Goal: Task Accomplishment & Management: Manage account settings

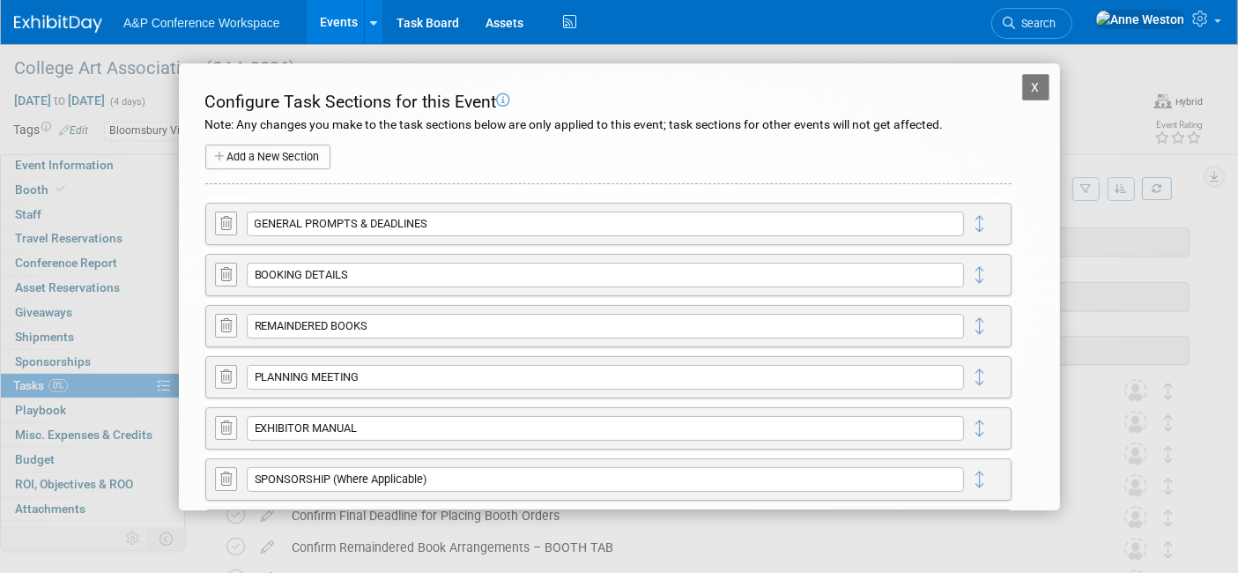
scroll to position [58, 0]
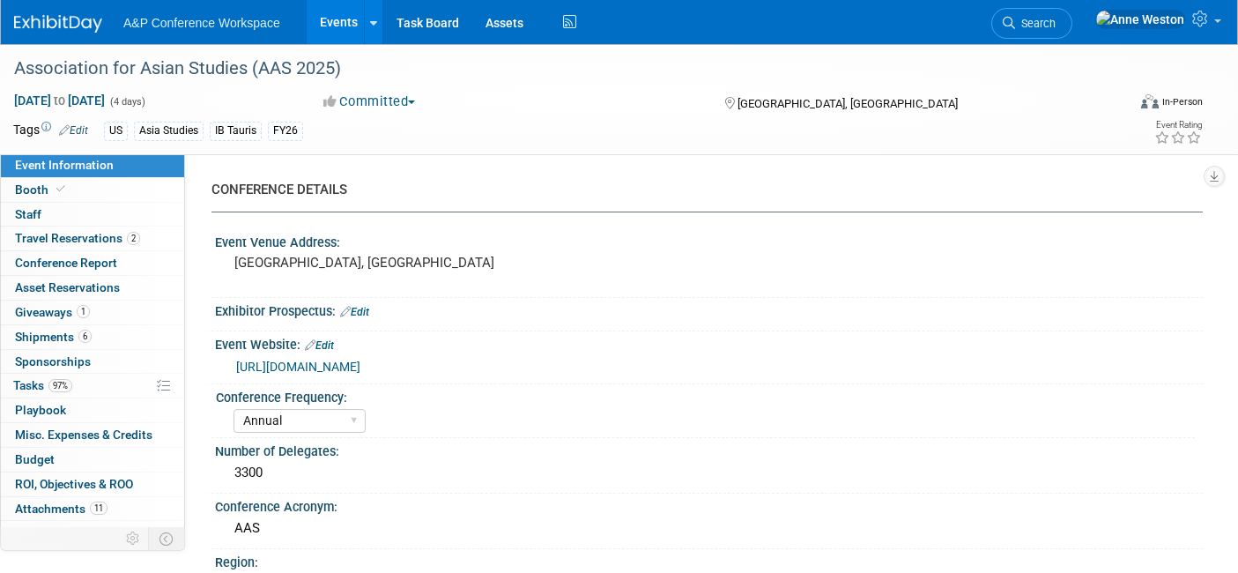
select select "Annual"
select select "Level 2"
select select "In-Person Booth"
select select "Asia Studies"
select select "Bloomsbury/Rowman & Littlefield"
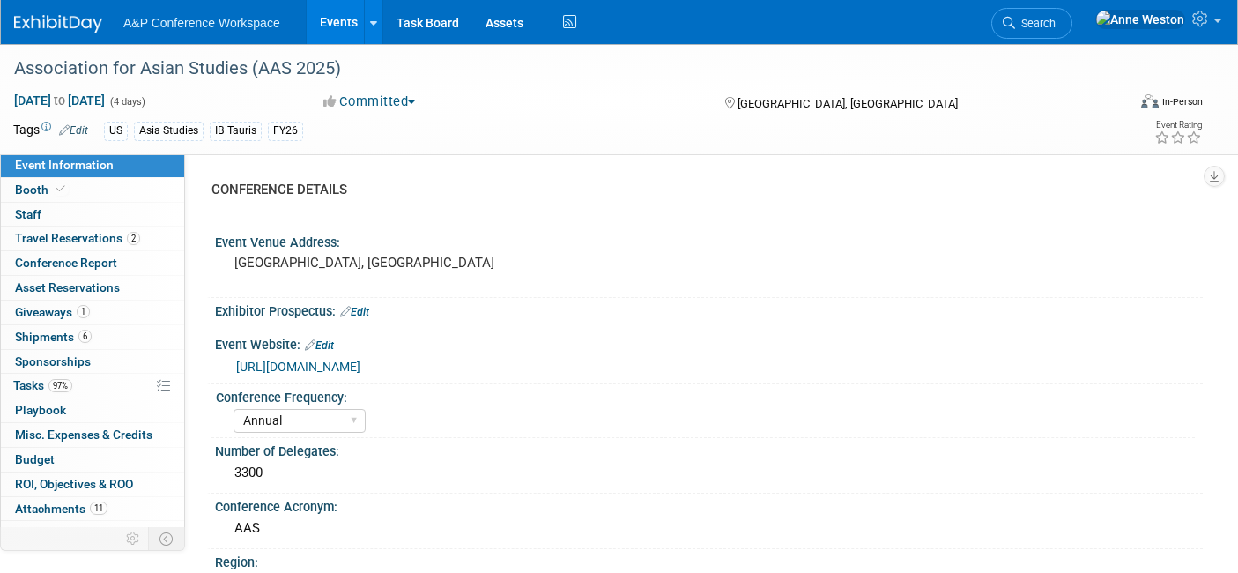
select select "[PERSON_NAME]"
select select "Networking/Commissioning"
click at [1072, 30] on link "Search" at bounding box center [1031, 23] width 81 height 31
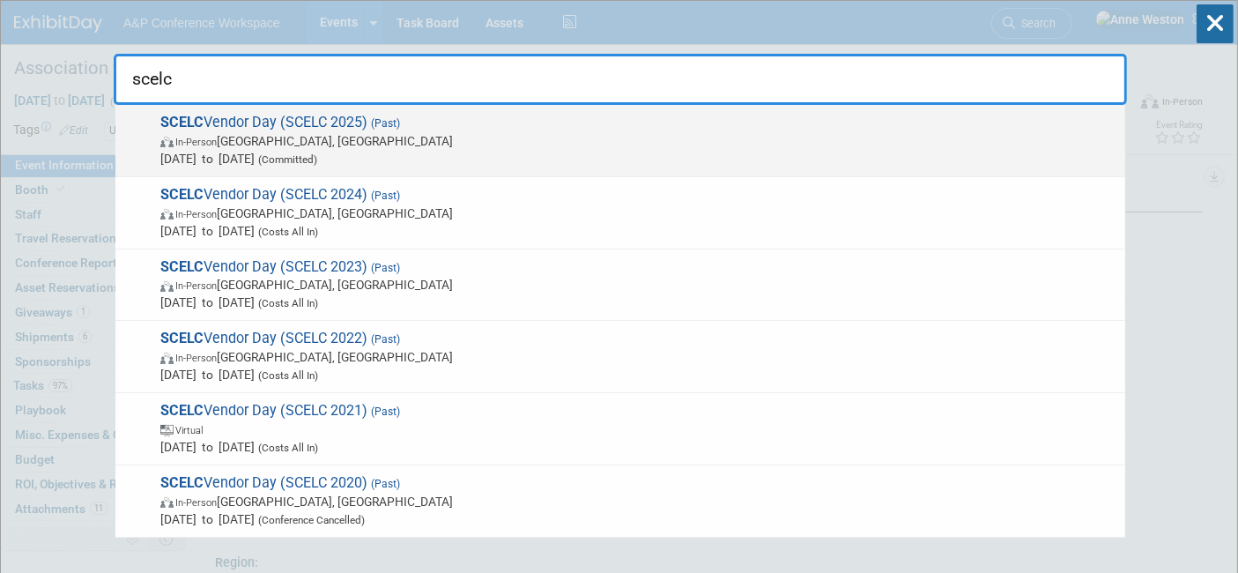
type input "scelc"
click at [226, 132] on span "In-Person Los Angeles, CA" at bounding box center [638, 141] width 956 height 18
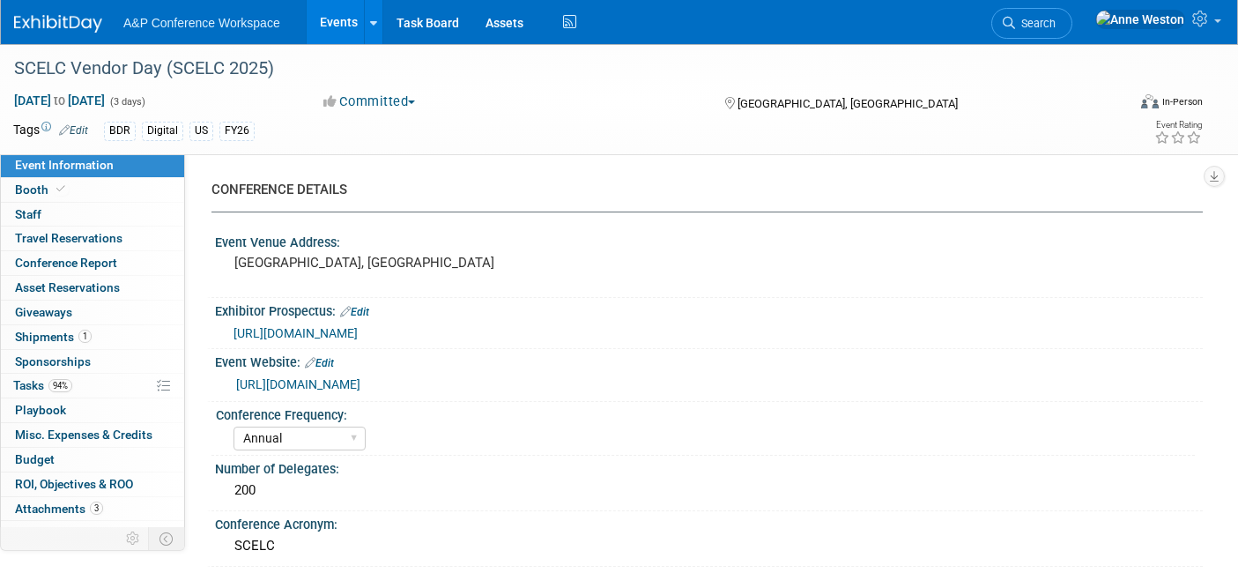
select select "Annual"
select select "Level 2"
select select "In-Person Booth"
select select "Libraries"
select select "Bloomsbury Digital Resources"
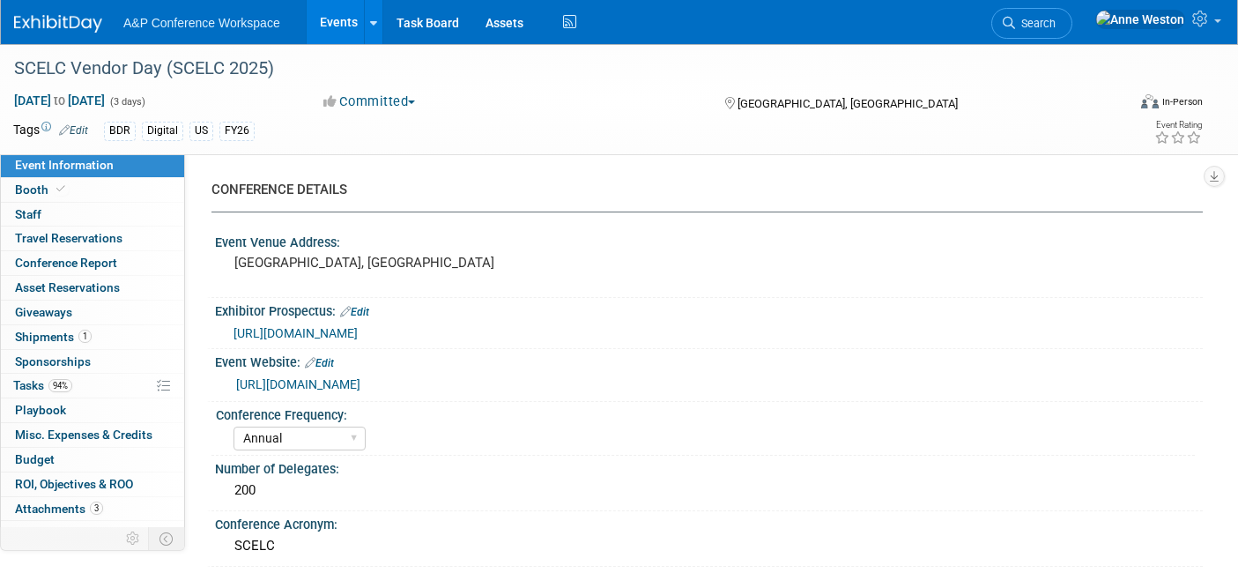
select select "[PERSON_NAME]"
select select "[PERSON_NAME] [PERSON_NAME]"
select select "BDR Product Awareness and Trial Generation​"
click at [38, 502] on span "Attachments 3" at bounding box center [59, 508] width 88 height 14
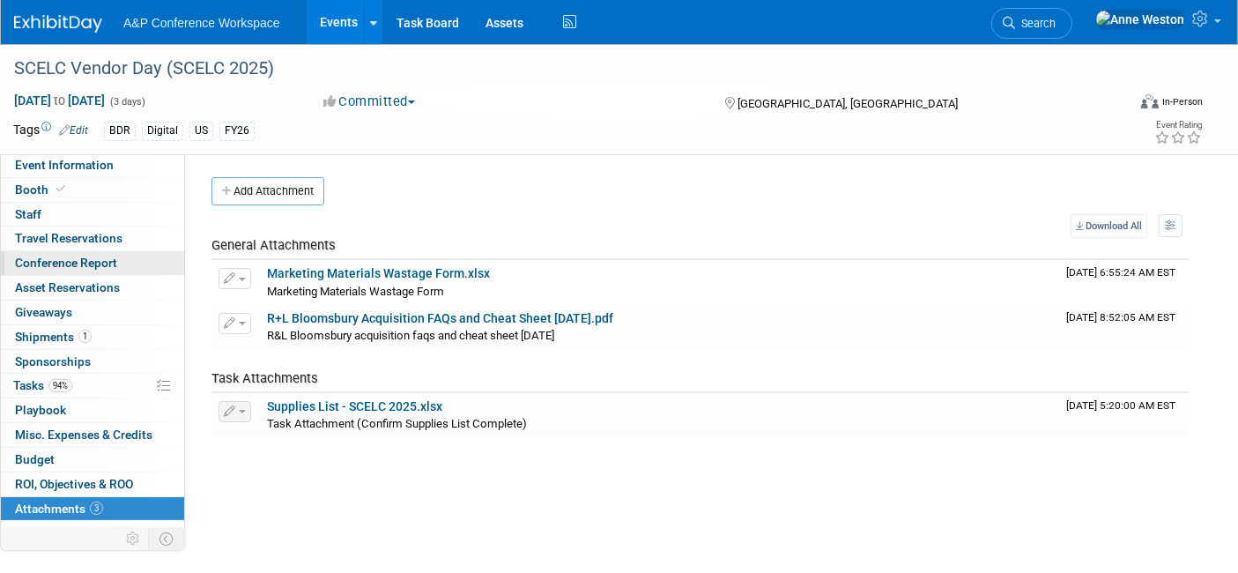
click at [113, 268] on span "Conference Report" at bounding box center [66, 262] width 102 height 14
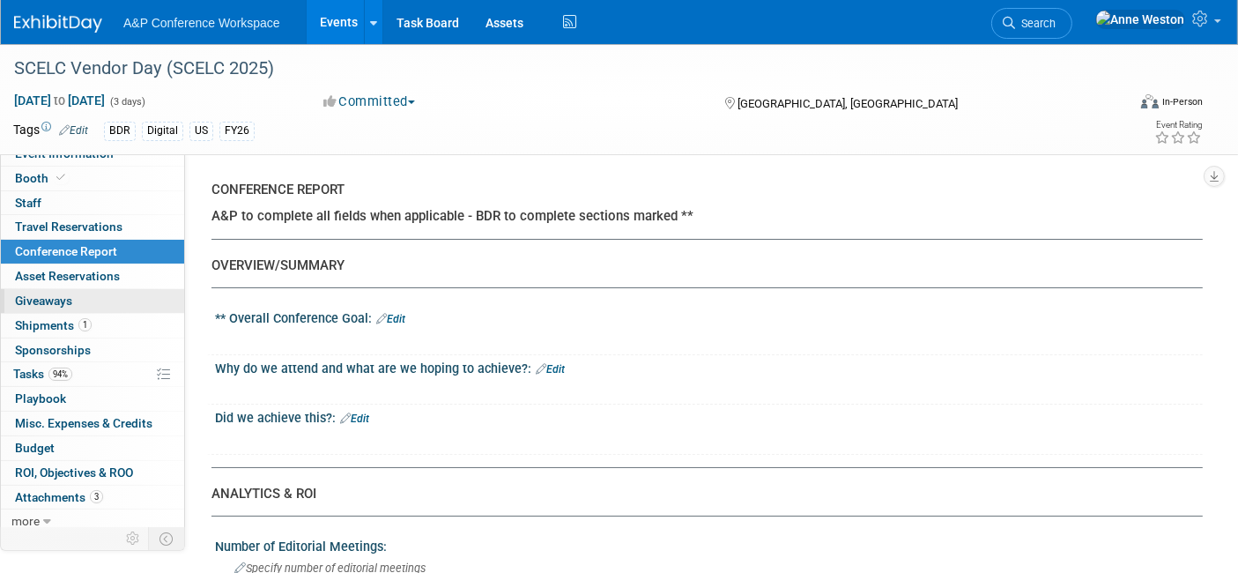
scroll to position [15, 0]
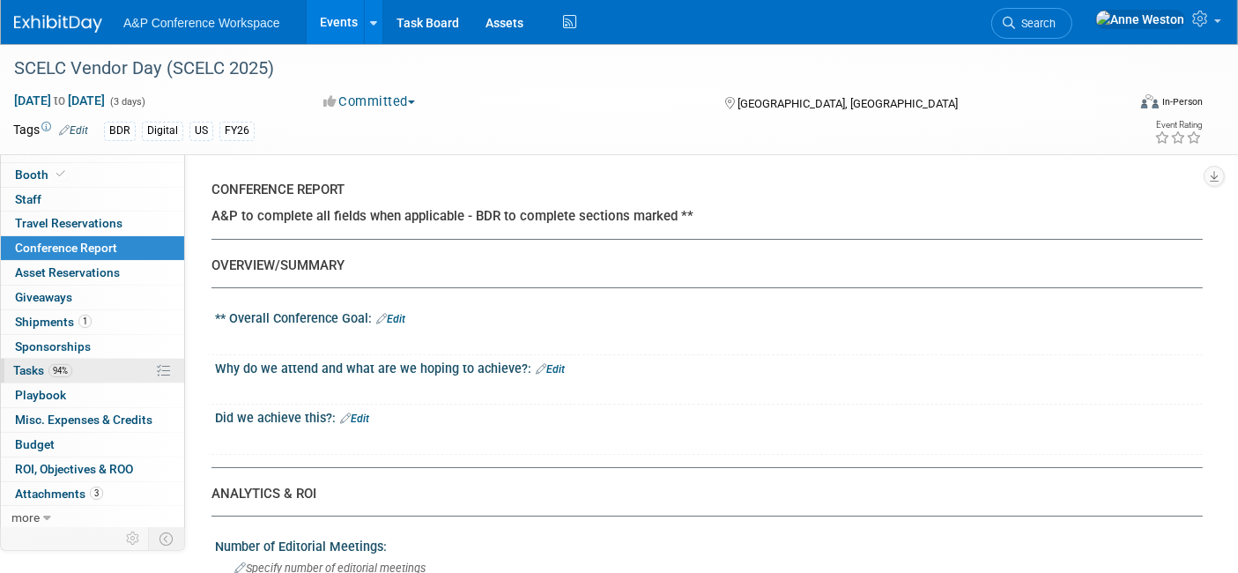
click at [57, 371] on span "94%" at bounding box center [60, 370] width 24 height 13
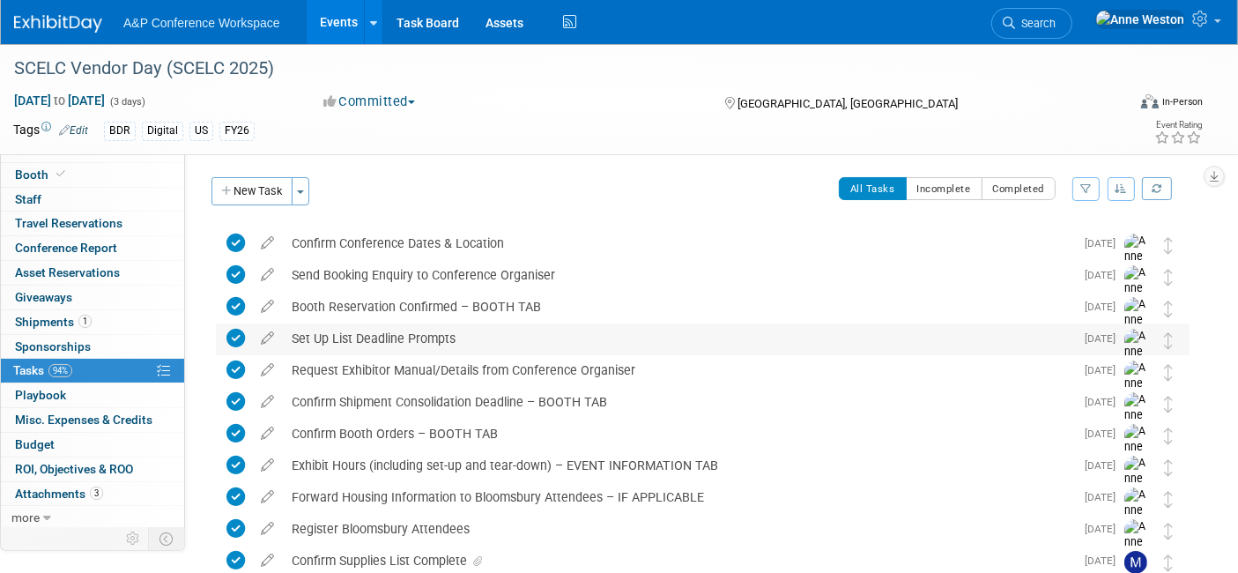
scroll to position [301, 0]
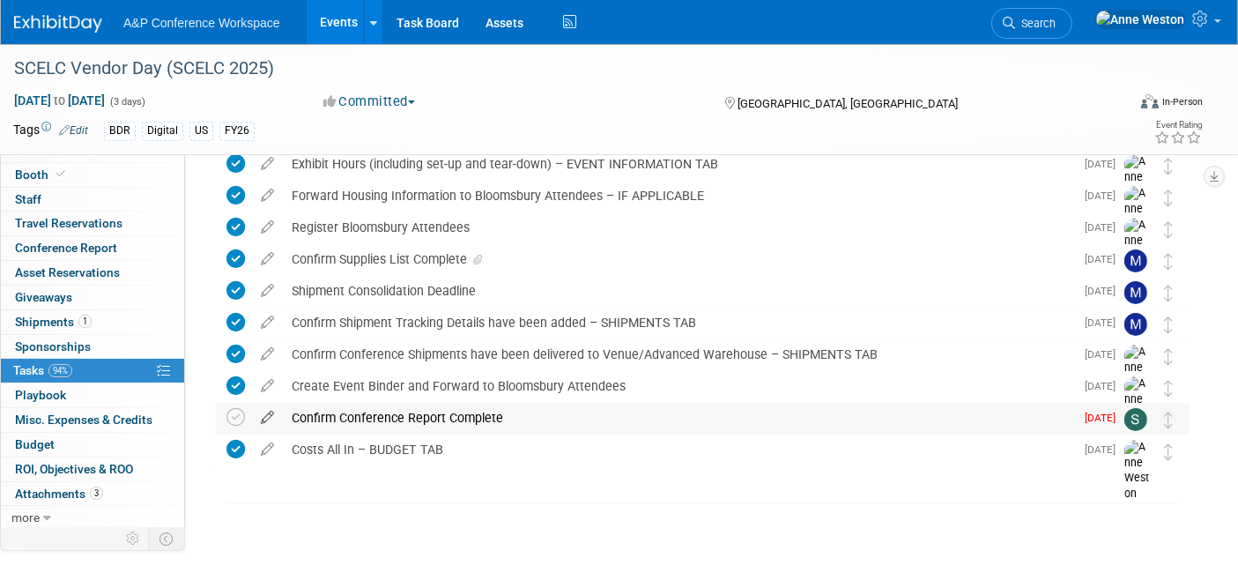
click at [268, 418] on icon at bounding box center [267, 414] width 31 height 22
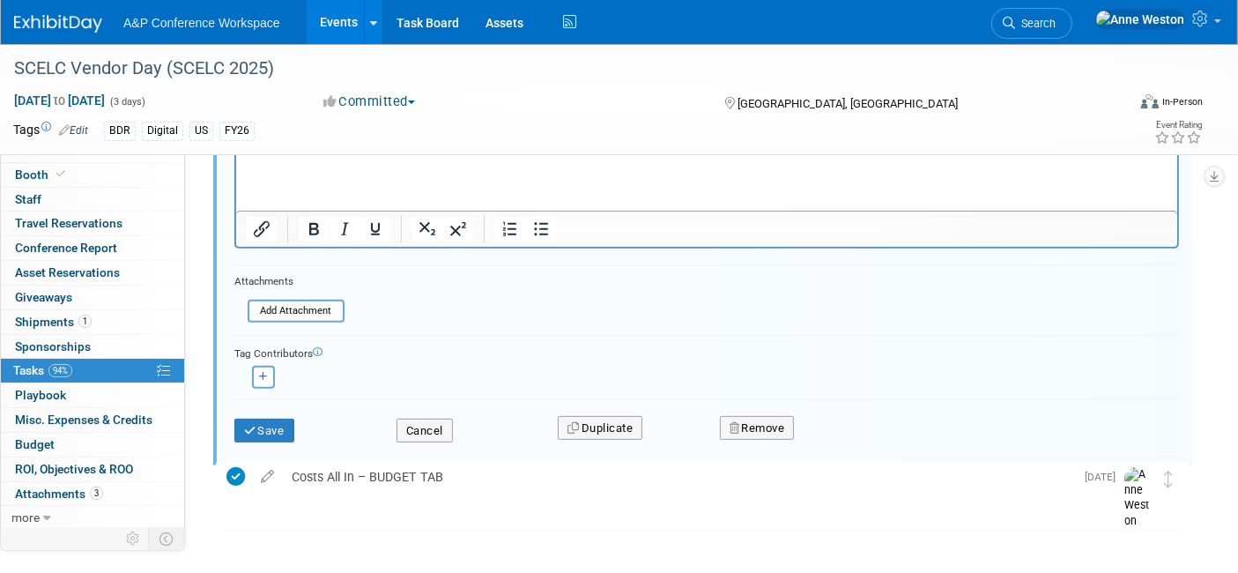
scroll to position [740, 0]
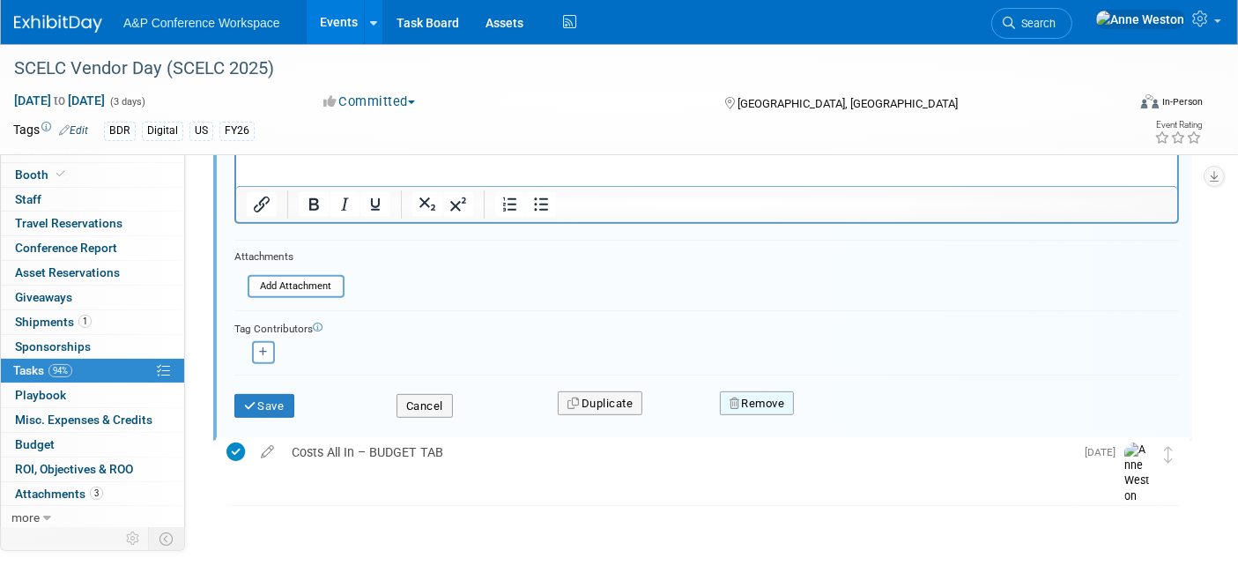
click at [752, 401] on button "Remove" at bounding box center [757, 403] width 75 height 25
click at [853, 411] on link "Yes" at bounding box center [855, 417] width 51 height 28
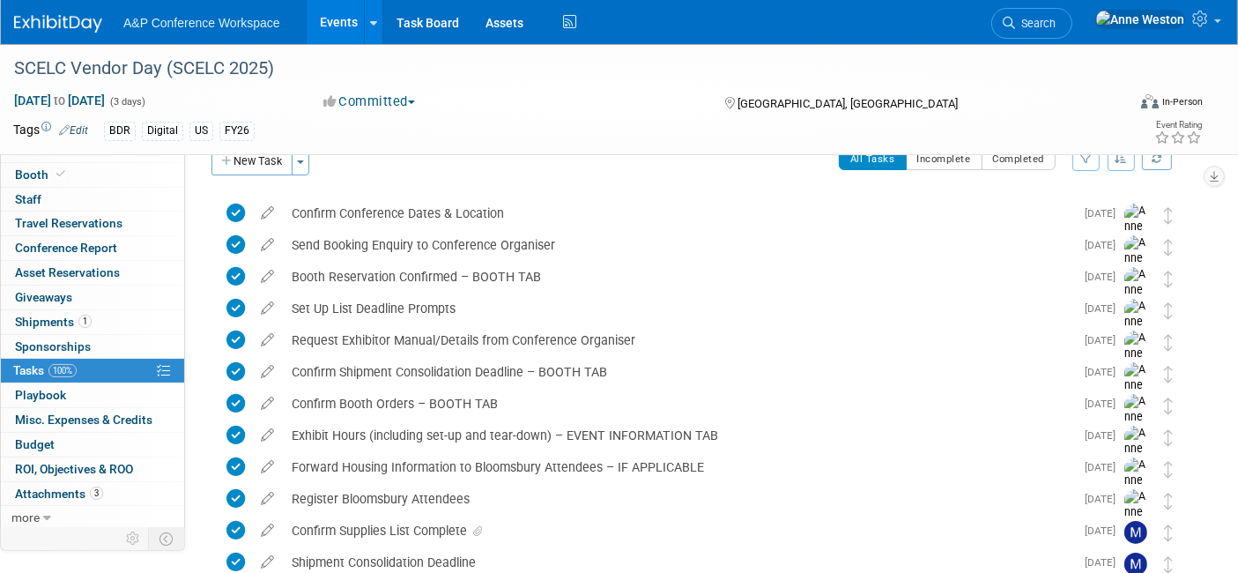
scroll to position [0, 0]
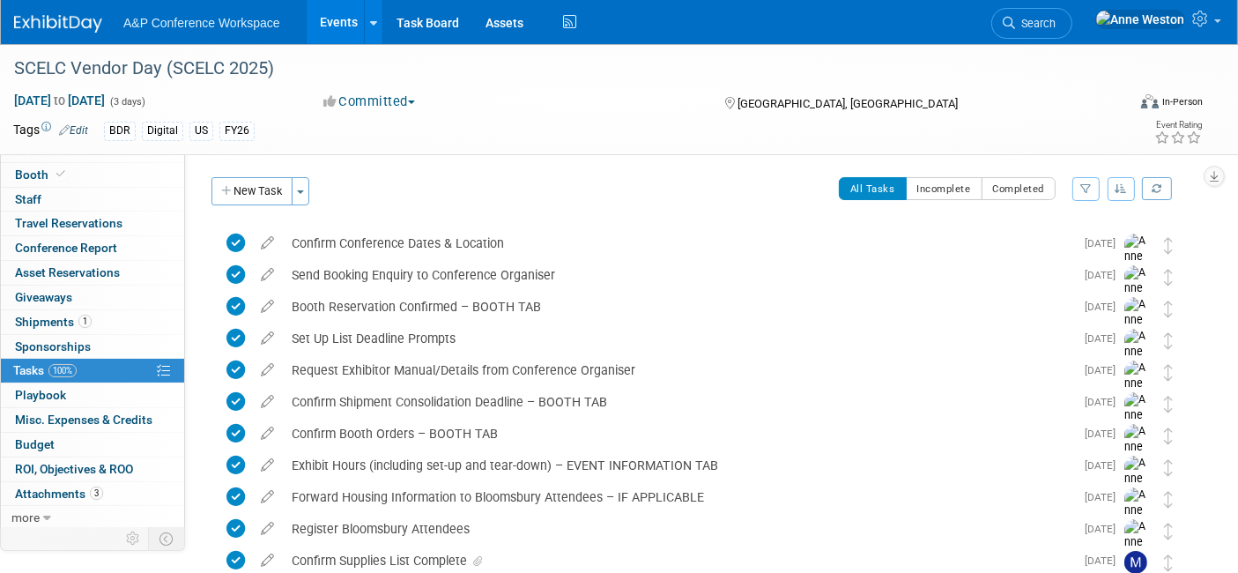
click at [48, 28] on img at bounding box center [58, 24] width 88 height 18
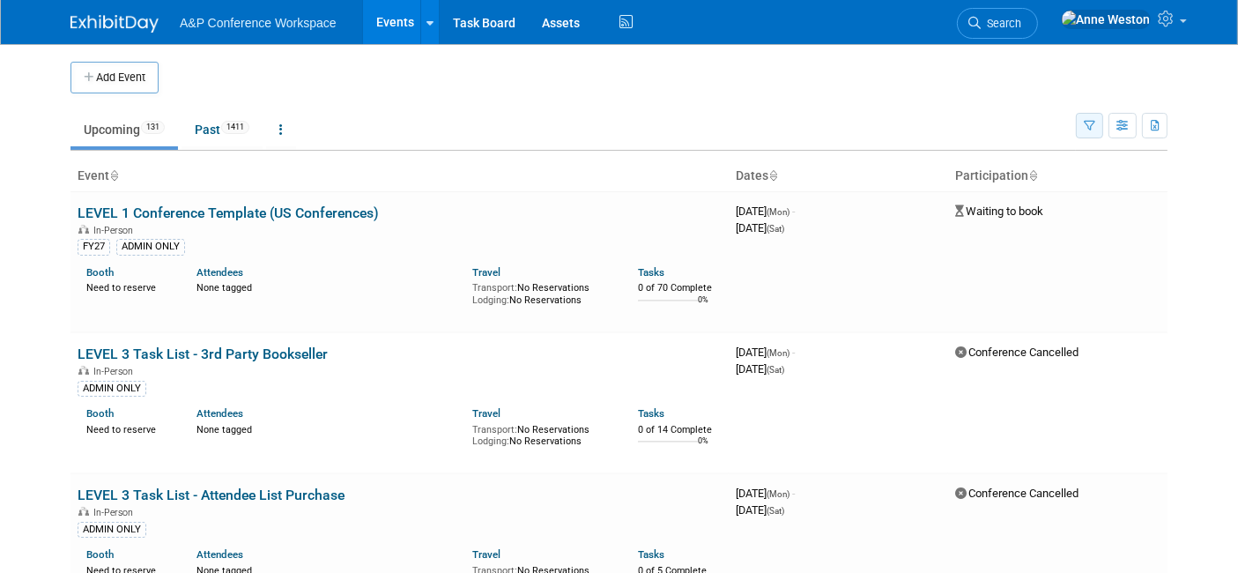
click at [1079, 127] on button "button" at bounding box center [1089, 126] width 27 height 26
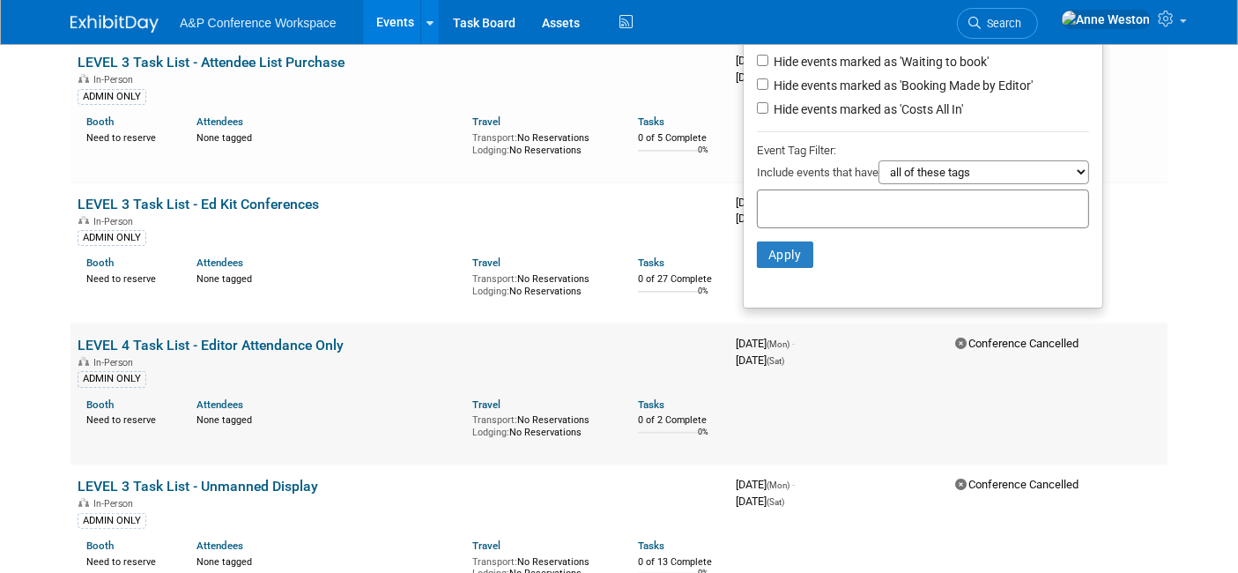
scroll to position [391, 0]
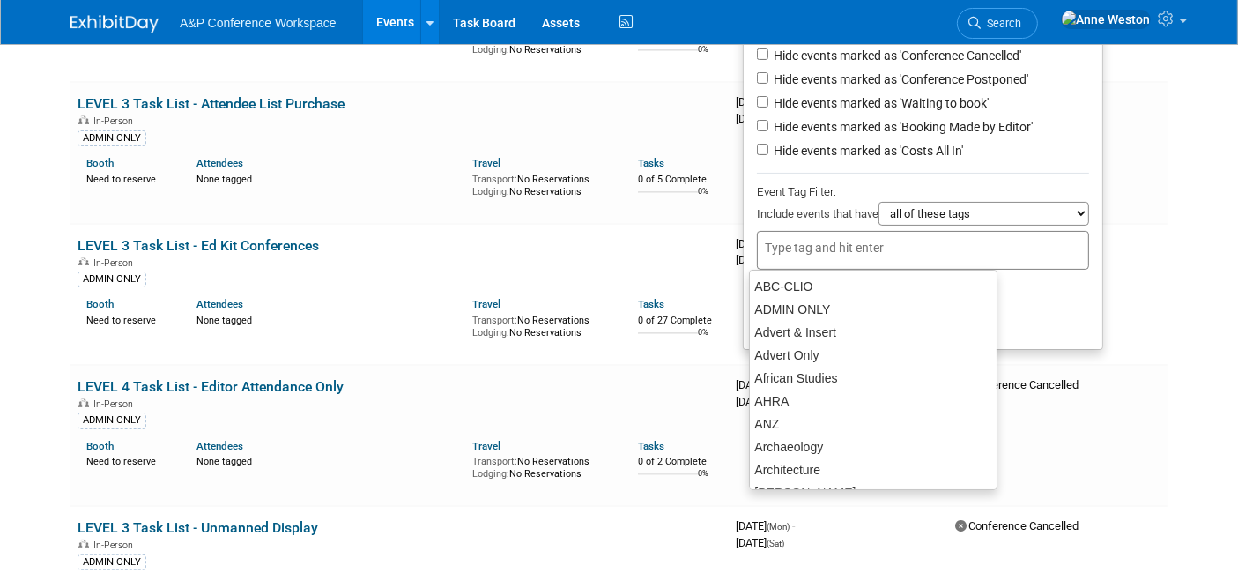
click at [780, 248] on input "text" at bounding box center [835, 248] width 141 height 18
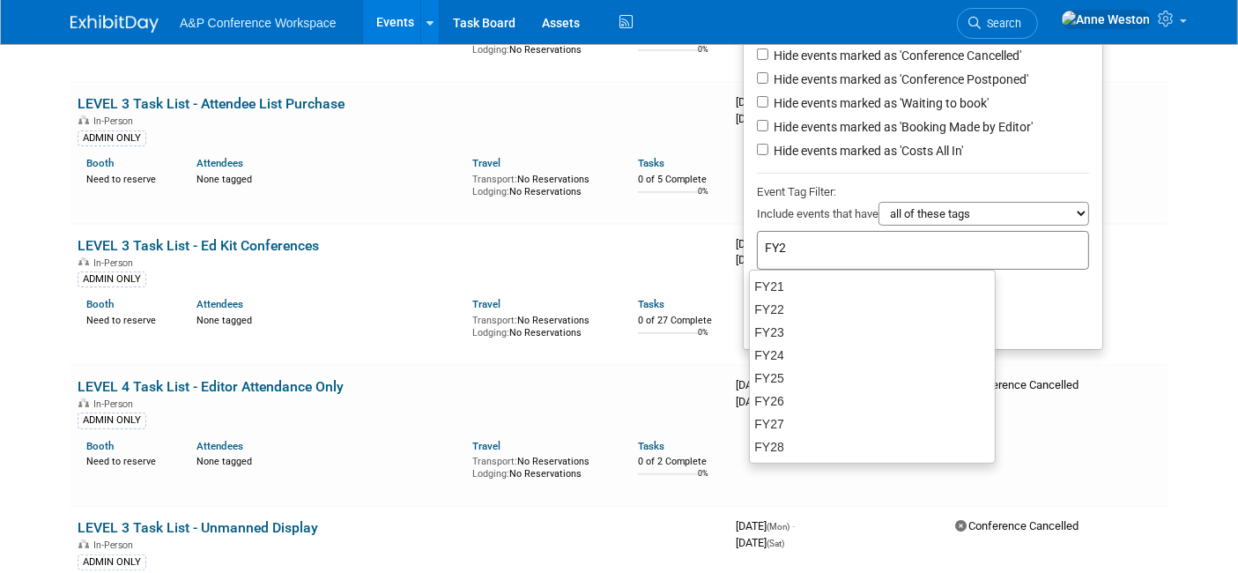
type input "FY27"
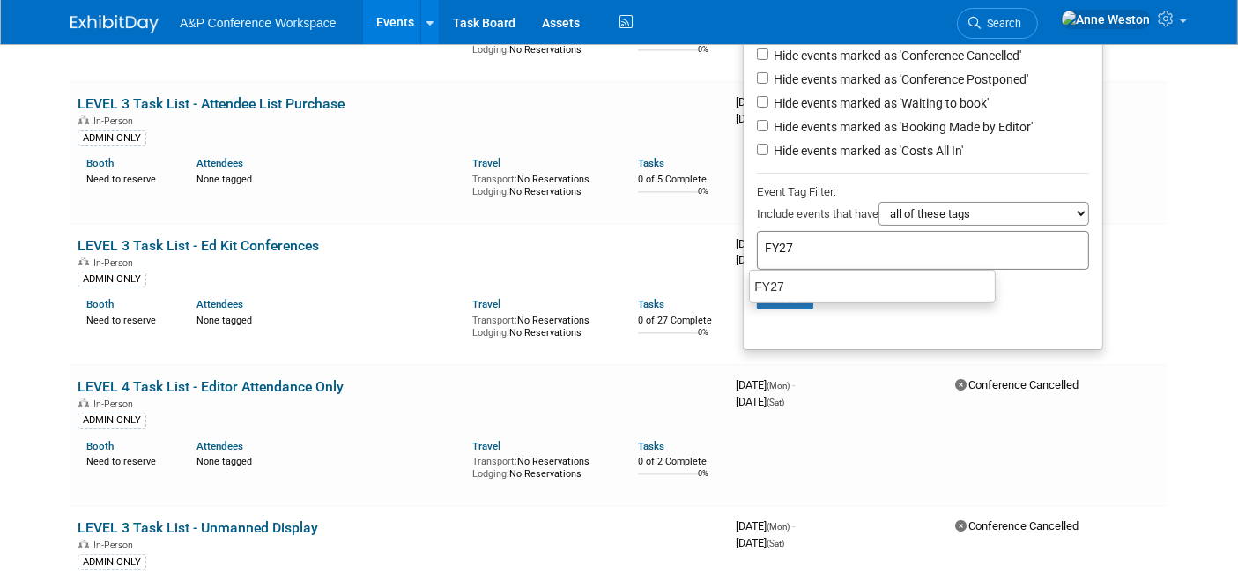
type input "FY27"
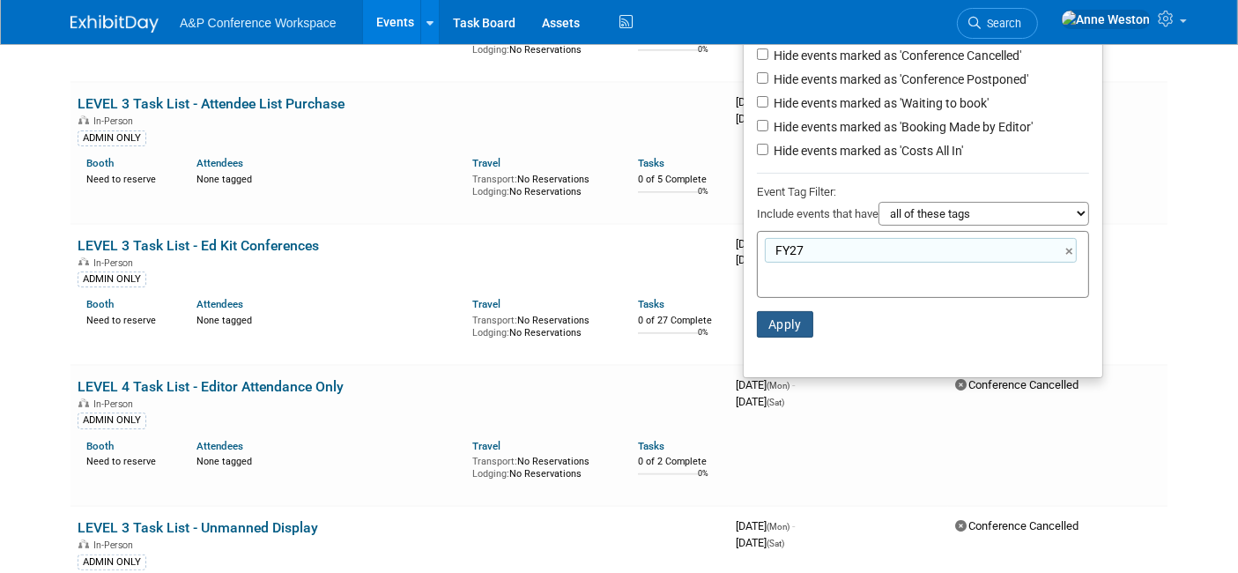
click at [768, 317] on button "Apply" at bounding box center [785, 324] width 56 height 26
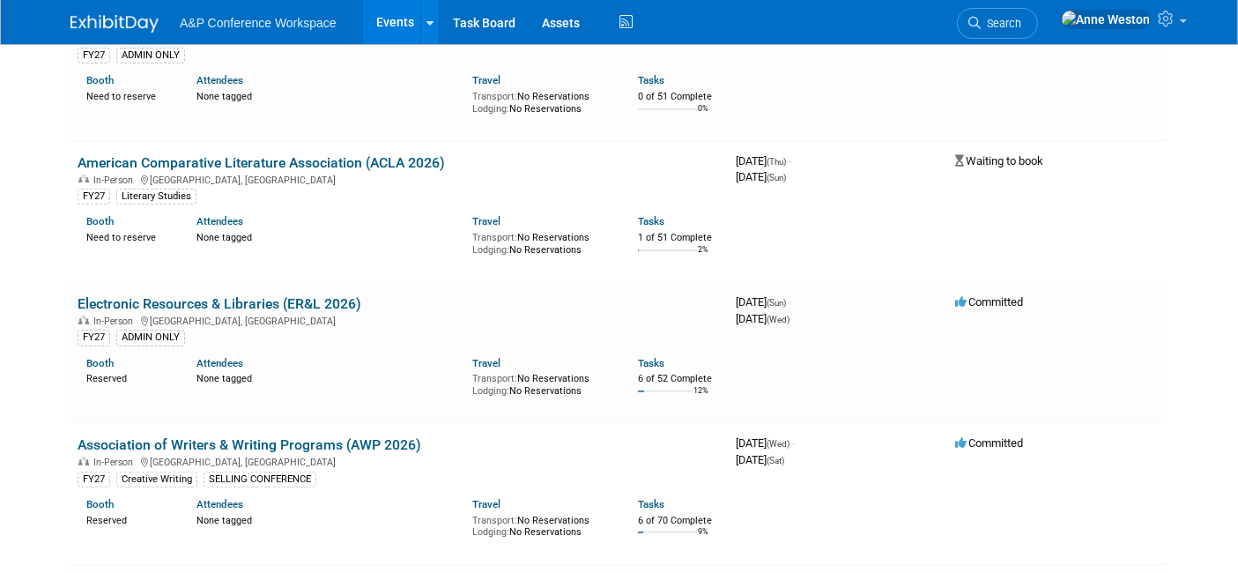
scroll to position [489, 0]
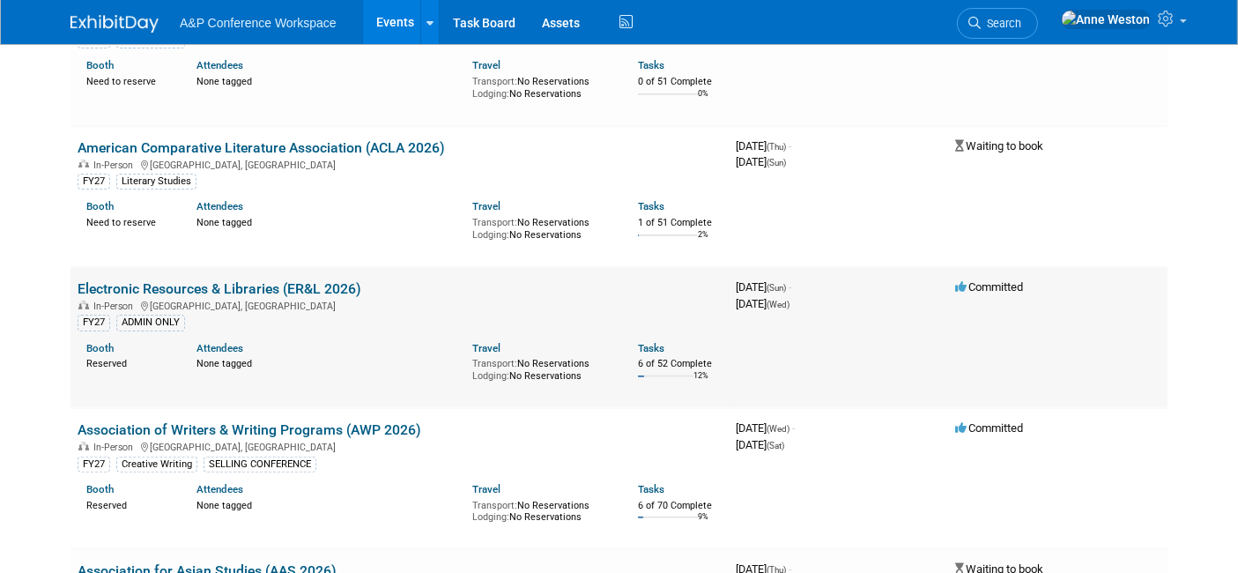
click at [206, 284] on link "Electronic Resources & Libraries (ER&L 2026)" at bounding box center [220, 288] width 284 height 17
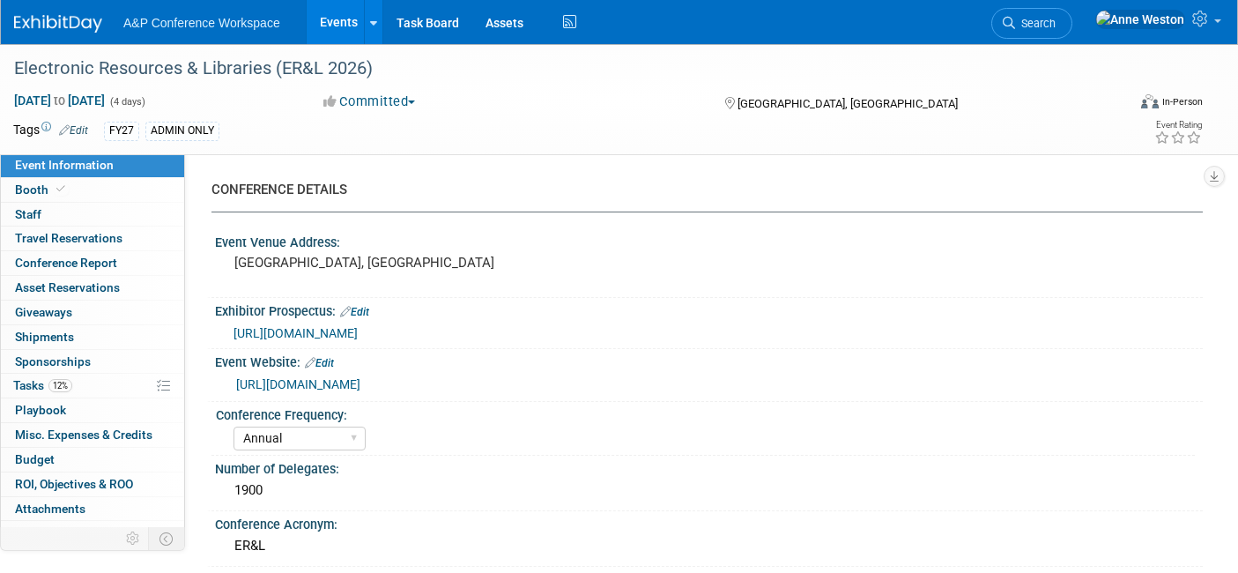
select select "Annual"
select select "Level 2"
select select "In-Person Booth"
select select "Libraries"
select select "Bloomsbury Digital Resources"
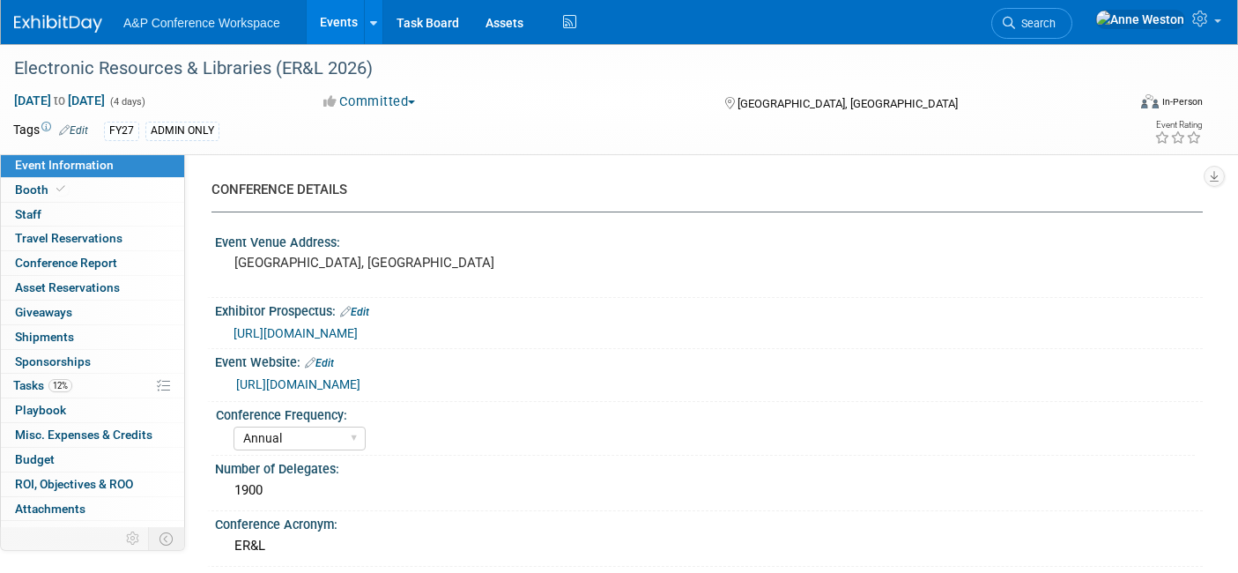
select select "Anne Weston"
select select "Michelle Kelly"
select select "BDR Product Awareness and Trial Generation​"
click at [82, 124] on link "Edit" at bounding box center [73, 130] width 29 height 12
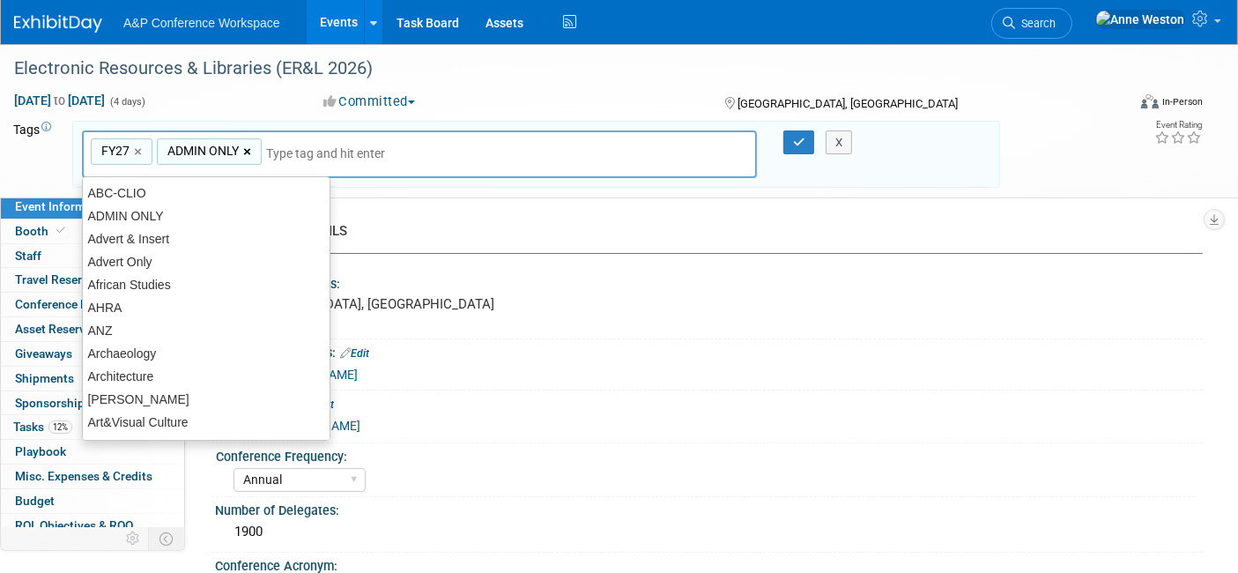
click at [248, 149] on link "×" at bounding box center [248, 152] width 11 height 20
type input "FY27"
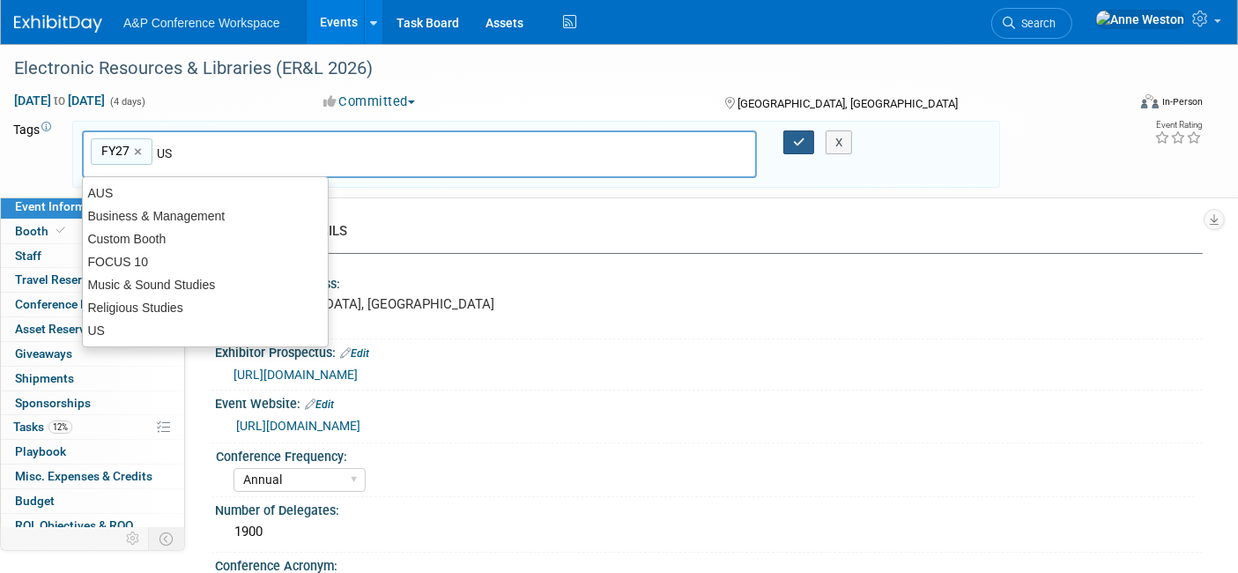
type input "US"
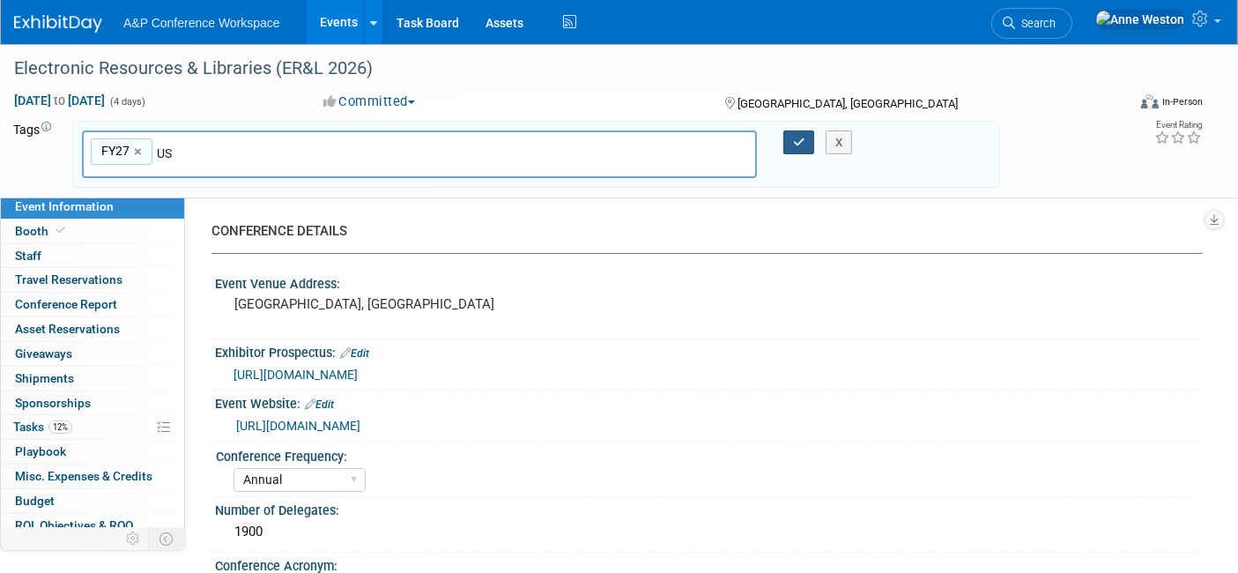
click at [793, 139] on icon "button" at bounding box center [799, 142] width 12 height 11
type input "FY27,US"
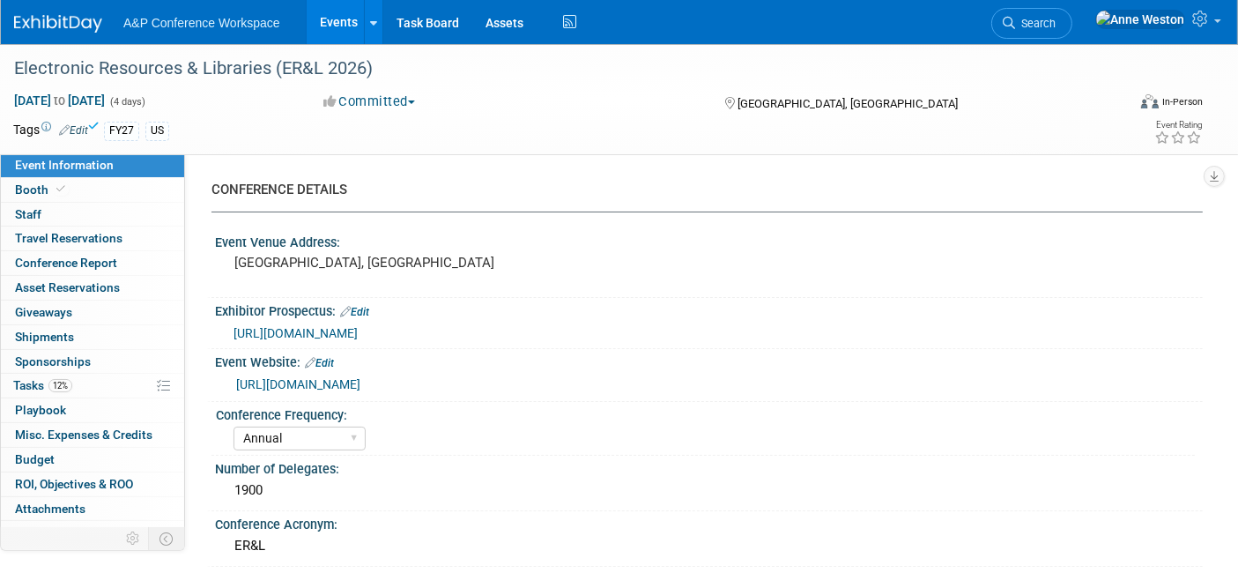
click at [60, 16] on img at bounding box center [58, 24] width 88 height 18
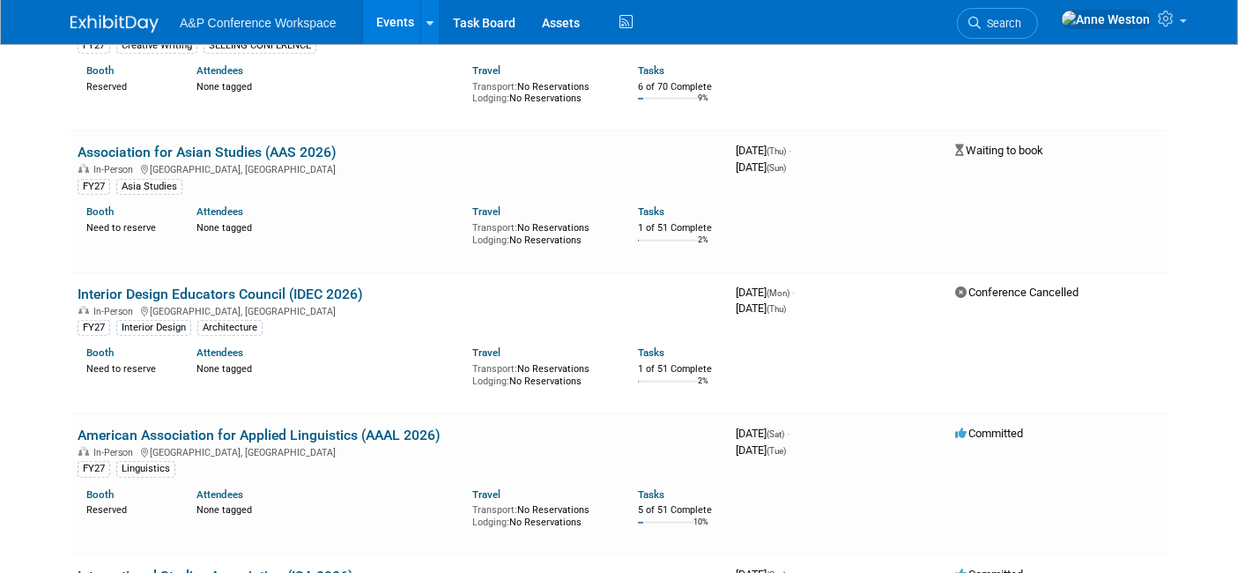
scroll to position [979, 0]
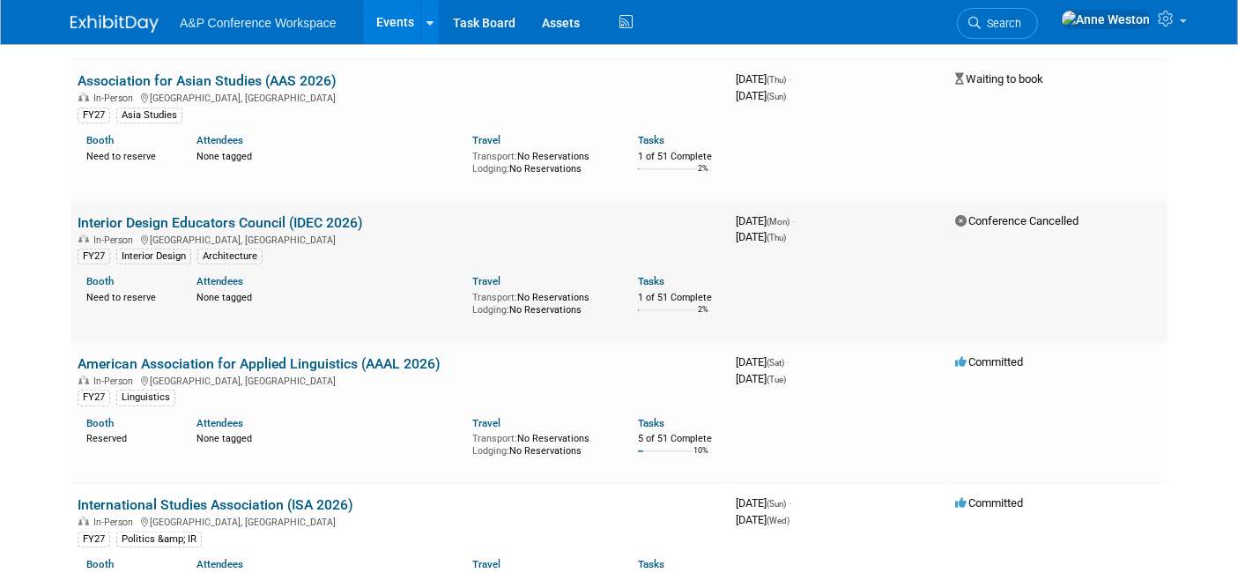
click at [198, 220] on link "Interior Design Educators Council (IDEC 2026)" at bounding box center [220, 222] width 285 height 17
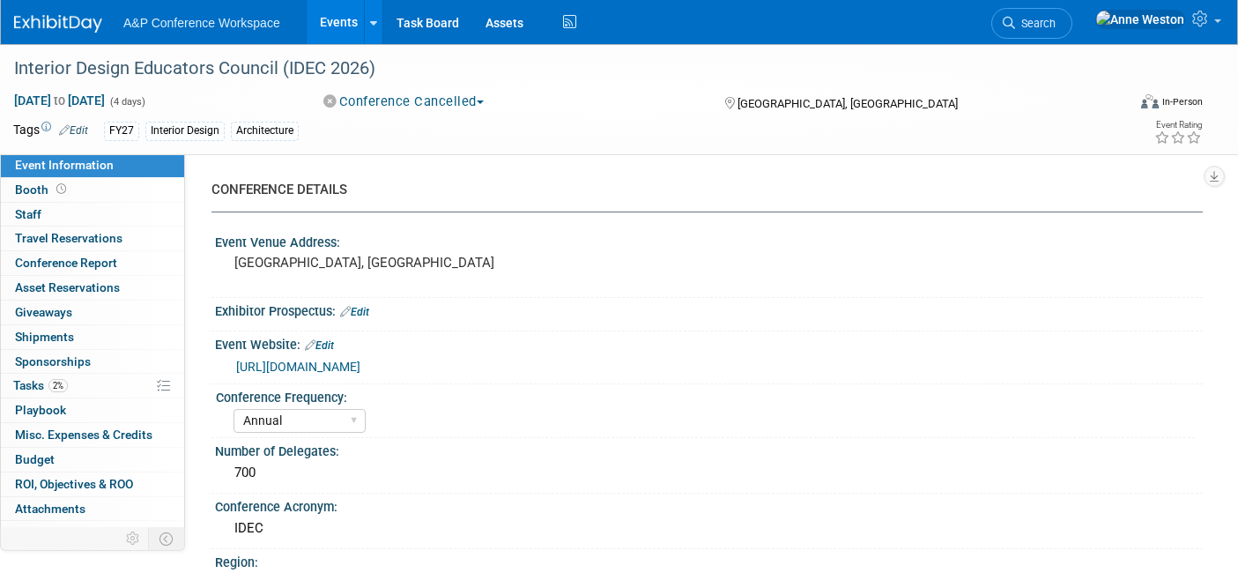
select select "Annual"
select select "Level 2"
select select "In-Person Booth"
select select "Interior Design & Interior Architecture"
select select "Fairchild Books"
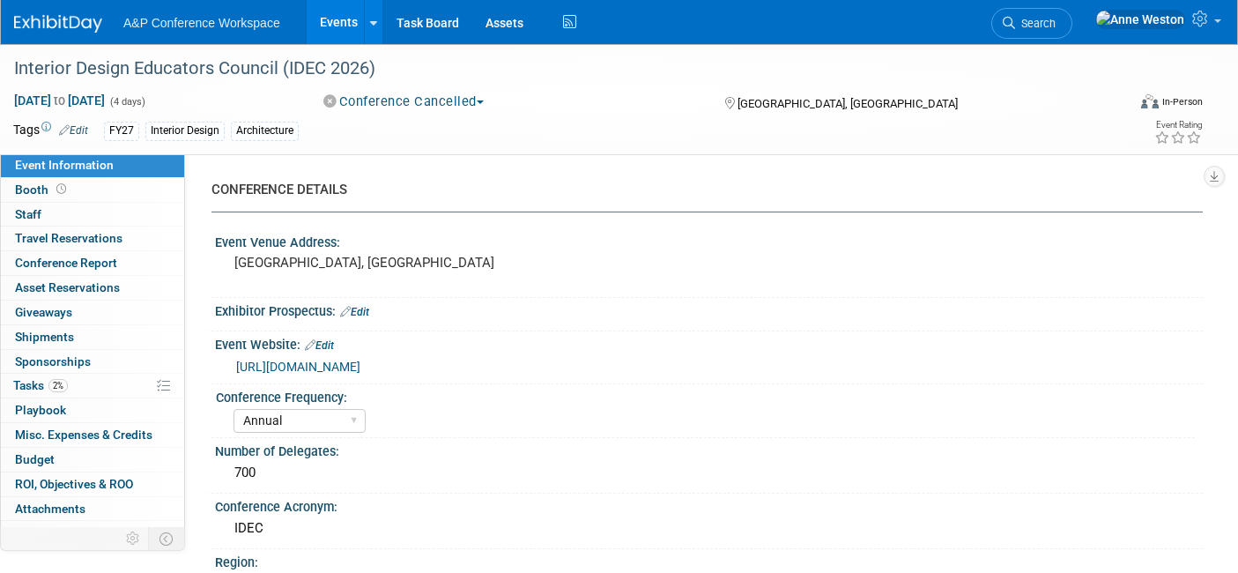
select select "Anne Weston"
select select "Carrlee Craig"
select select "Carly Bull"
select select "Brand/Subject Presence​"
click at [74, 129] on link "Edit" at bounding box center [73, 130] width 29 height 12
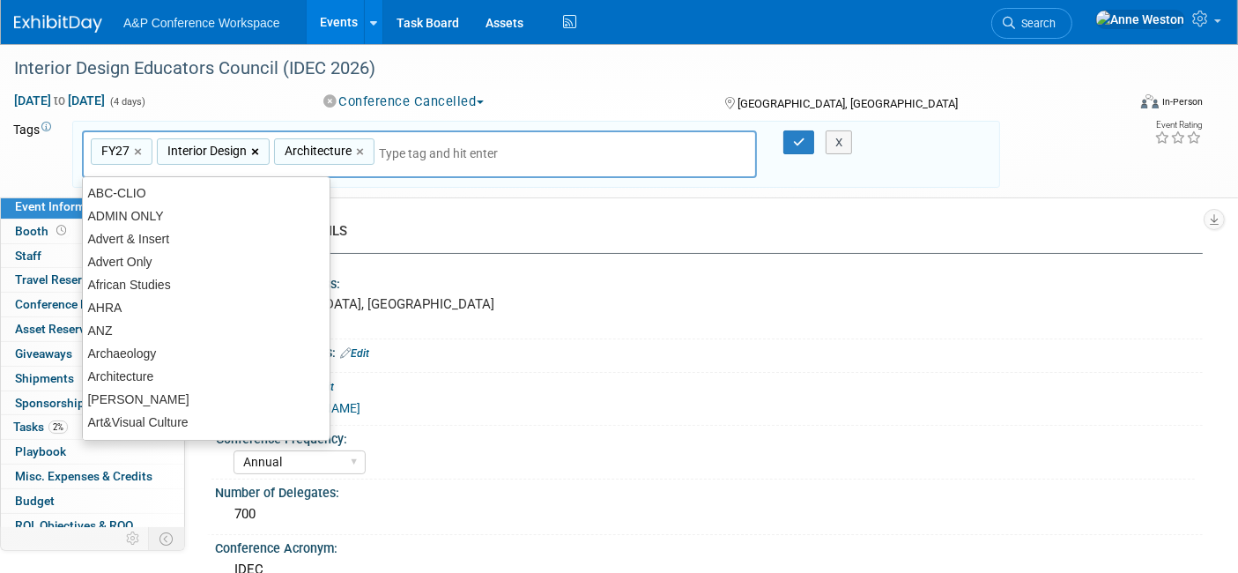
click at [255, 146] on link "×" at bounding box center [256, 152] width 11 height 20
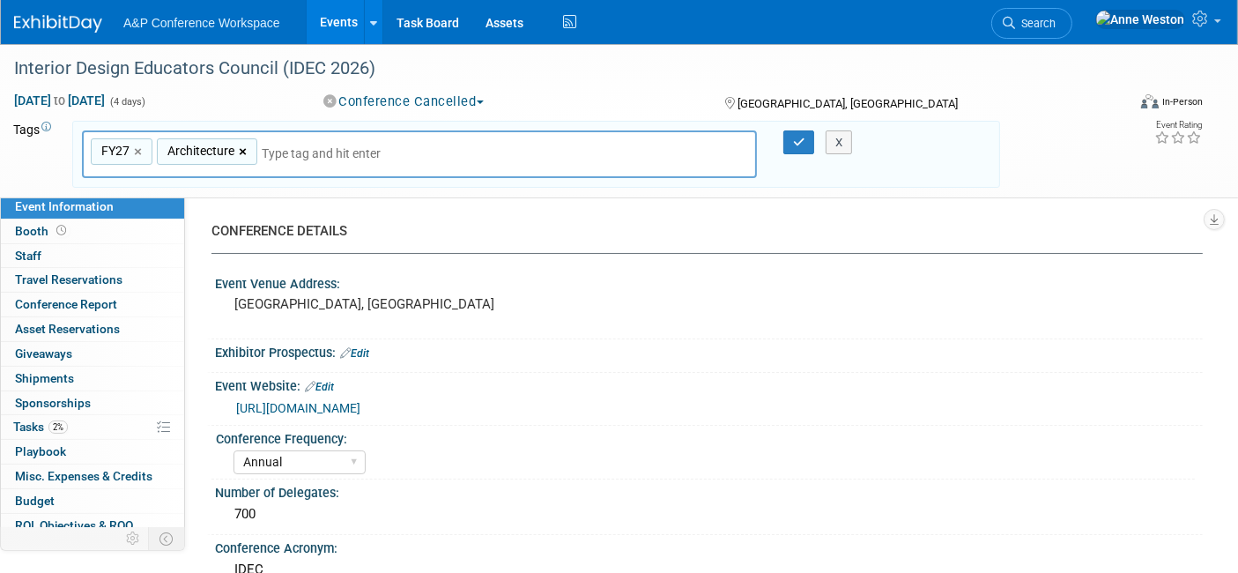
click at [240, 152] on link "×" at bounding box center [244, 152] width 11 height 20
type input "FY27"
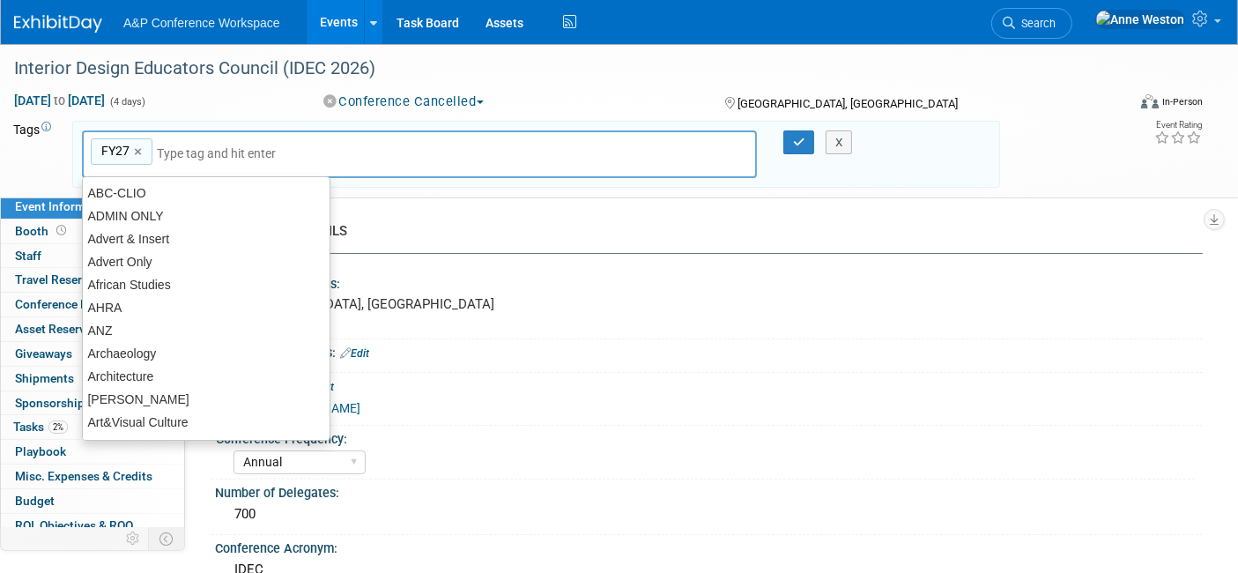
click at [240, 152] on input "text" at bounding box center [280, 153] width 247 height 18
type input "US"
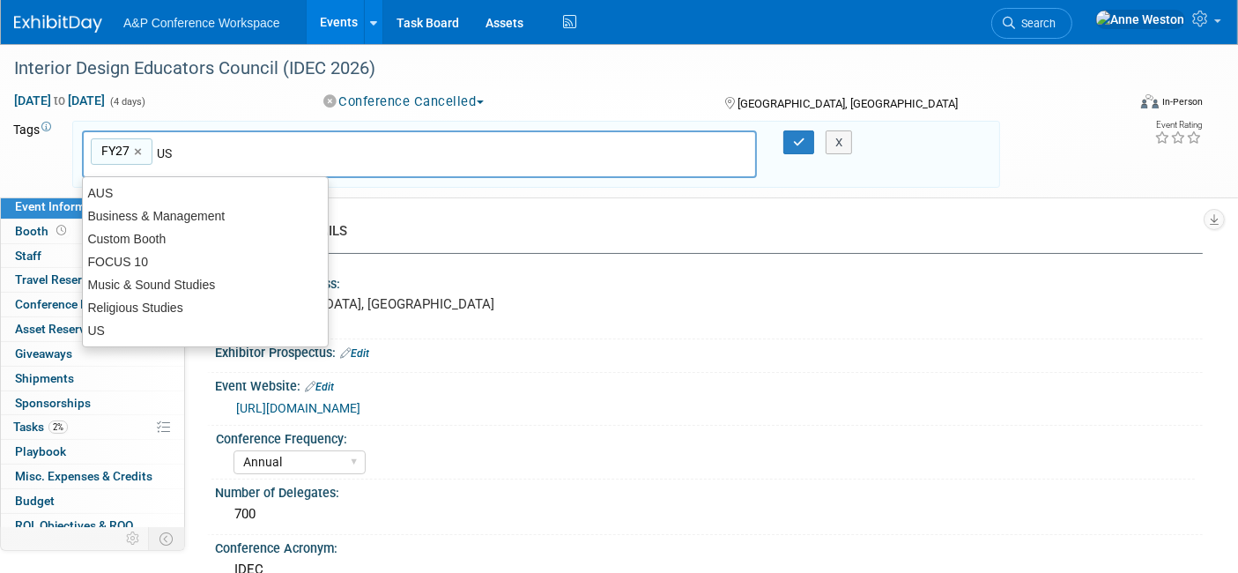
type input "FY27, US"
click at [788, 133] on button "button" at bounding box center [799, 142] width 32 height 25
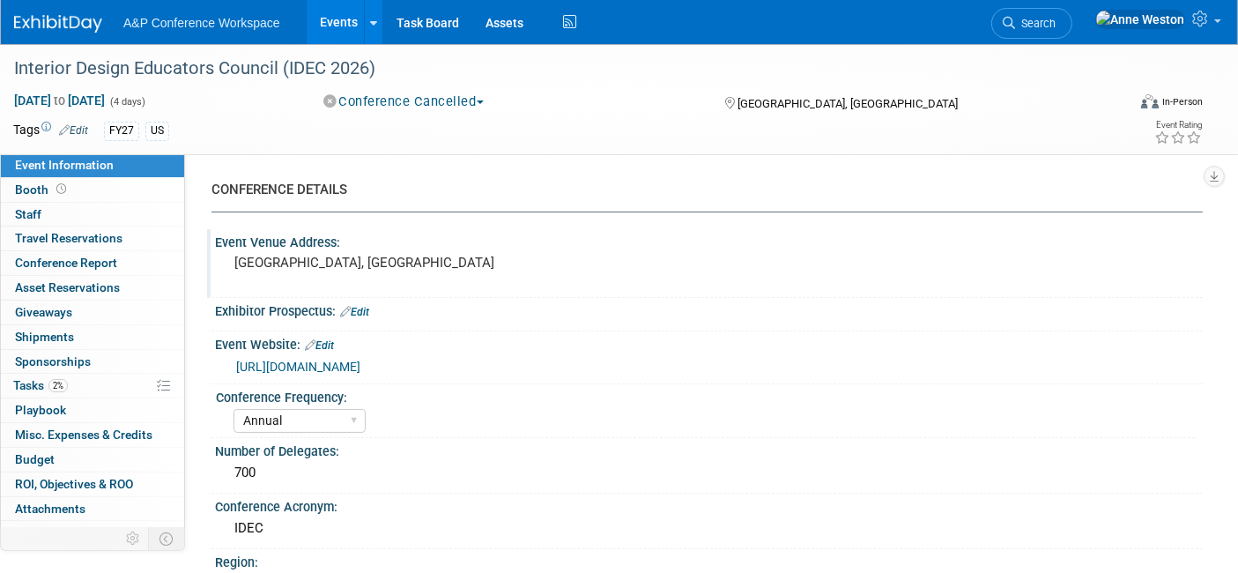
click at [348, 266] on pre "[GEOGRAPHIC_DATA], [GEOGRAPHIC_DATA]" at bounding box center [420, 263] width 373 height 16
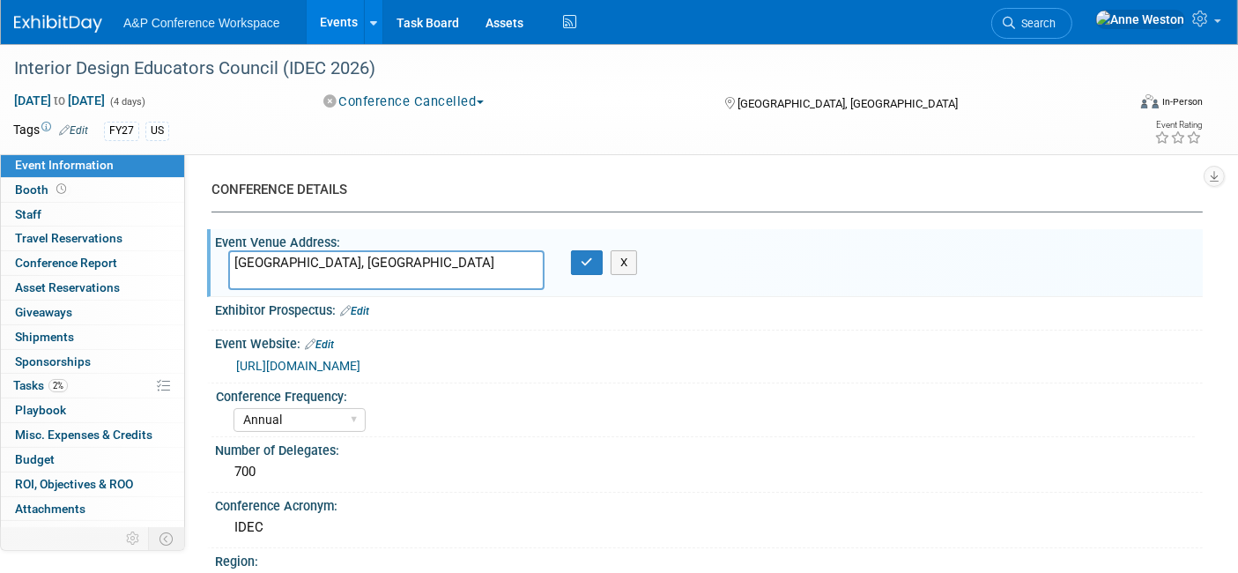
click at [600, 356] on div "https://idec.org/conference/idec-2026-annual-conference/" at bounding box center [712, 366] width 953 height 20
click at [412, 441] on div "Number of Delegates:" at bounding box center [709, 448] width 988 height 22
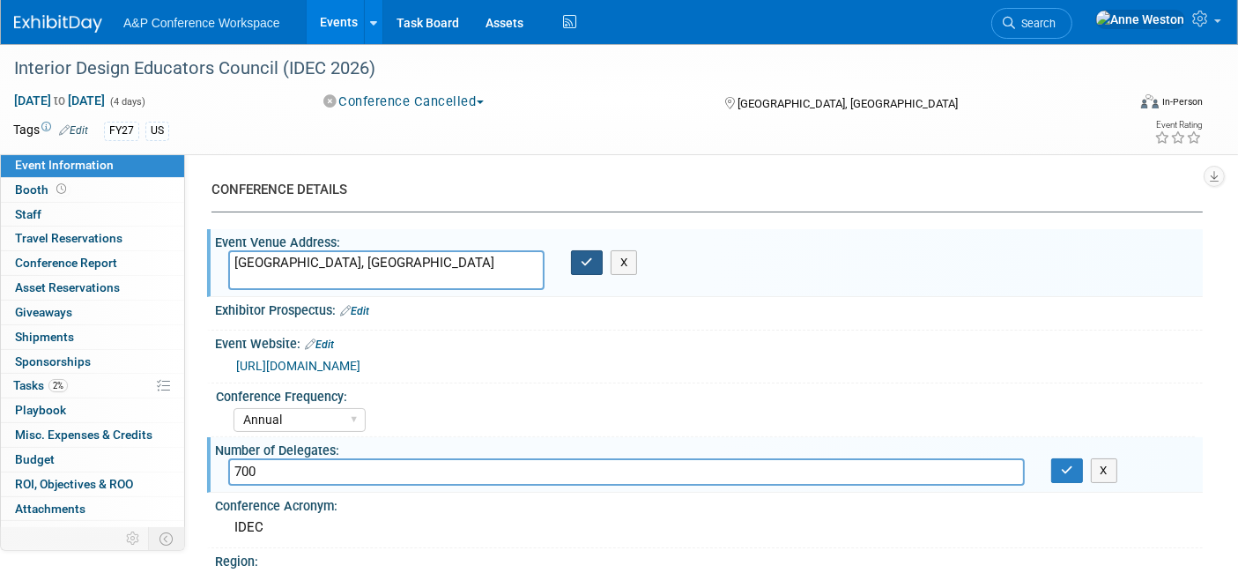
click at [578, 262] on button "button" at bounding box center [587, 262] width 32 height 25
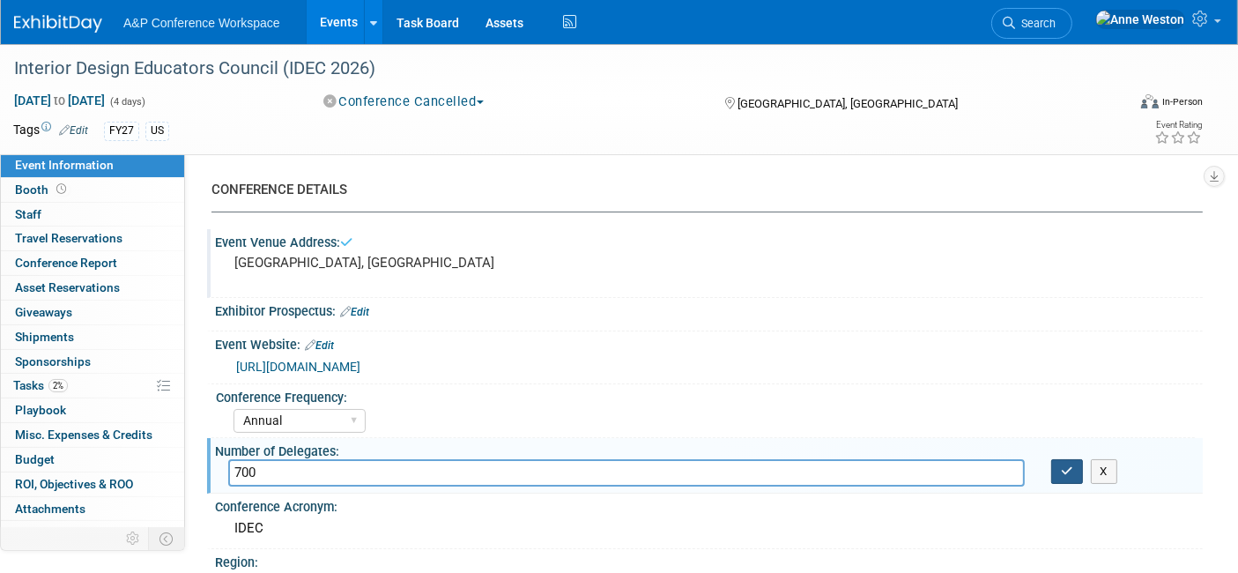
click at [1058, 471] on button "button" at bounding box center [1067, 471] width 32 height 25
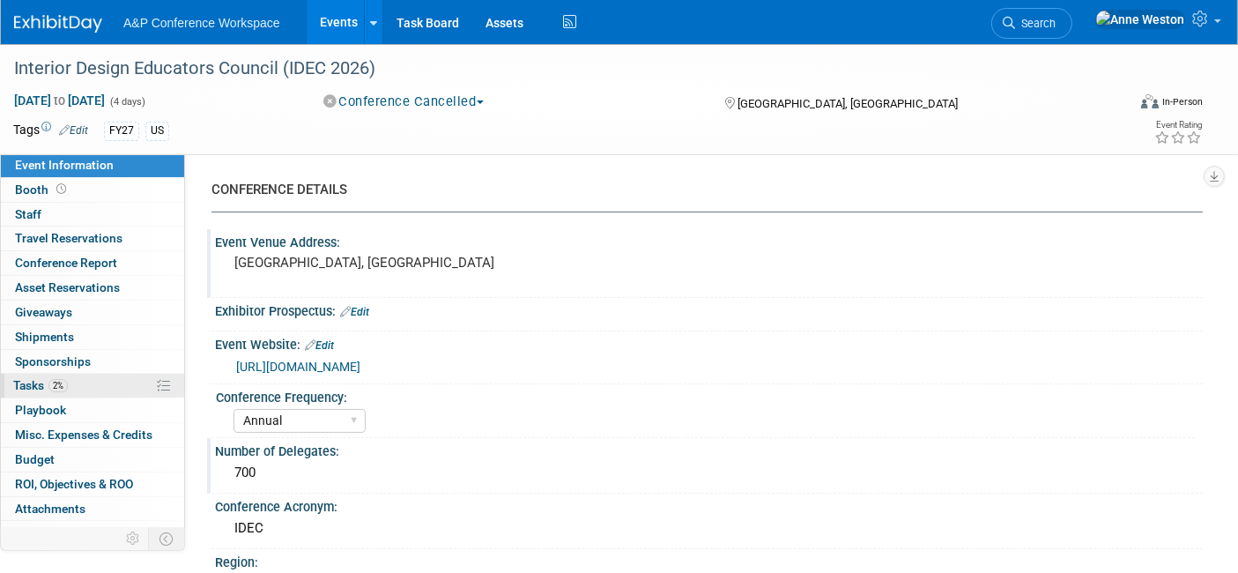
click at [64, 381] on span "2%" at bounding box center [57, 385] width 19 height 13
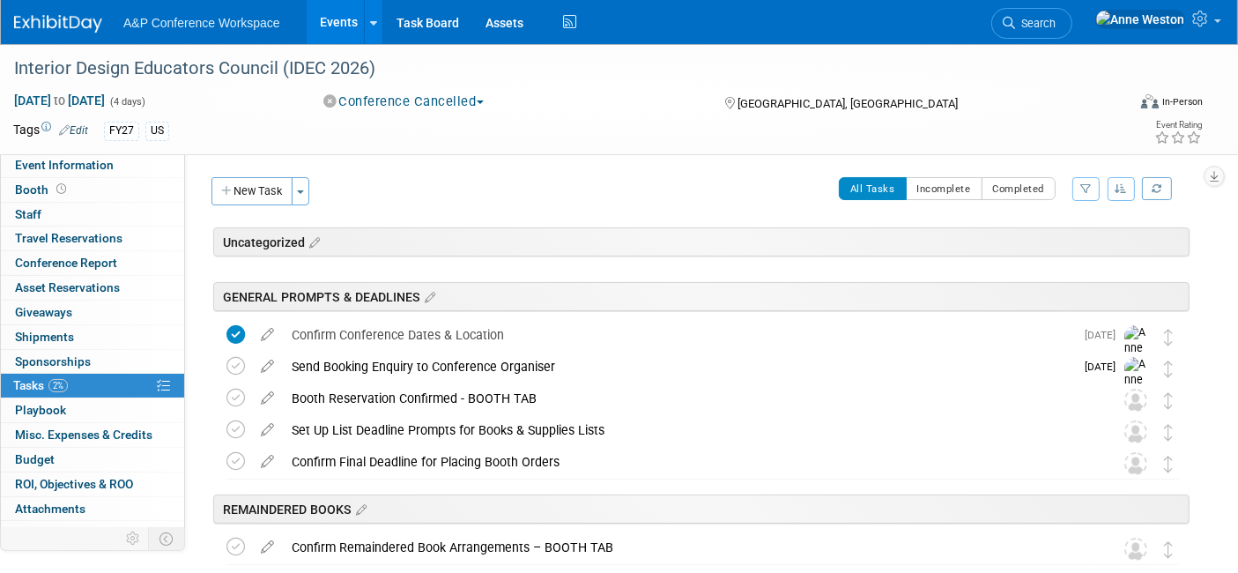
click at [396, 99] on button "Conference Cancelled" at bounding box center [404, 101] width 174 height 18
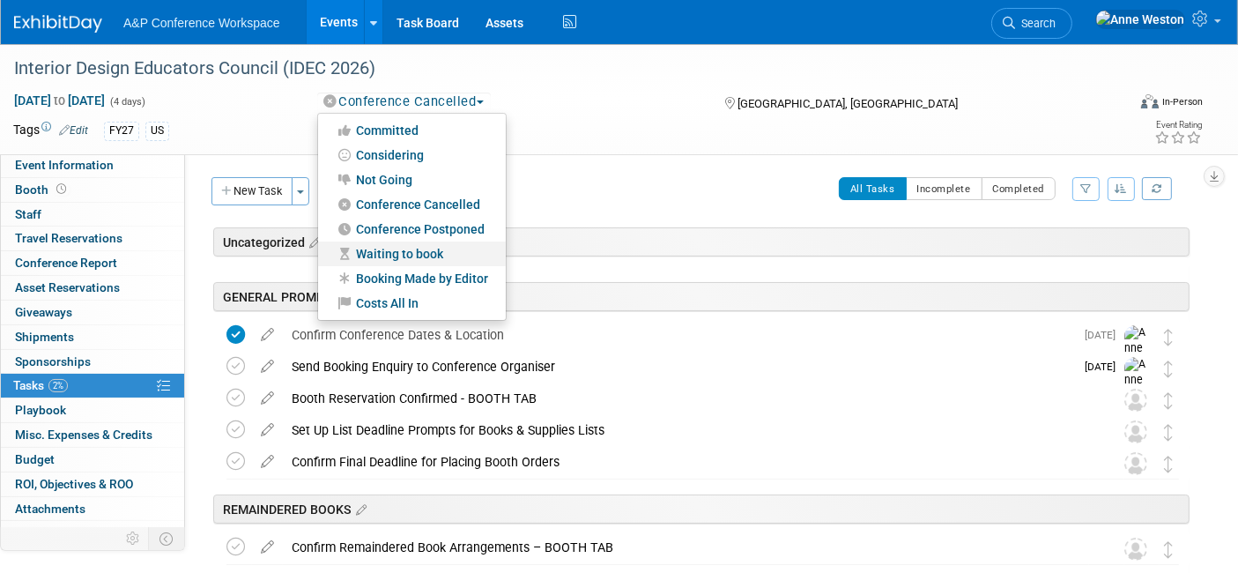
click at [395, 249] on link "Waiting to book" at bounding box center [412, 253] width 188 height 25
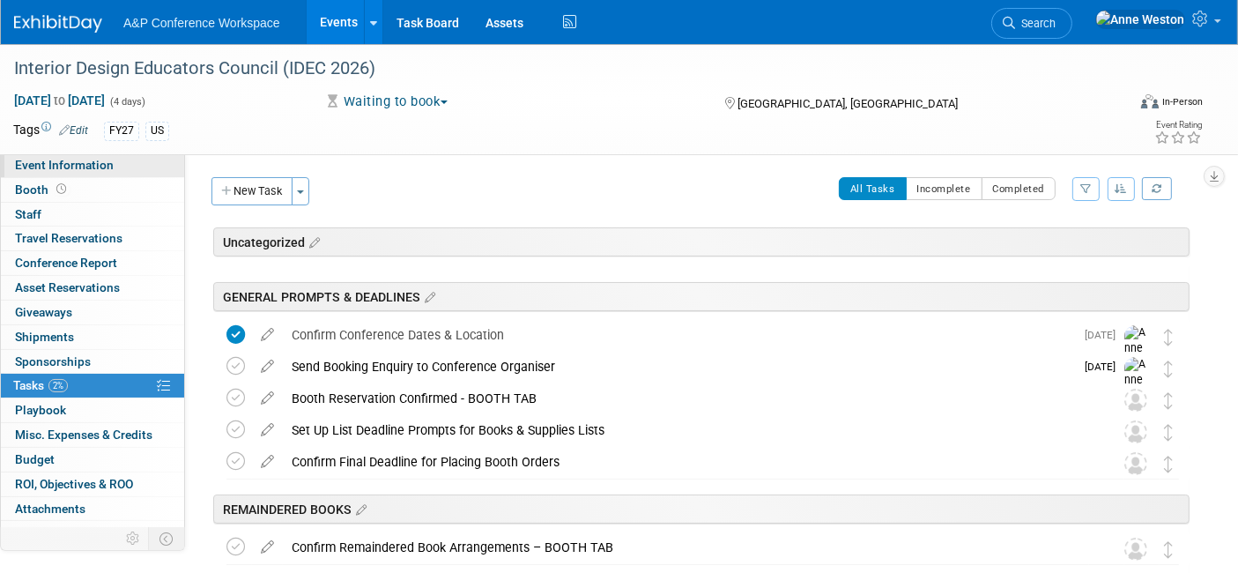
click at [87, 158] on span "Event Information" at bounding box center [64, 165] width 99 height 14
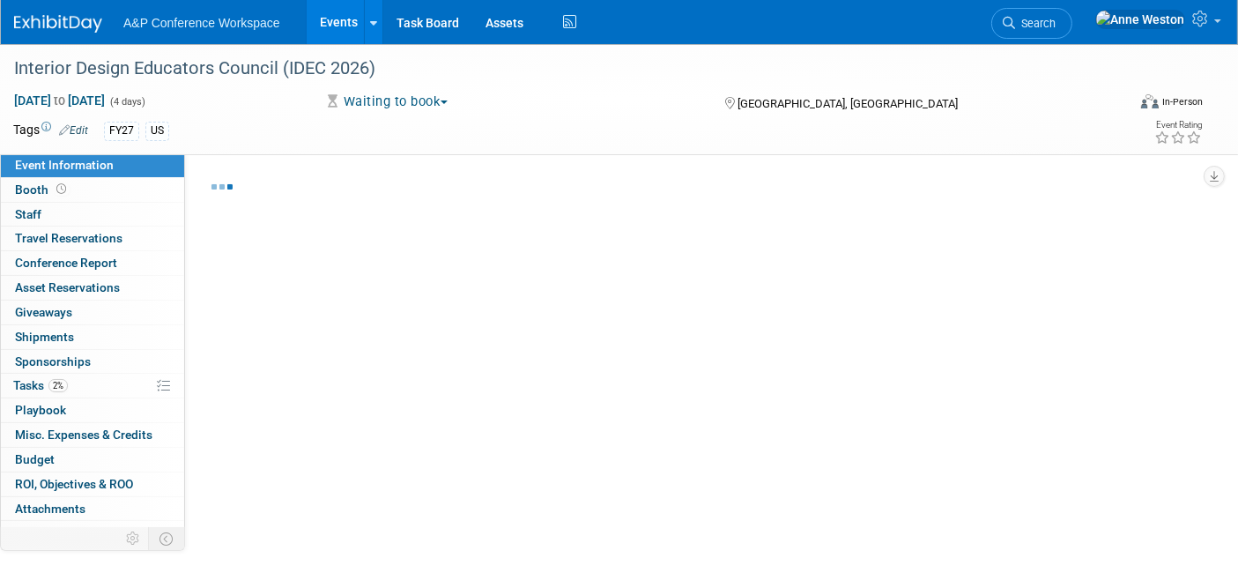
select select "Annual"
select select "Level 2"
select select "In-Person Booth"
select select "Interior Design & Interior Architecture"
select select "Fairchild Books"
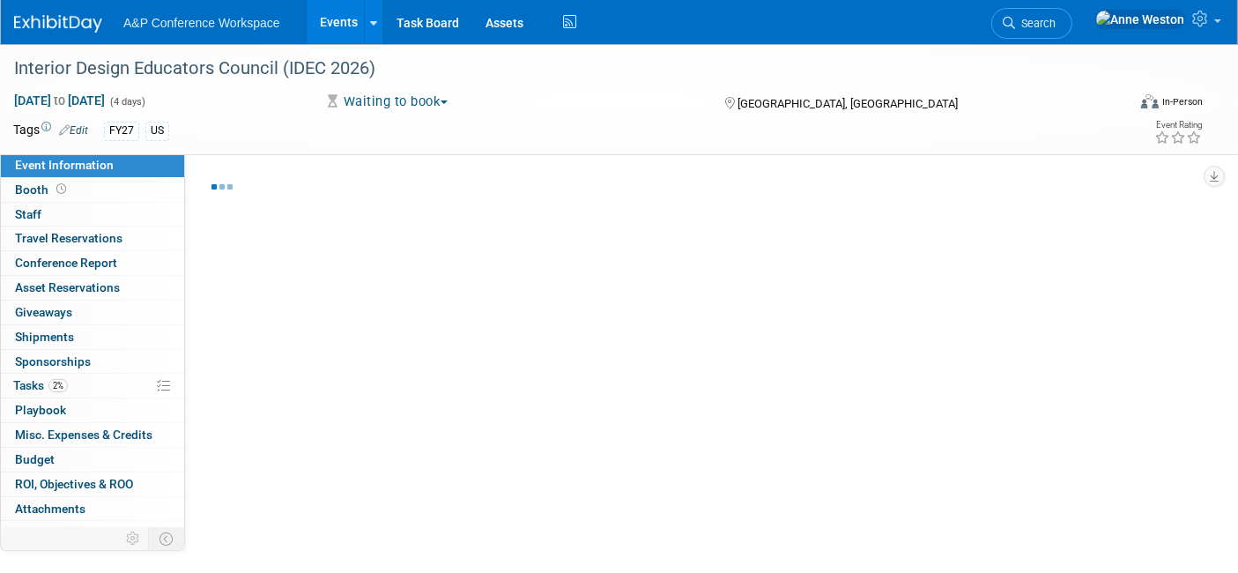
select select "Anne Weston"
select select "Carrlee Craig"
select select "Carly Bull"
select select "Brand/Subject Presence​"
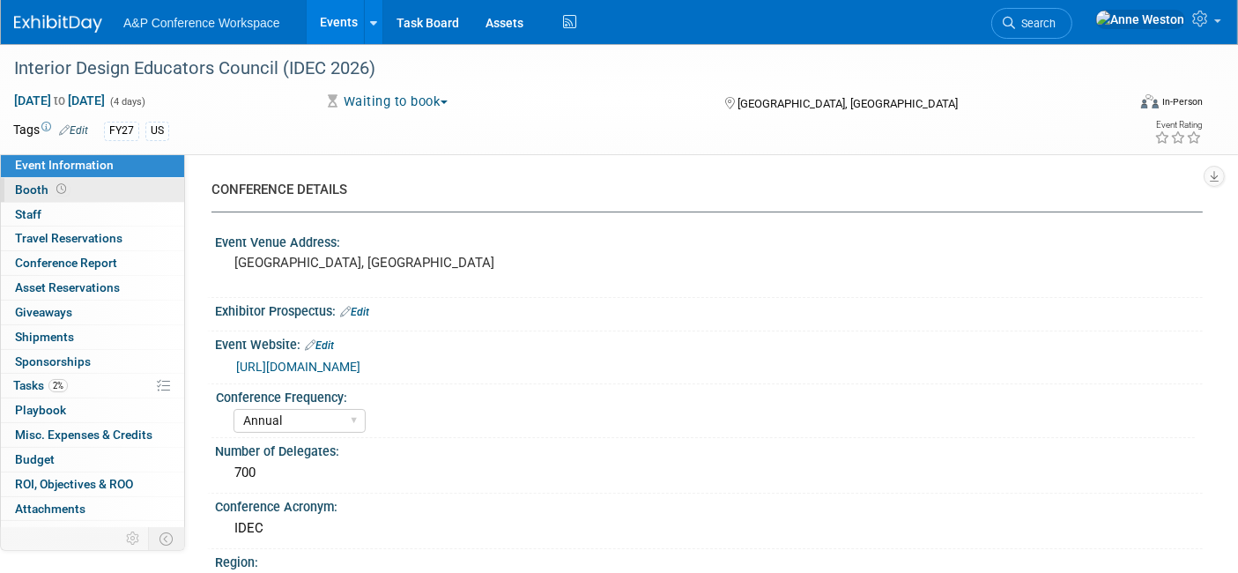
click at [66, 180] on link "Booth" at bounding box center [92, 190] width 183 height 24
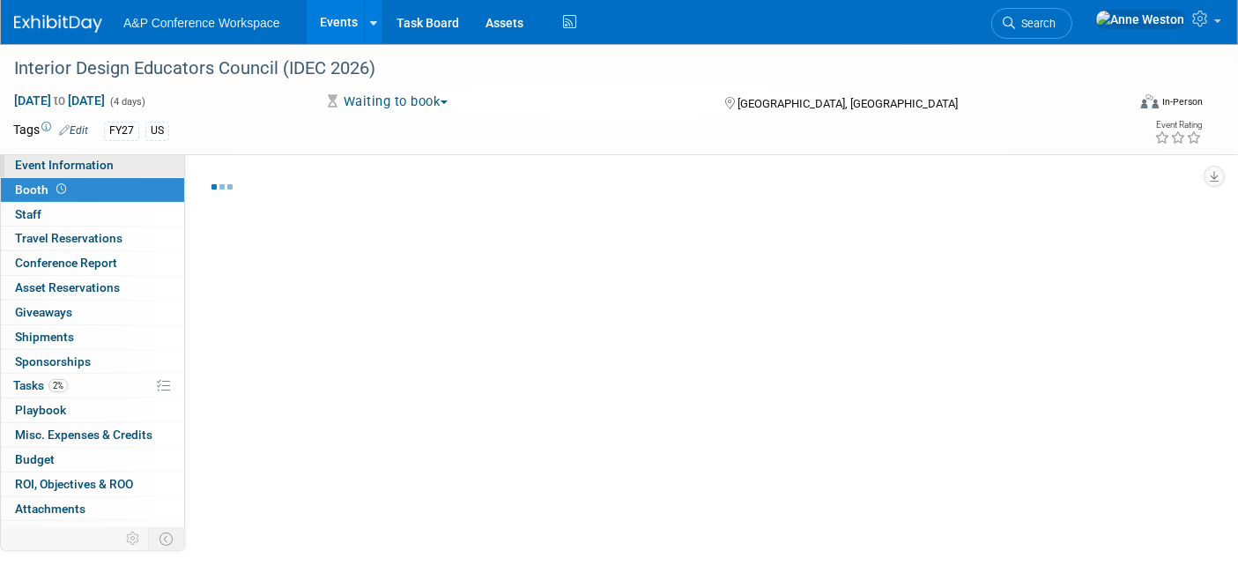
select select "FBAP"
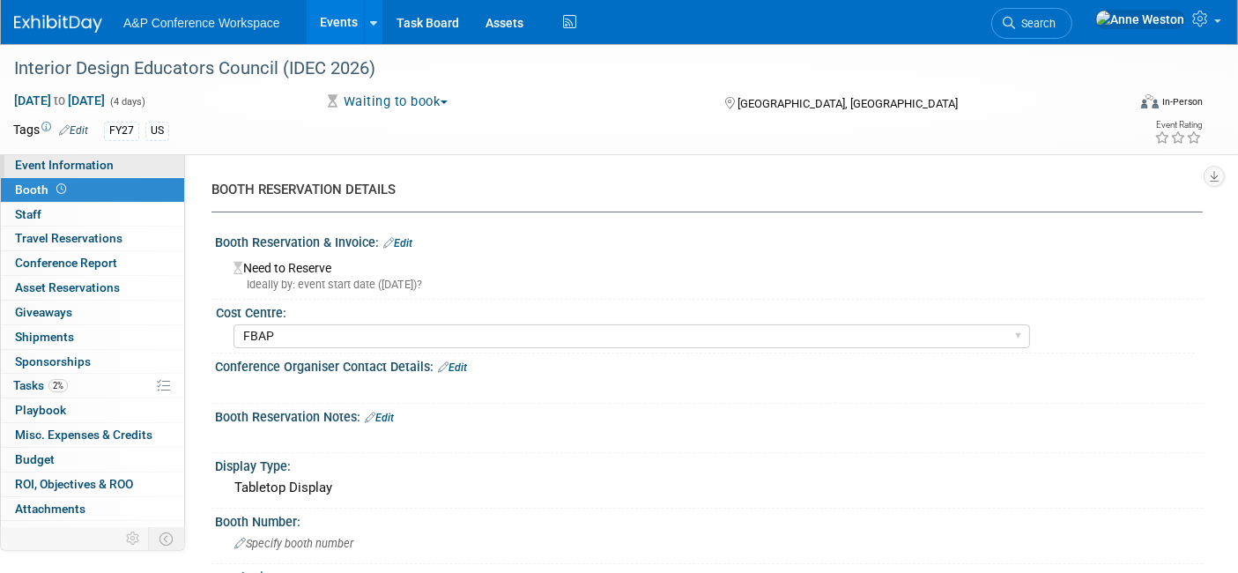
click at [88, 154] on link "Event Information" at bounding box center [92, 165] width 183 height 24
select select "Annual"
select select "Level 2"
select select "In-Person Booth"
select select "Interior Design & Interior Architecture"
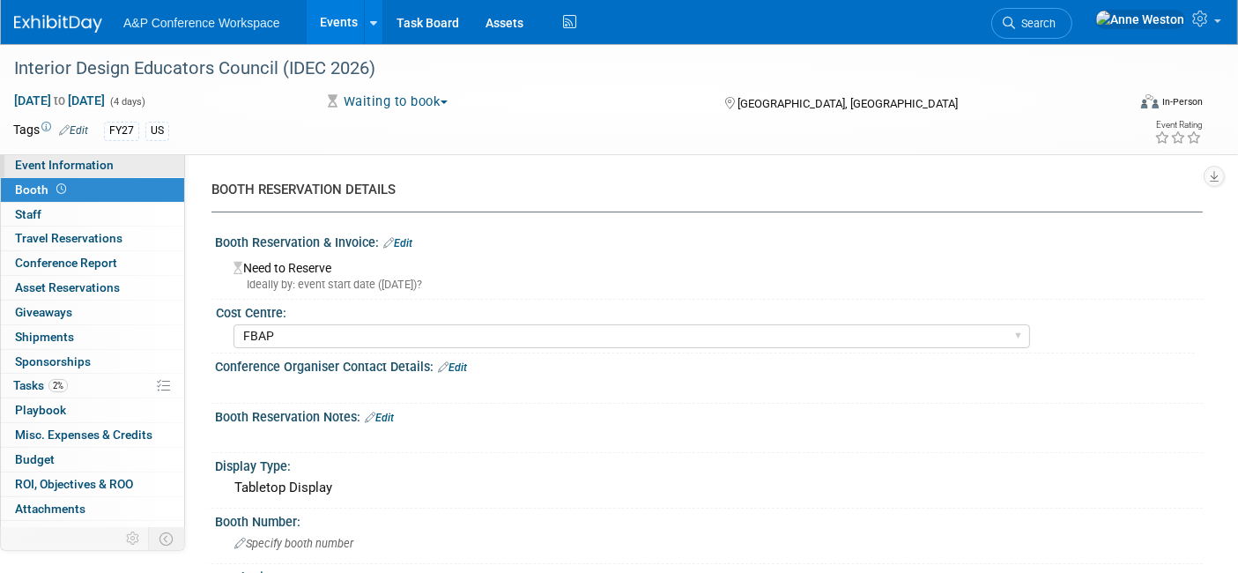
select select "Fairchild Books"
select select "Anne Weston"
select select "Carrlee Craig"
select select "Carly Bull"
select select "Brand/Subject Presence​"
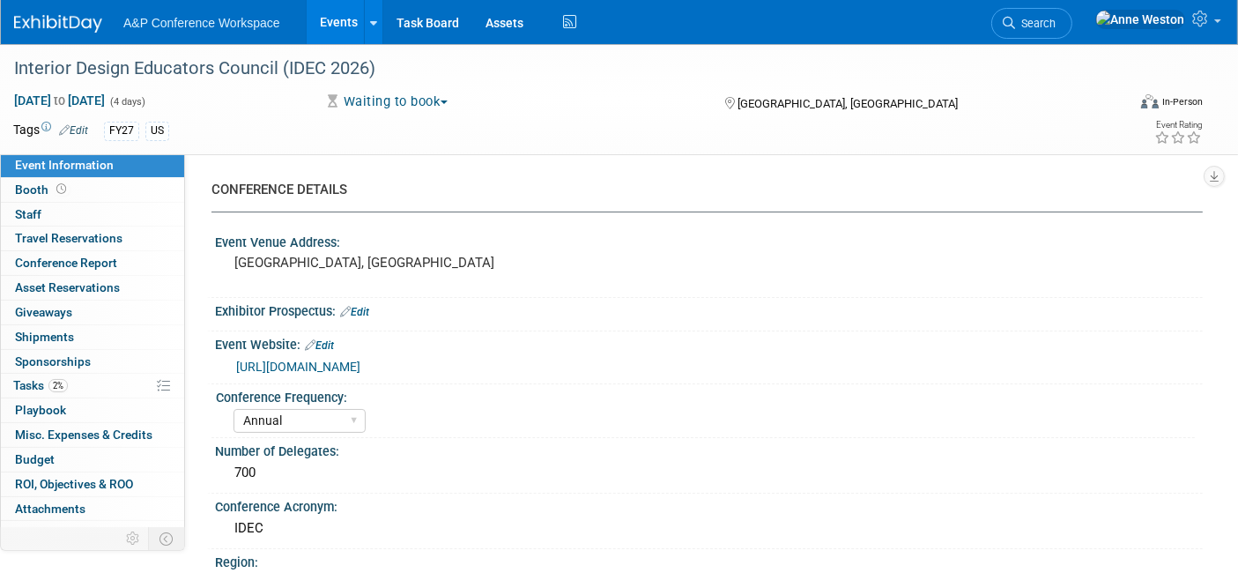
click at [360, 364] on link "https://idec.org/conference/idec-2026-annual-conference/" at bounding box center [298, 366] width 124 height 14
click at [60, 381] on span "2%" at bounding box center [57, 385] width 19 height 13
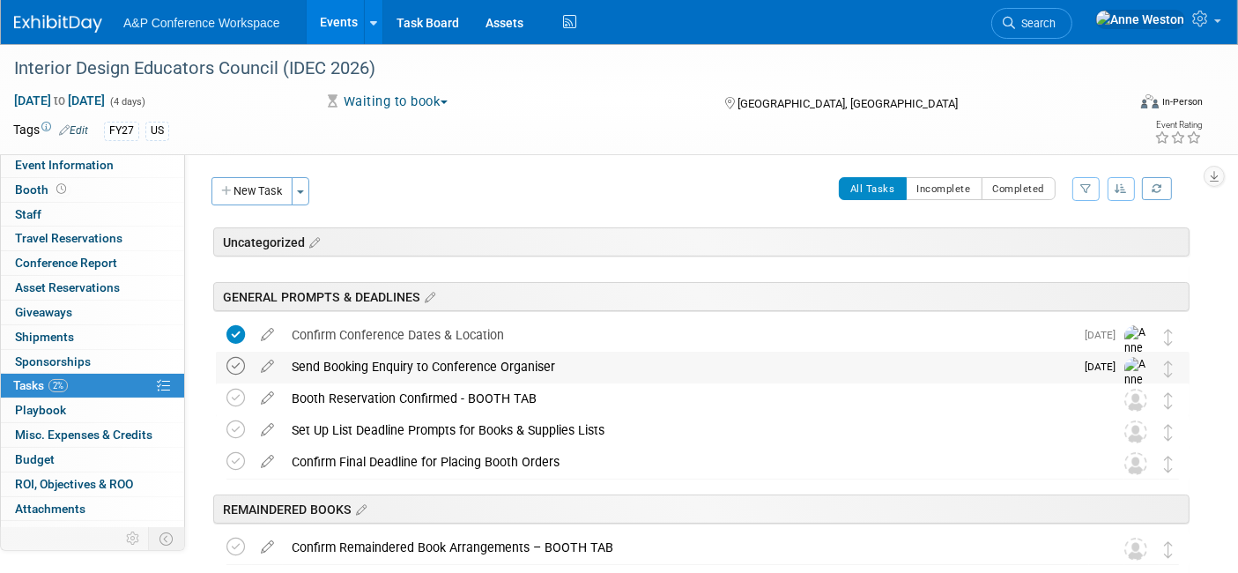
click at [231, 359] on icon at bounding box center [235, 366] width 18 height 18
click at [75, 29] on img at bounding box center [58, 24] width 88 height 18
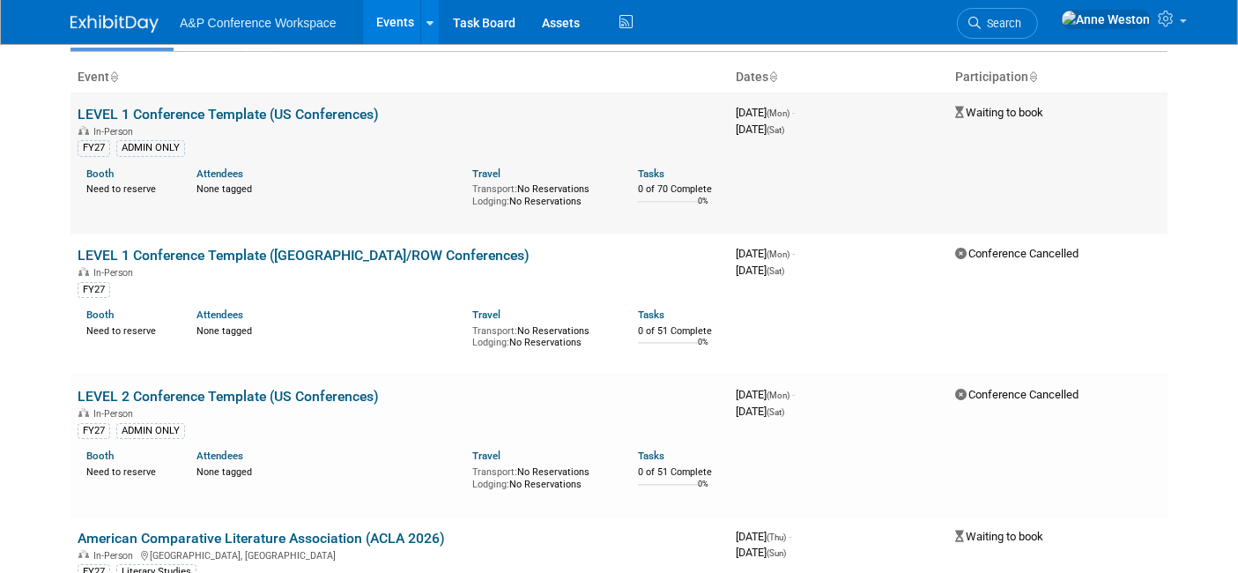
scroll to position [391, 0]
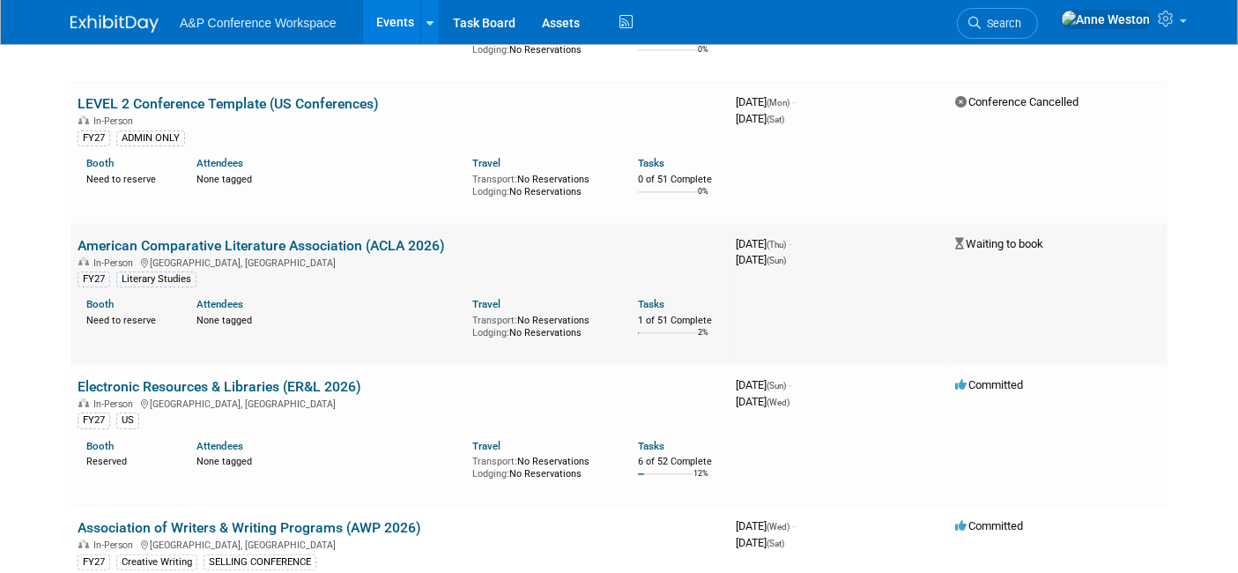
click at [229, 237] on link "American Comparative Literature Association (ACLA 2026)" at bounding box center [261, 245] width 367 height 17
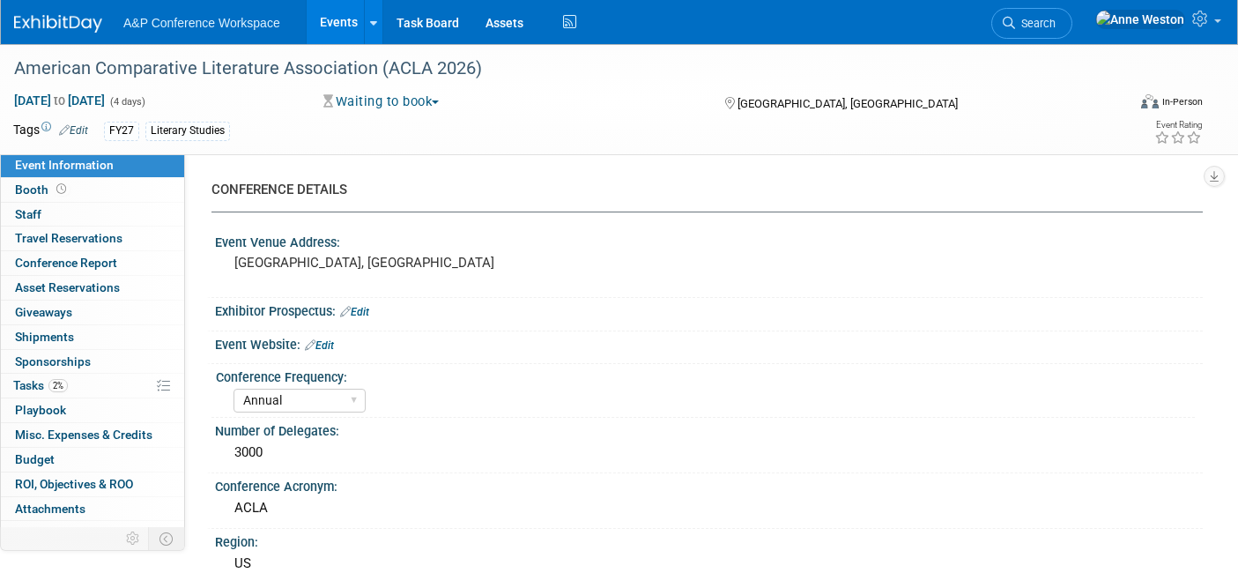
select select "Annual"
select select "Level 2"
select select "In-Person Booth"
select select "Literary Studies"
select select "Bloomsbury Academic"
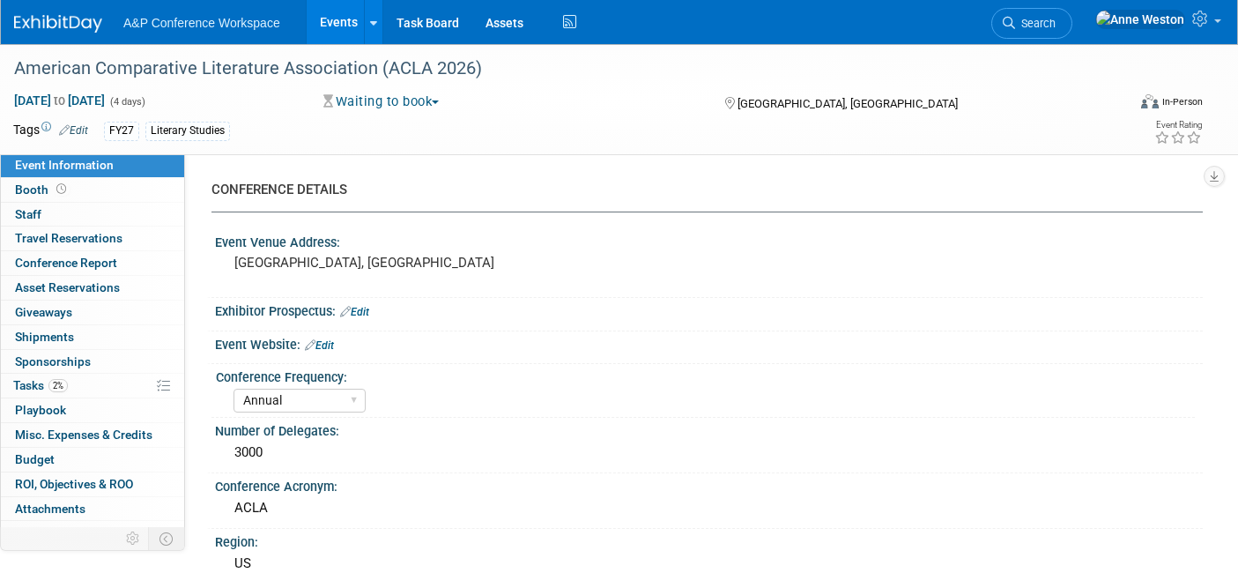
select select "[PERSON_NAME]"
select select "Brand/Subject Presence​"
click at [62, 182] on span at bounding box center [61, 188] width 17 height 13
select select "CUAP"
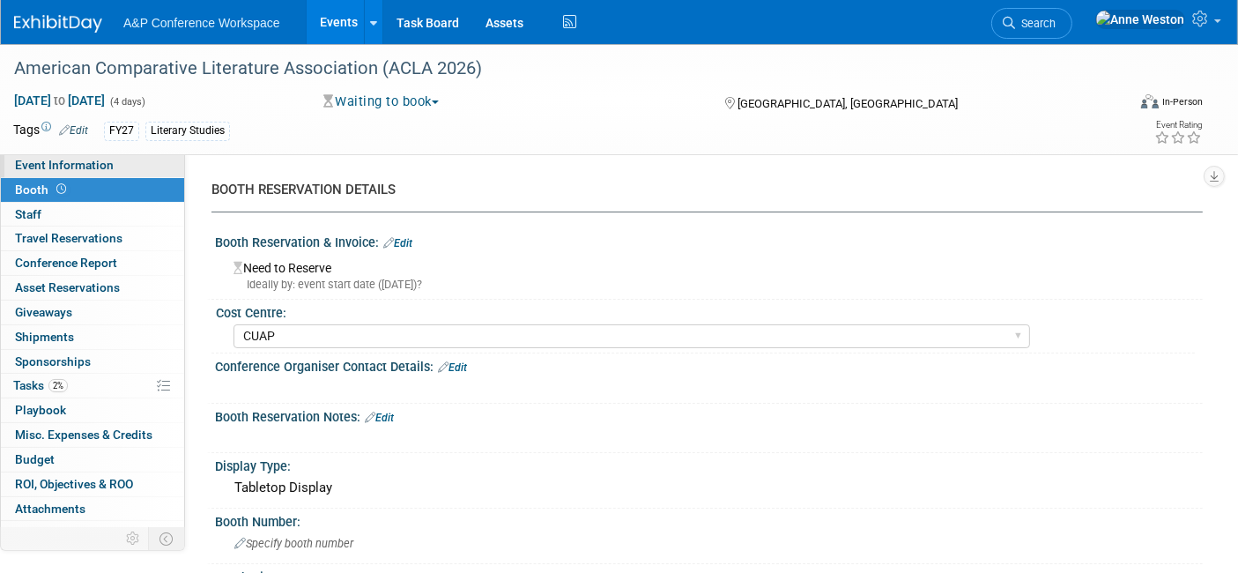
click at [68, 163] on span "Event Information" at bounding box center [64, 165] width 99 height 14
select select "Annual"
select select "Level 2"
select select "In-Person Booth"
select select "Literary Studies"
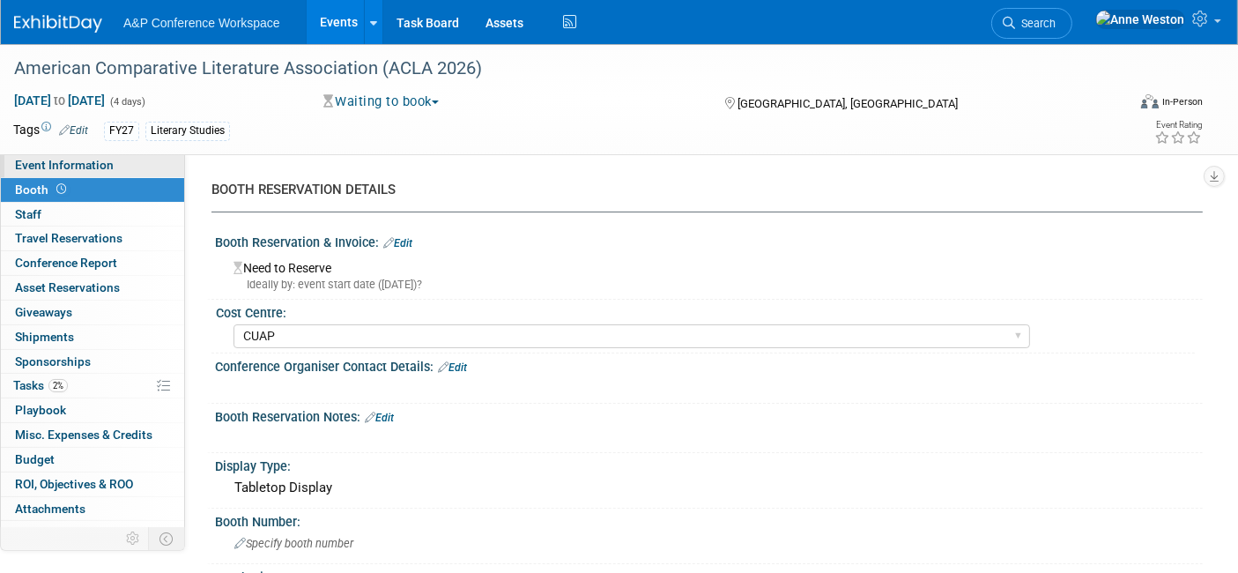
select select "Bloomsbury Academic"
select select "[PERSON_NAME]"
select select "Brand/Subject Presence​"
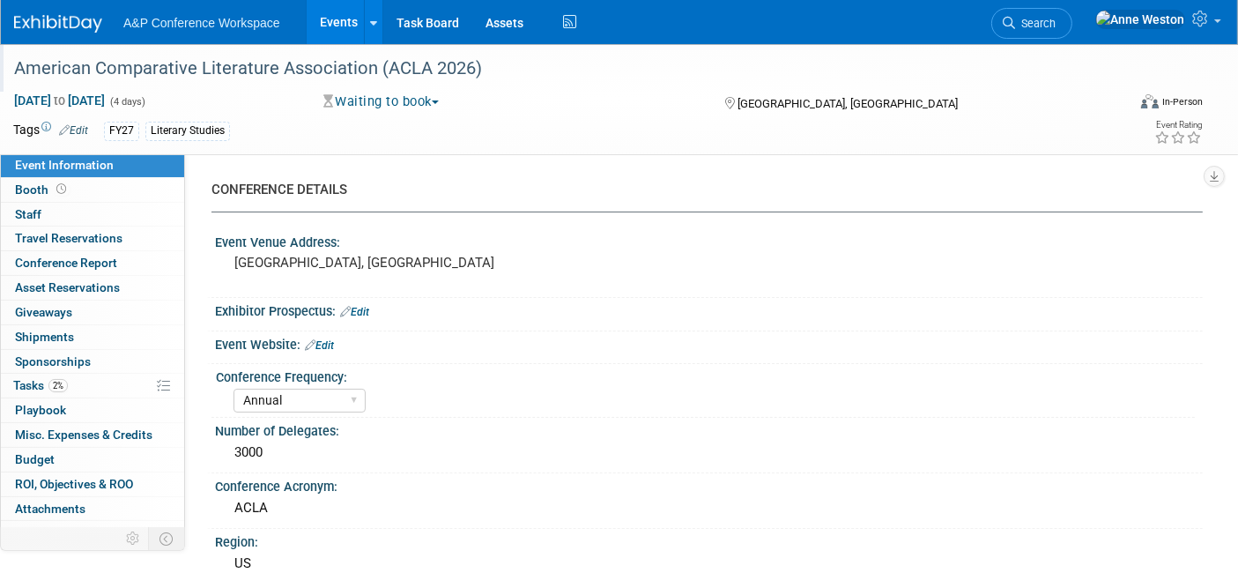
click at [495, 71] on div "American Comparative Literature Association (ACLA 2026)" at bounding box center [554, 69] width 1093 height 32
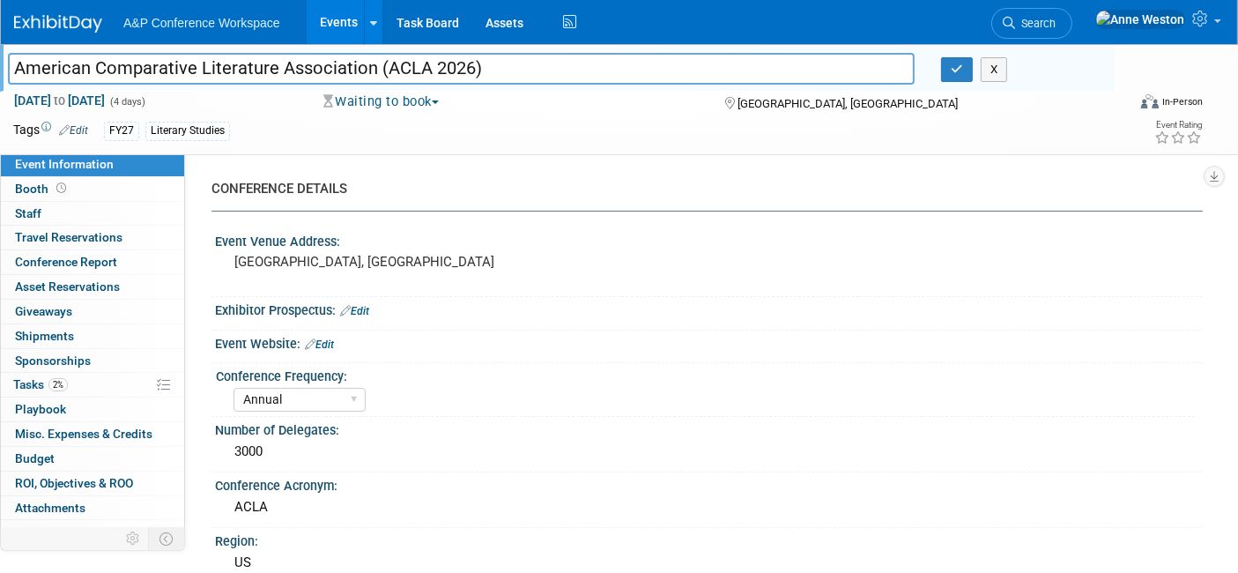
drag, startPoint x: 515, startPoint y: 71, endPoint x: 6, endPoint y: 57, distance: 509.4
click at [6, 57] on div "American Comparative Literature Association (ACLA 2026)" at bounding box center [461, 70] width 933 height 26
click at [962, 69] on icon "button" at bounding box center [957, 68] width 12 height 11
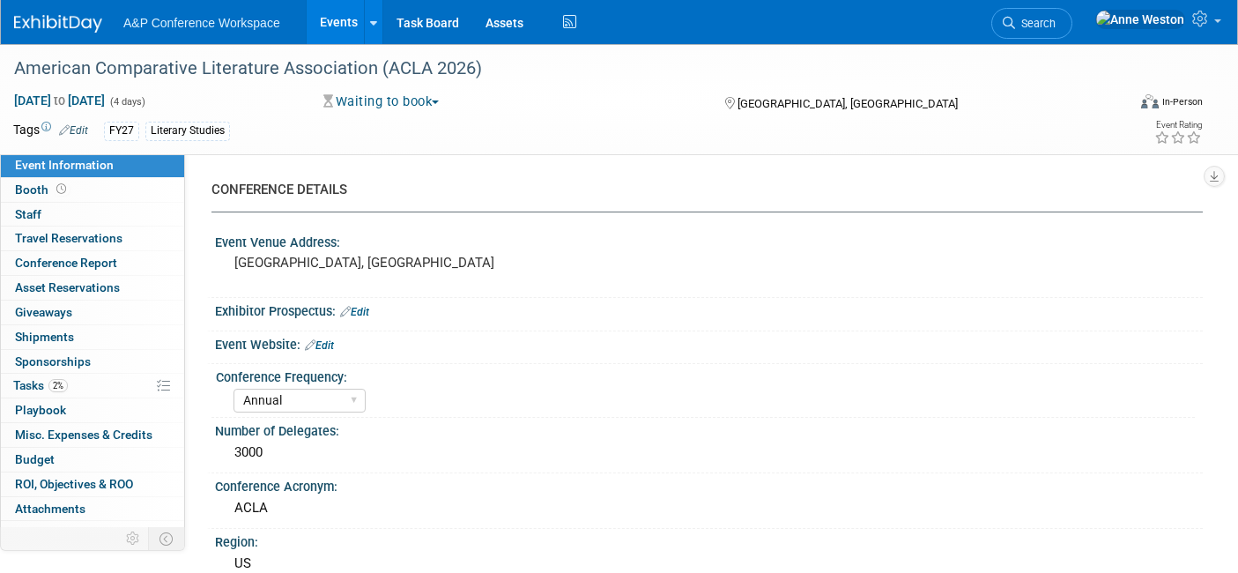
select select "Annual"
select select "Level 2"
select select "In-Person Booth"
select select "Literary Studies"
select select "Bloomsbury Academic"
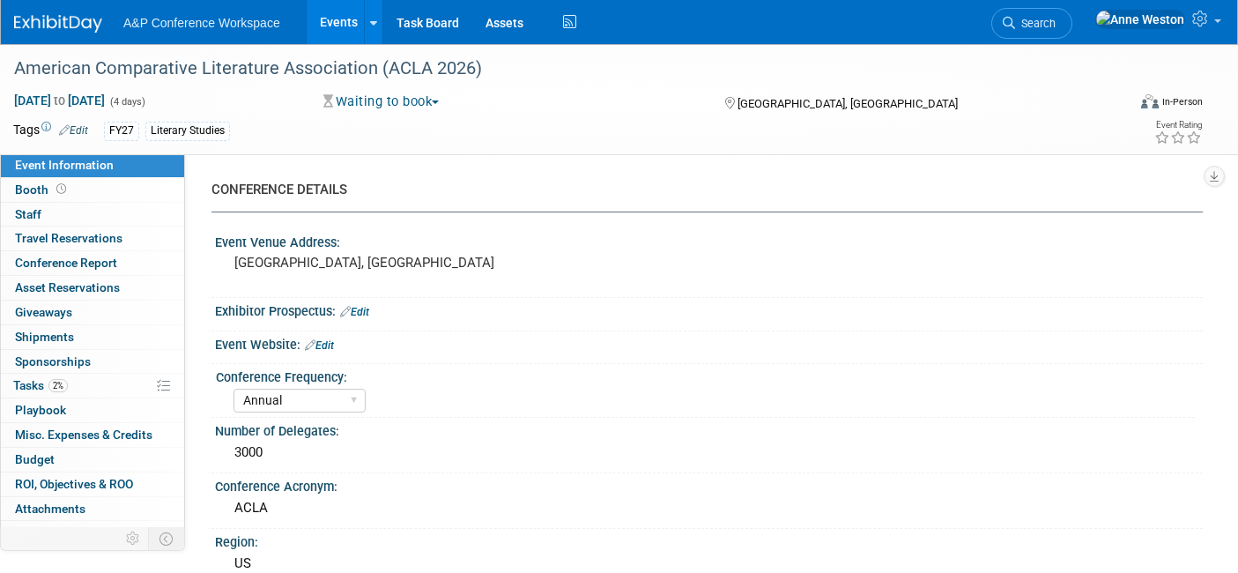
select select "[PERSON_NAME]"
select select "Brand/Subject Presence​"
click at [59, 193] on icon at bounding box center [61, 189] width 10 height 10
select select "CUAP"
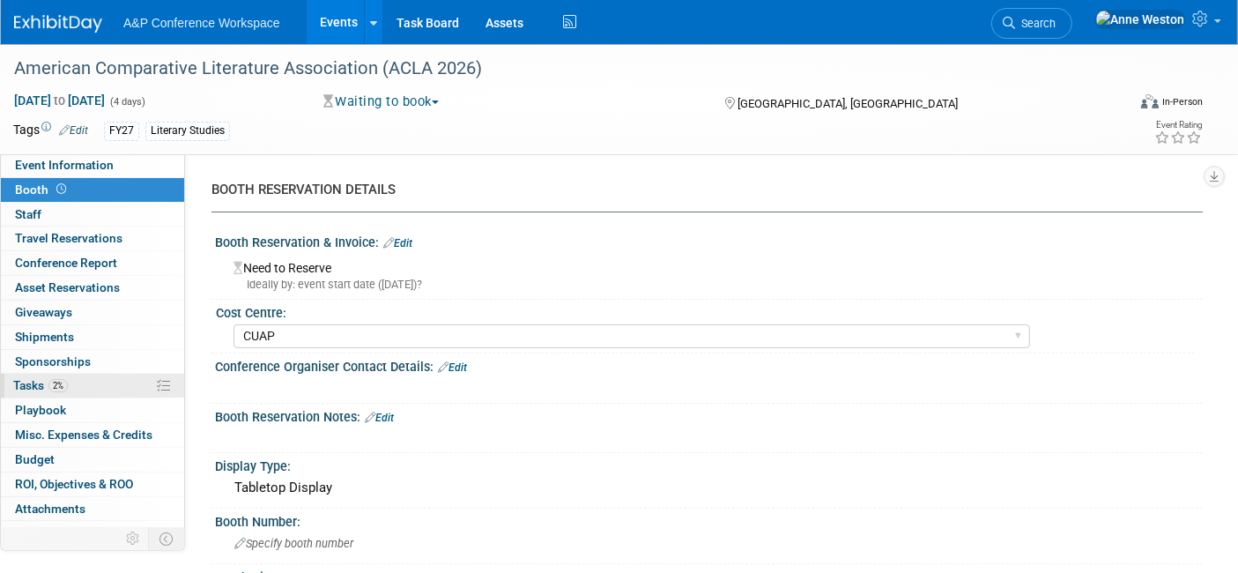
click at [71, 383] on link "2% Tasks 2%" at bounding box center [92, 386] width 183 height 24
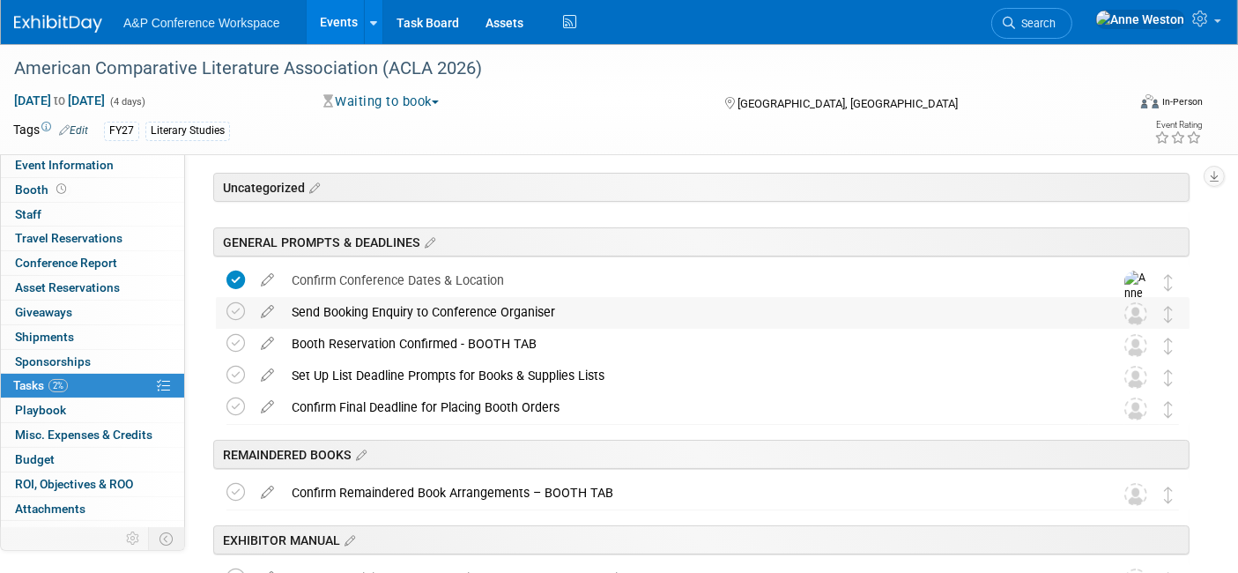
scroll to position [98, 0]
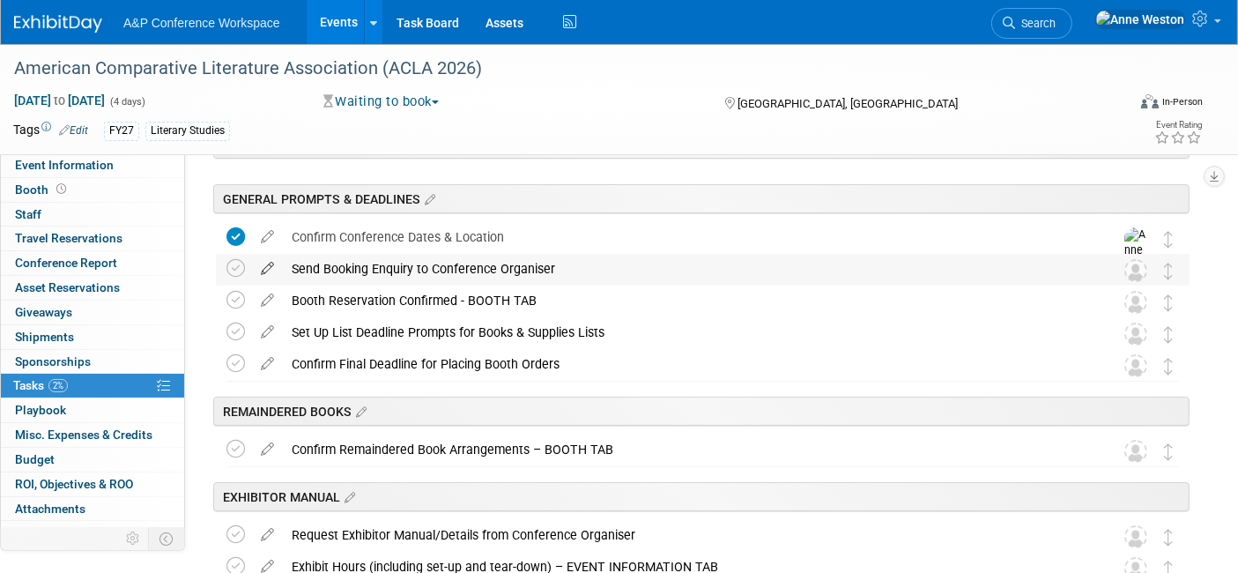
click at [269, 263] on icon at bounding box center [267, 265] width 31 height 22
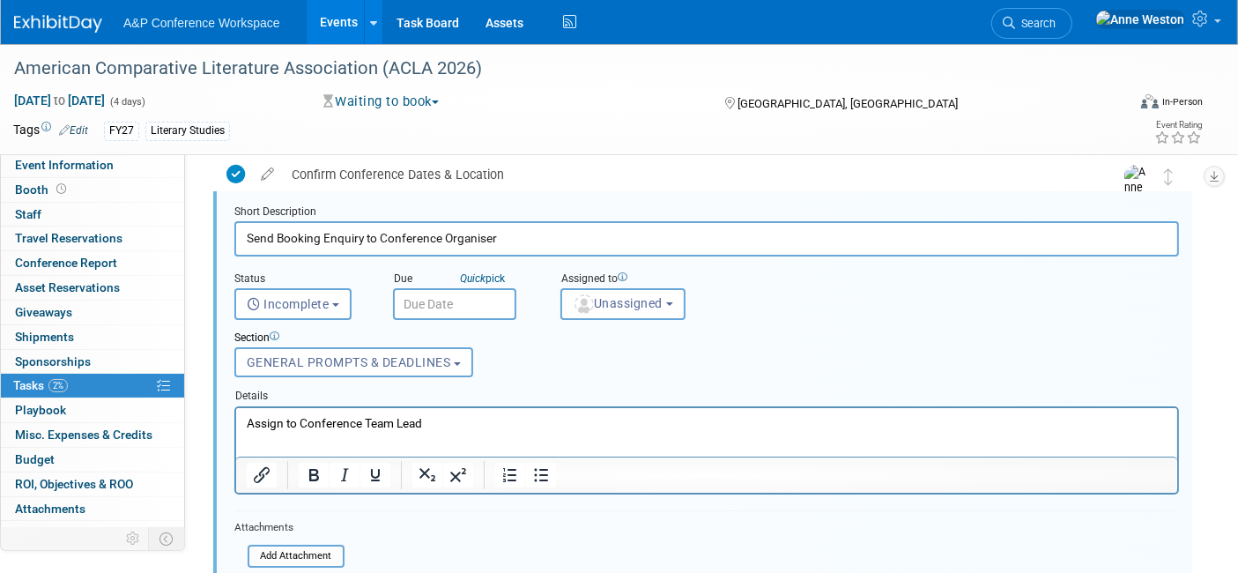
scroll to position [191, 0]
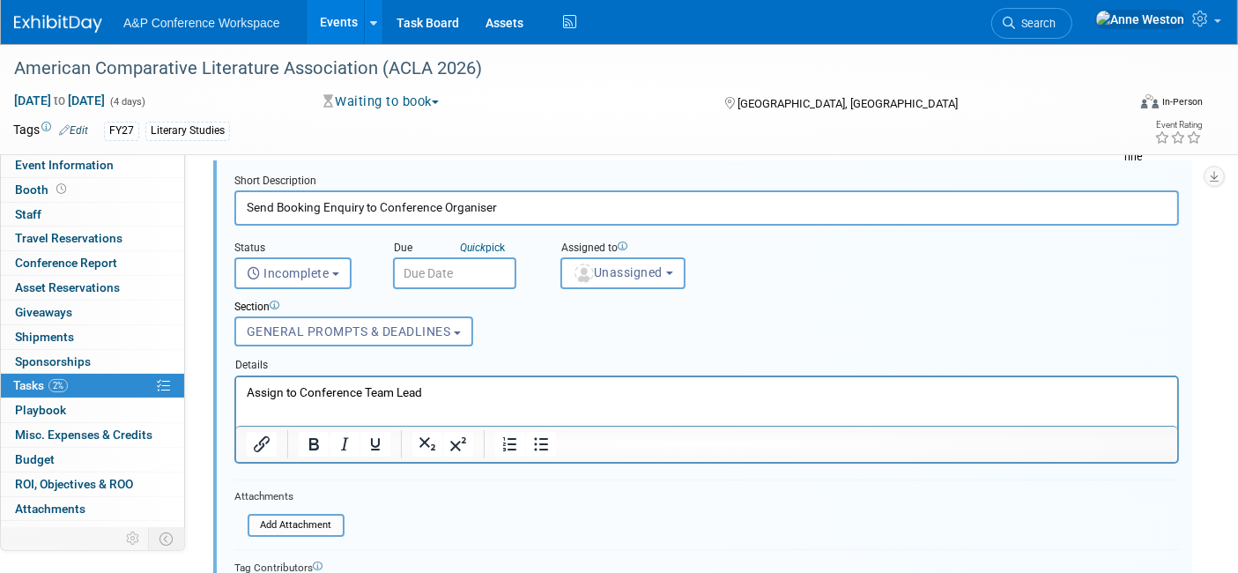
click at [446, 393] on p "Assign to Conference Team Lead" at bounding box center [706, 391] width 921 height 17
drag, startPoint x: 446, startPoint y: 393, endPoint x: 448, endPoint y: 782, distance: 389.4
click at [235, 400] on html "Assign to Conference Team Lead" at bounding box center [705, 388] width 941 height 24
click at [618, 268] on span "Unassigned" at bounding box center [618, 272] width 90 height 14
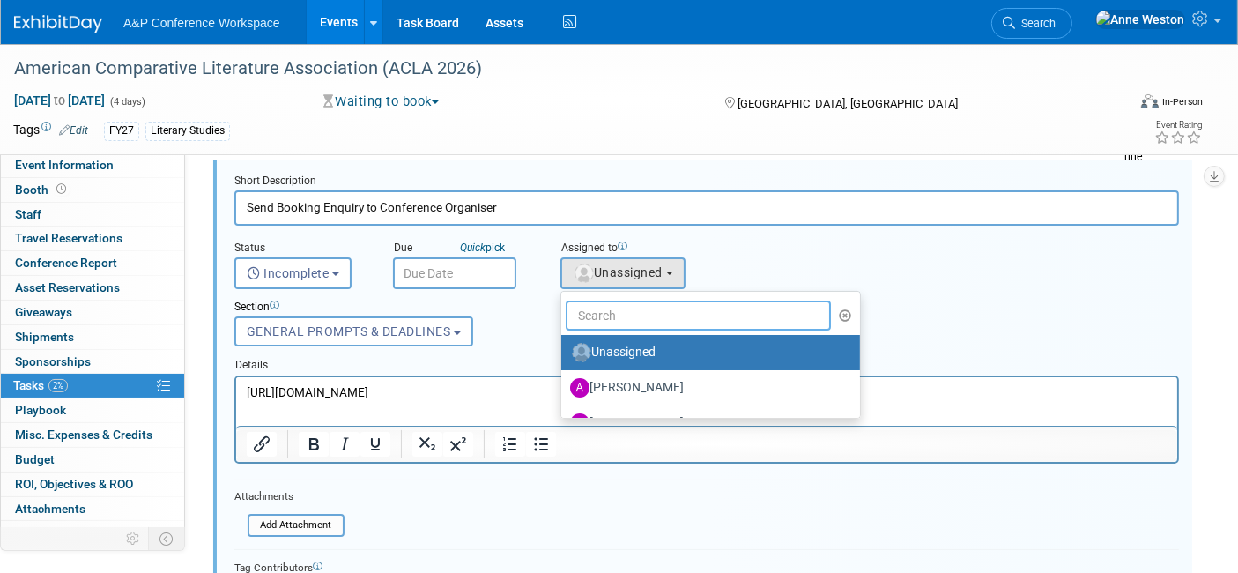
click at [621, 314] on input "text" at bounding box center [698, 315] width 265 height 30
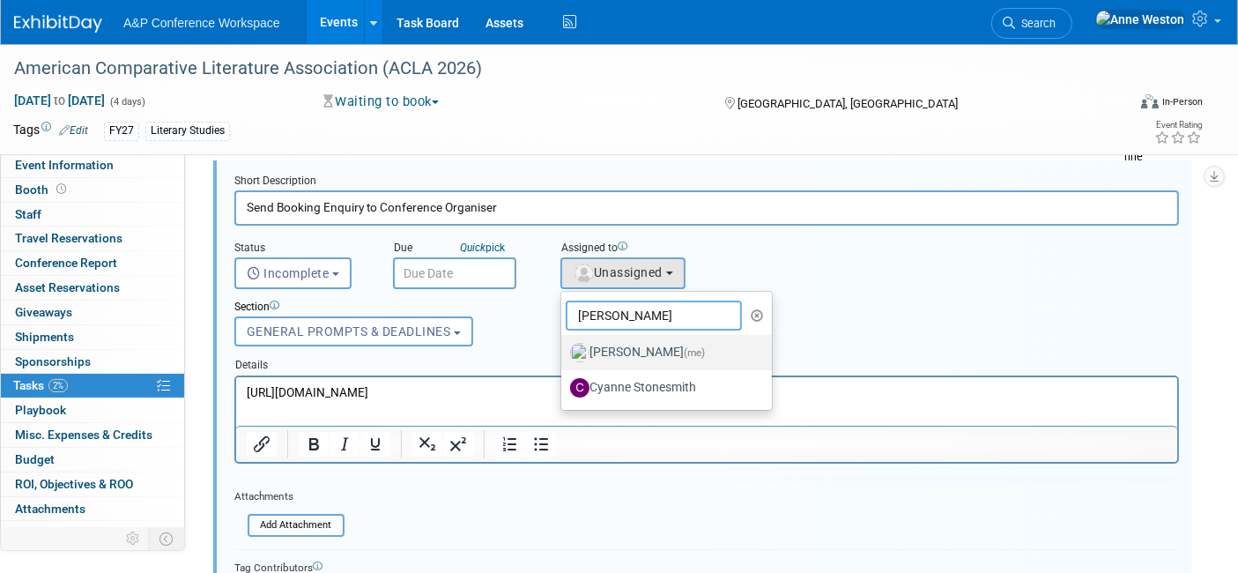
type input "Anne"
click at [624, 345] on label "Anne Weston (me)" at bounding box center [662, 352] width 184 height 28
click at [564, 345] on input "Anne Weston (me)" at bounding box center [557, 349] width 11 height 11
select select "c29719a7-47ff-44fe-b37a-21211f595519"
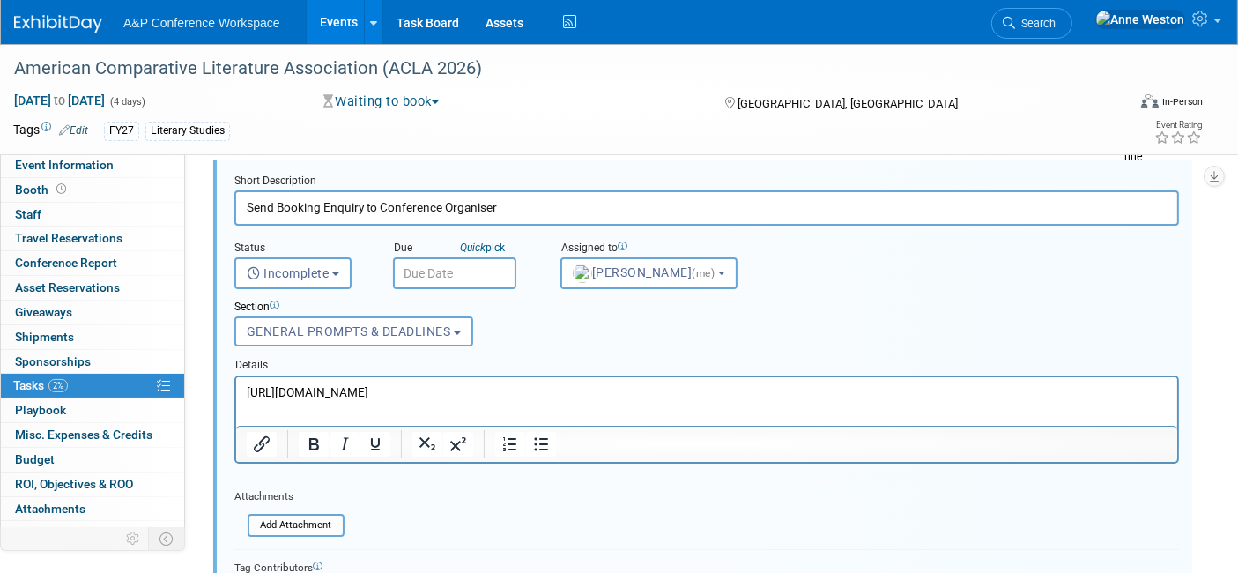
click at [425, 271] on input "text" at bounding box center [454, 273] width 123 height 32
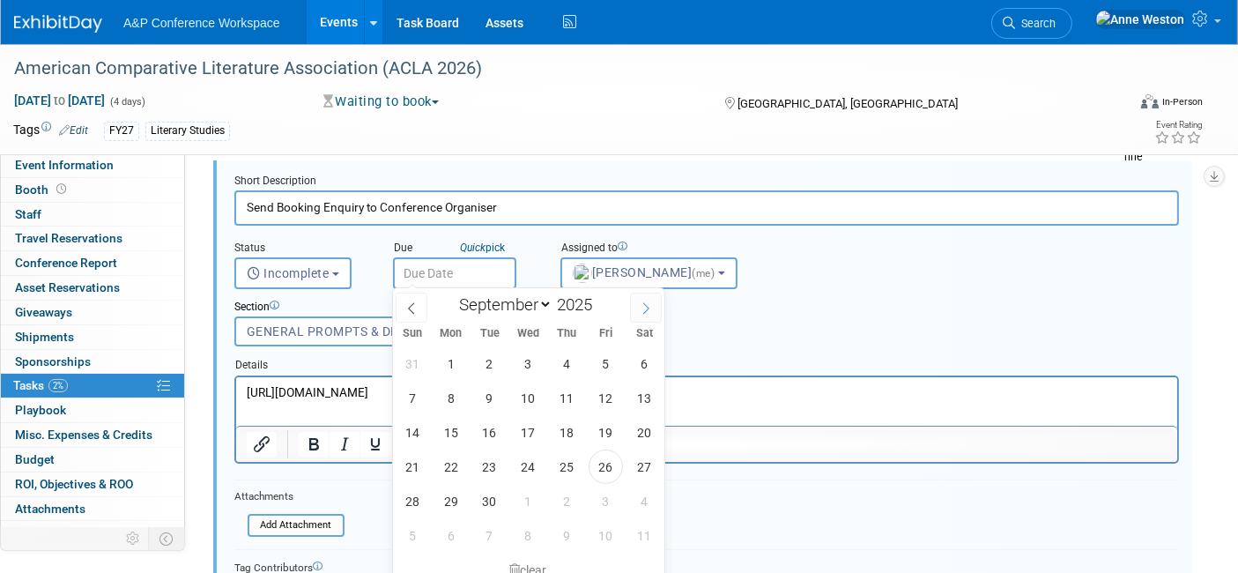
click at [647, 313] on span at bounding box center [646, 307] width 32 height 30
select select "9"
click at [603, 492] on span "31" at bounding box center [605, 501] width 34 height 34
type input "Oct 31, 2025"
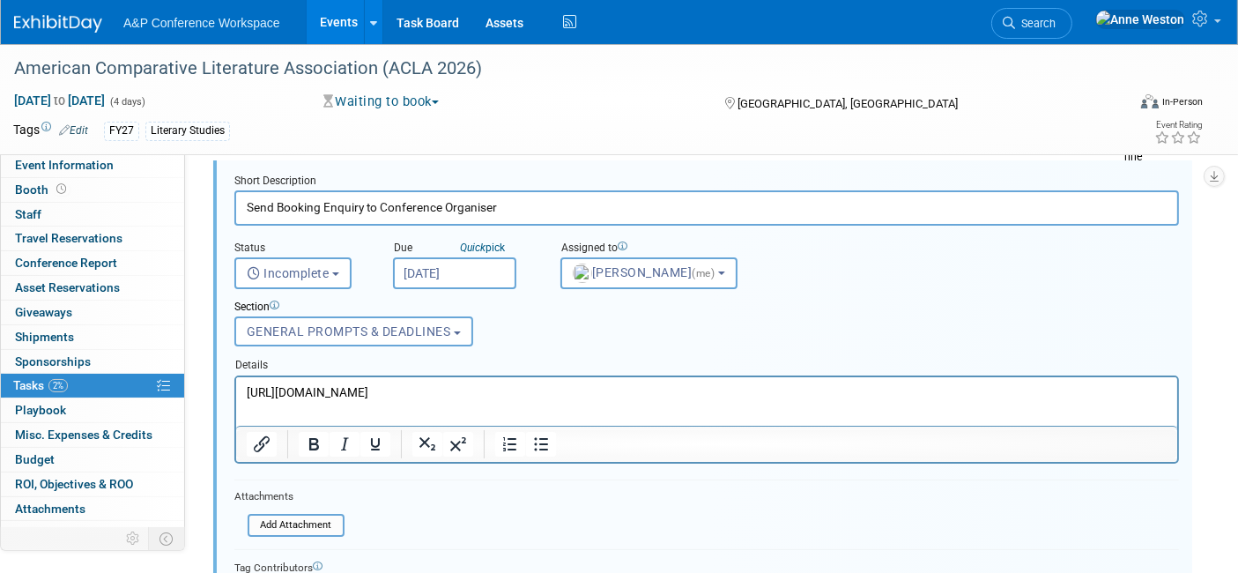
click at [455, 268] on input "Oct 31, 2025" at bounding box center [454, 273] width 123 height 32
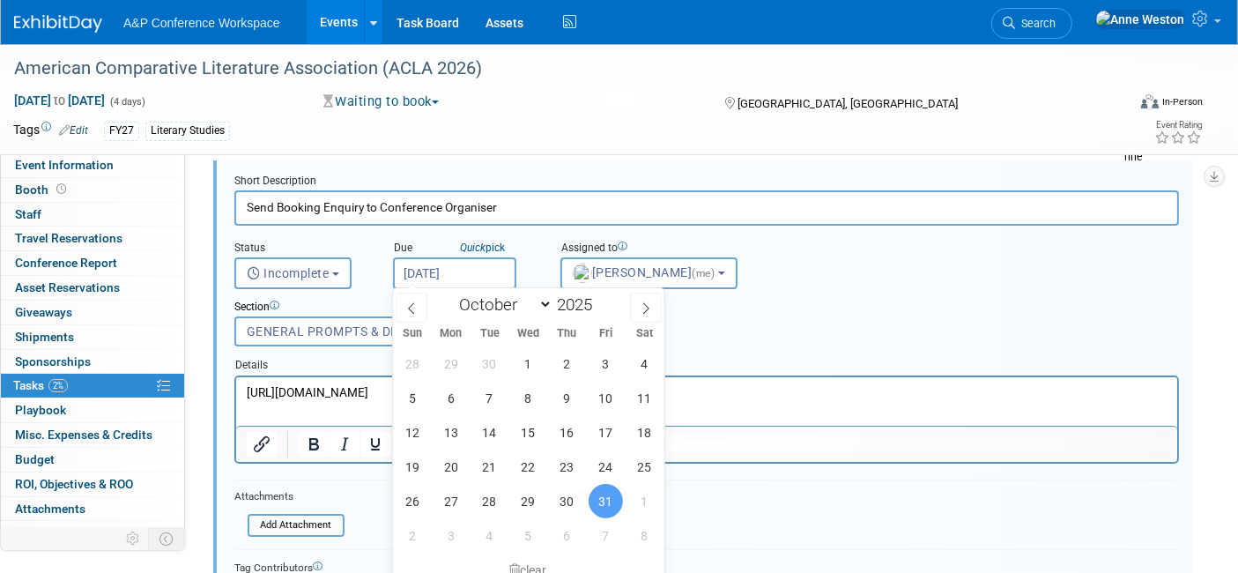
click at [455, 268] on input "Oct 31, 2025" at bounding box center [454, 273] width 123 height 32
click at [749, 364] on div "Details" at bounding box center [706, 362] width 944 height 25
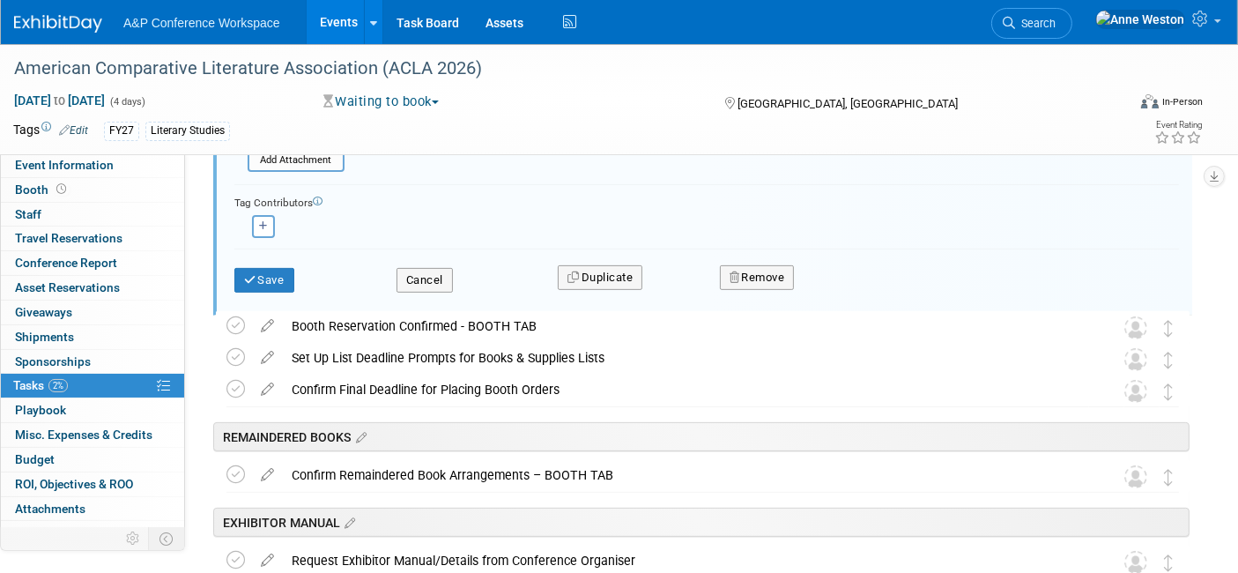
scroll to position [582, 0]
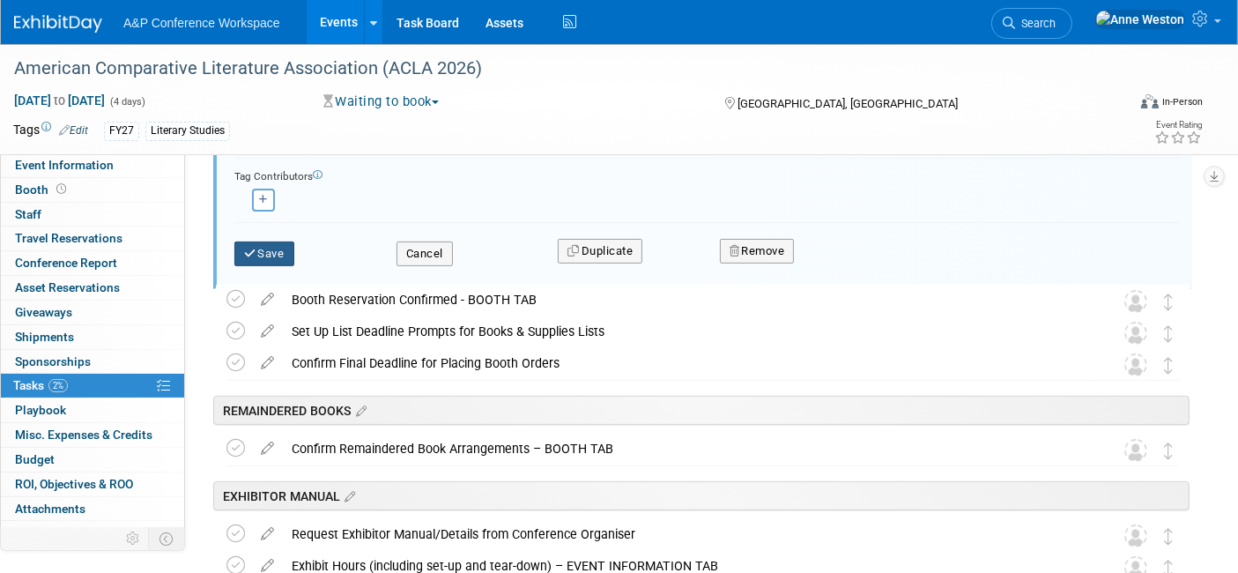
click at [274, 250] on button "Save" at bounding box center [264, 253] width 60 height 25
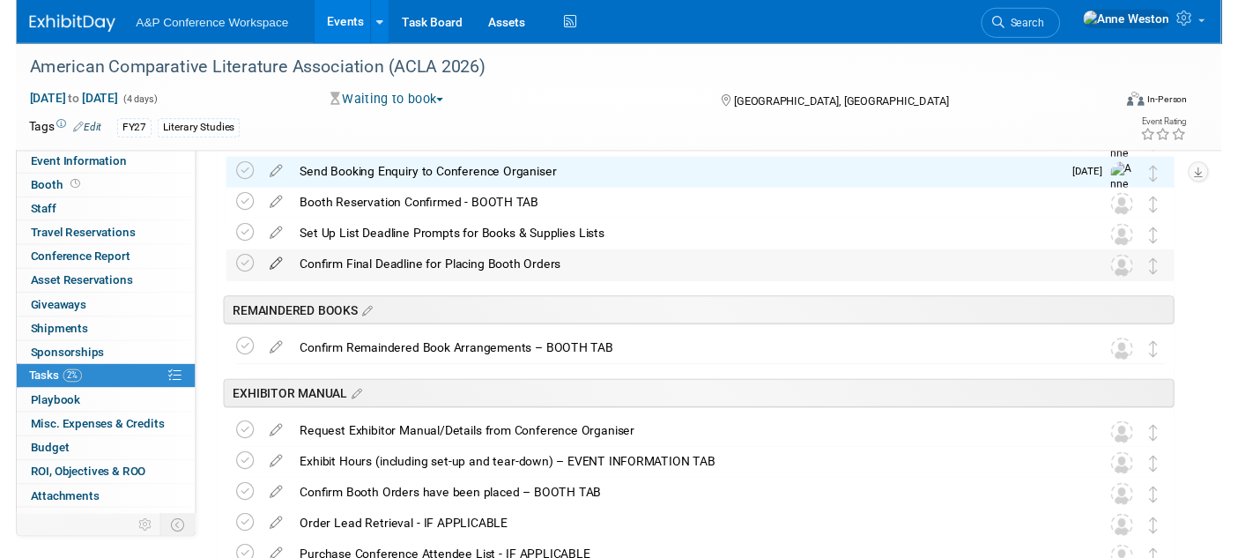
scroll to position [0, 0]
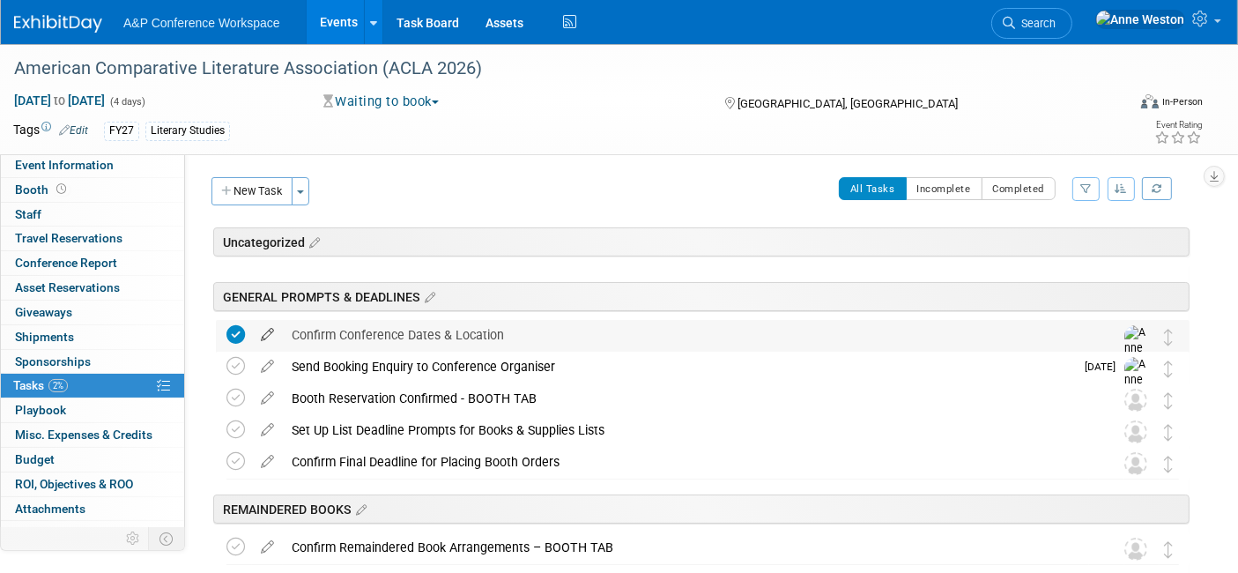
click at [269, 326] on icon at bounding box center [267, 331] width 31 height 22
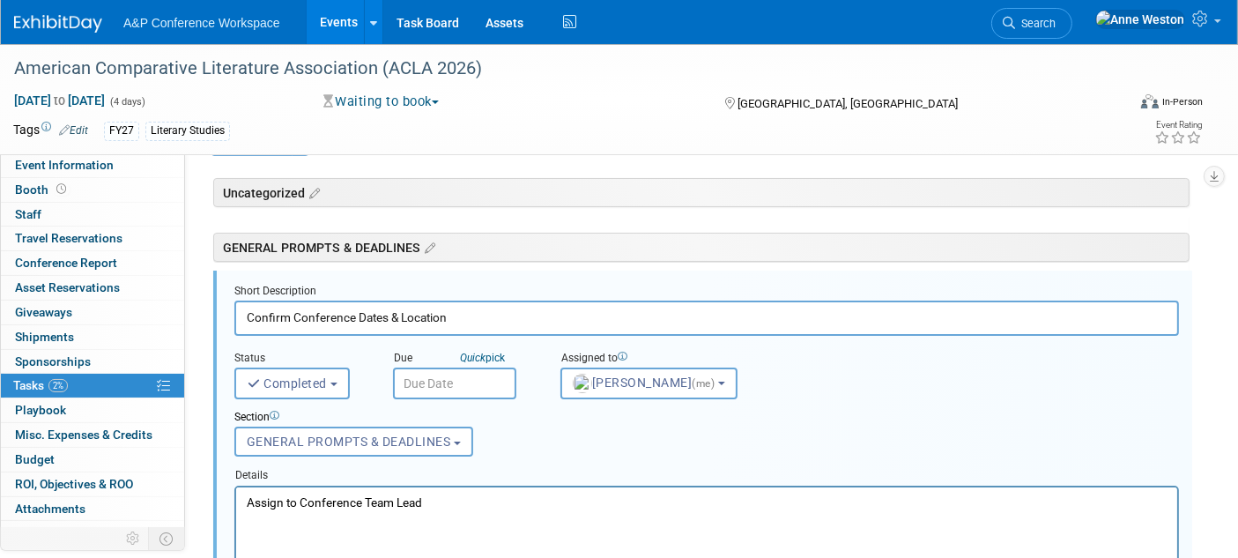
scroll to position [61, 0]
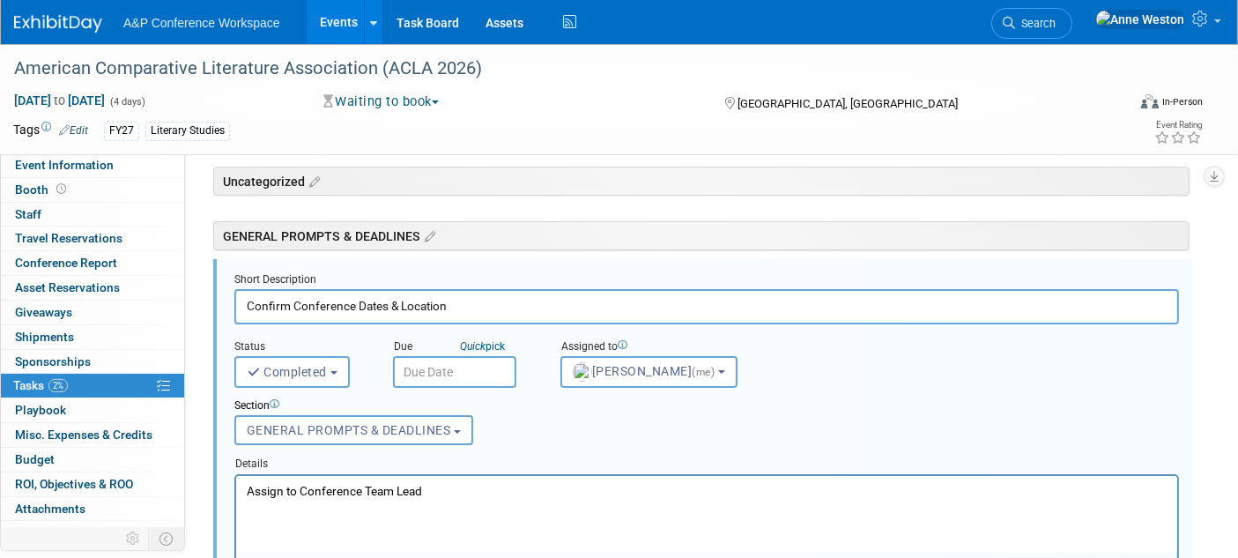
click at [439, 357] on input "text" at bounding box center [454, 372] width 123 height 32
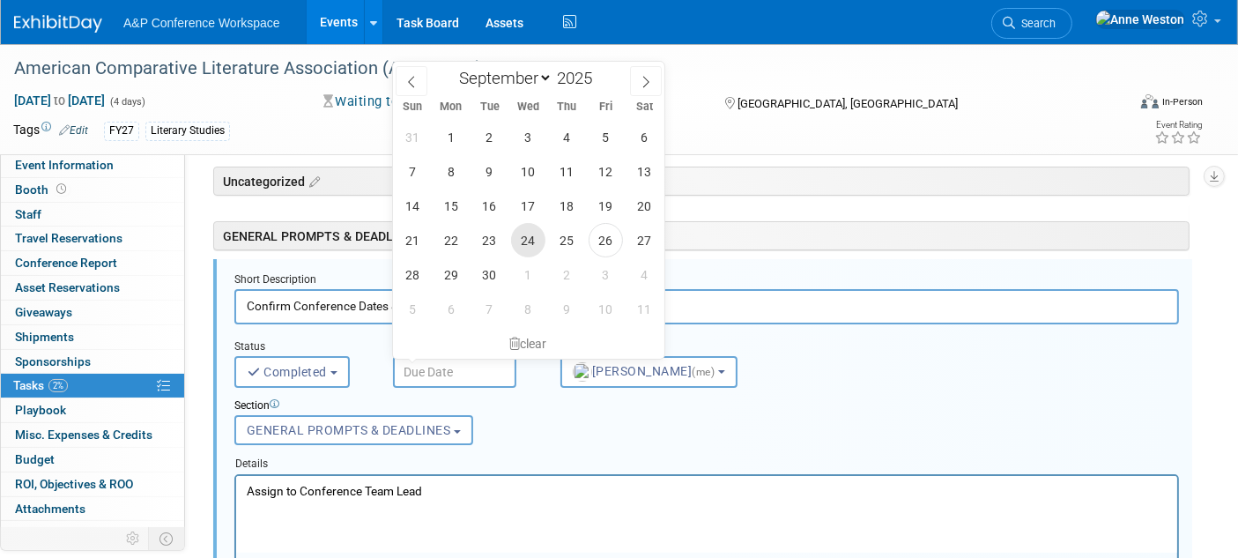
click at [529, 235] on span "24" at bounding box center [528, 240] width 34 height 34
type input "Sep 24, 2025"
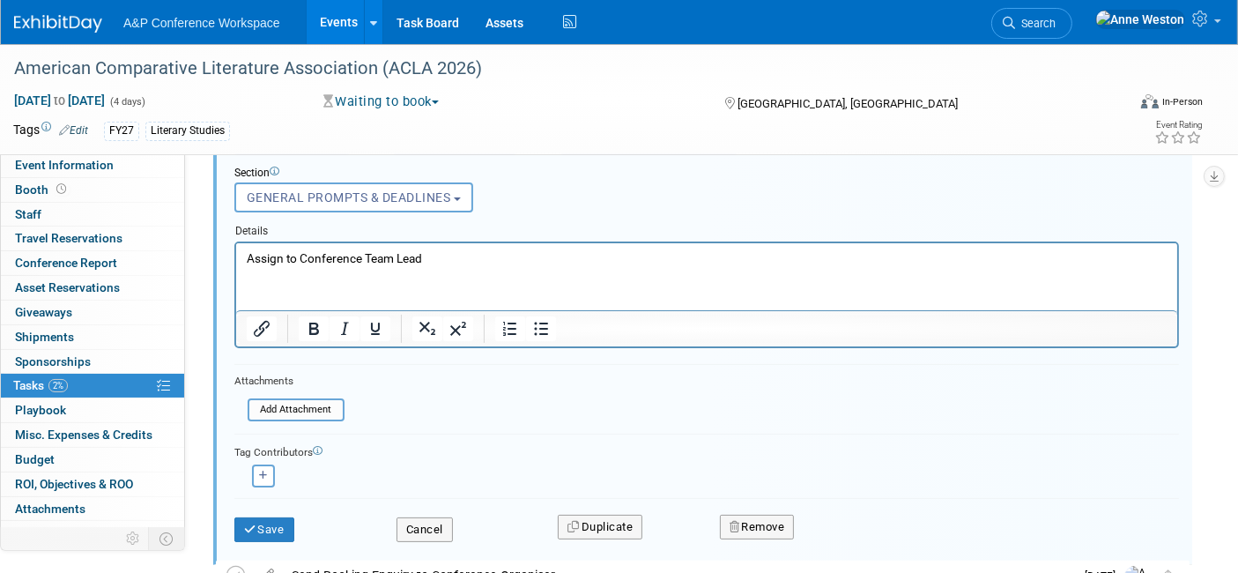
scroll to position [354, 0]
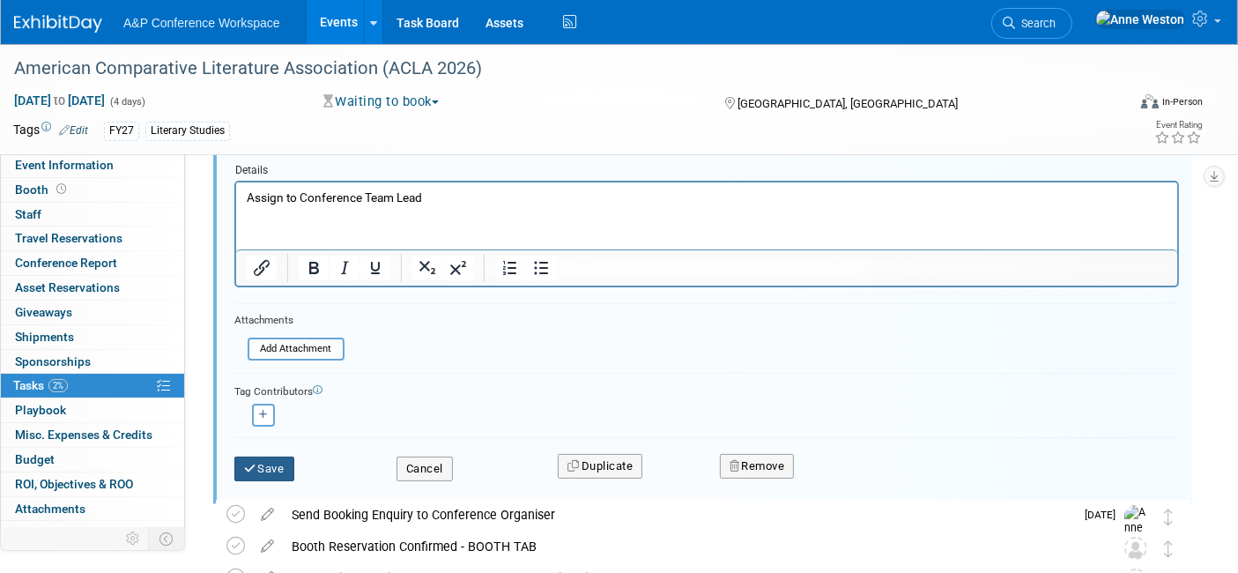
click at [274, 456] on button "Save" at bounding box center [264, 468] width 60 height 25
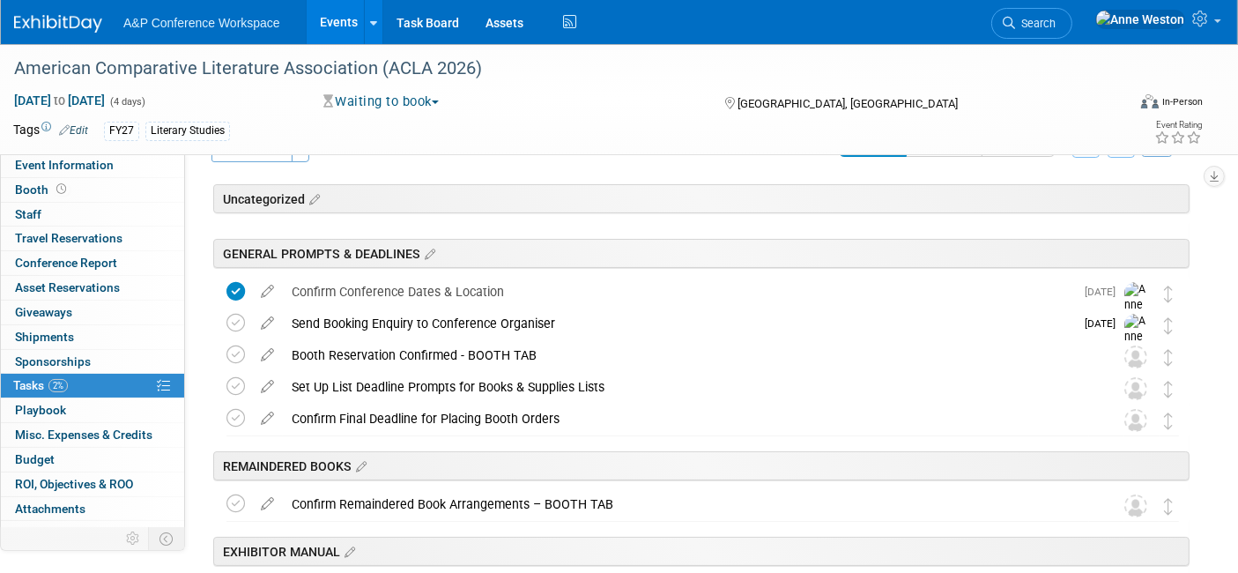
scroll to position [0, 0]
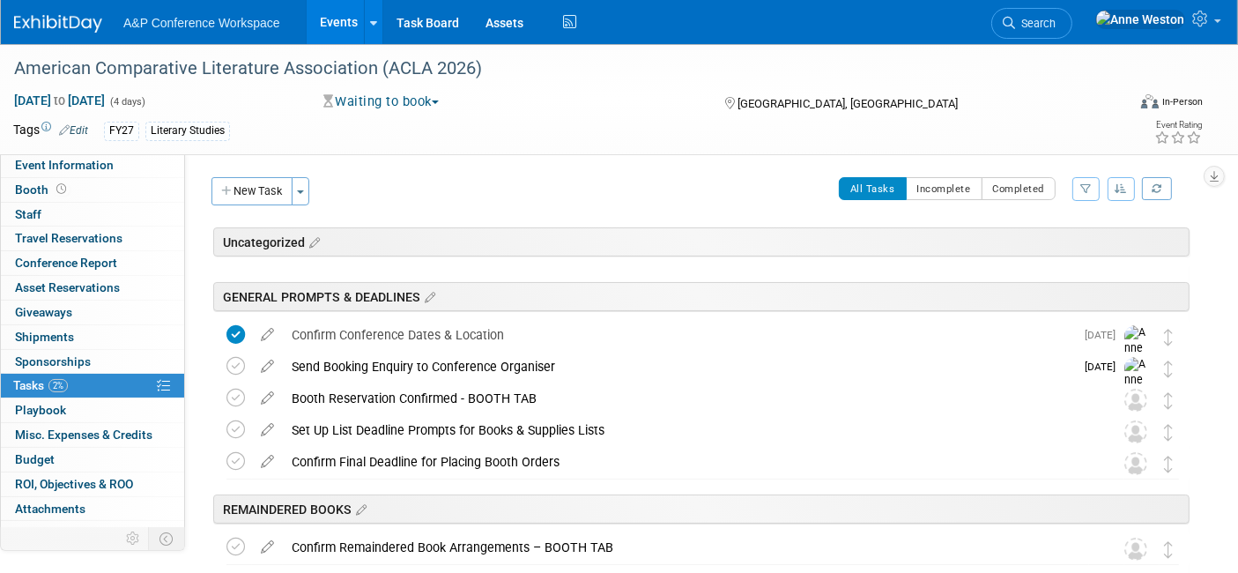
click at [51, 23] on img at bounding box center [58, 24] width 88 height 18
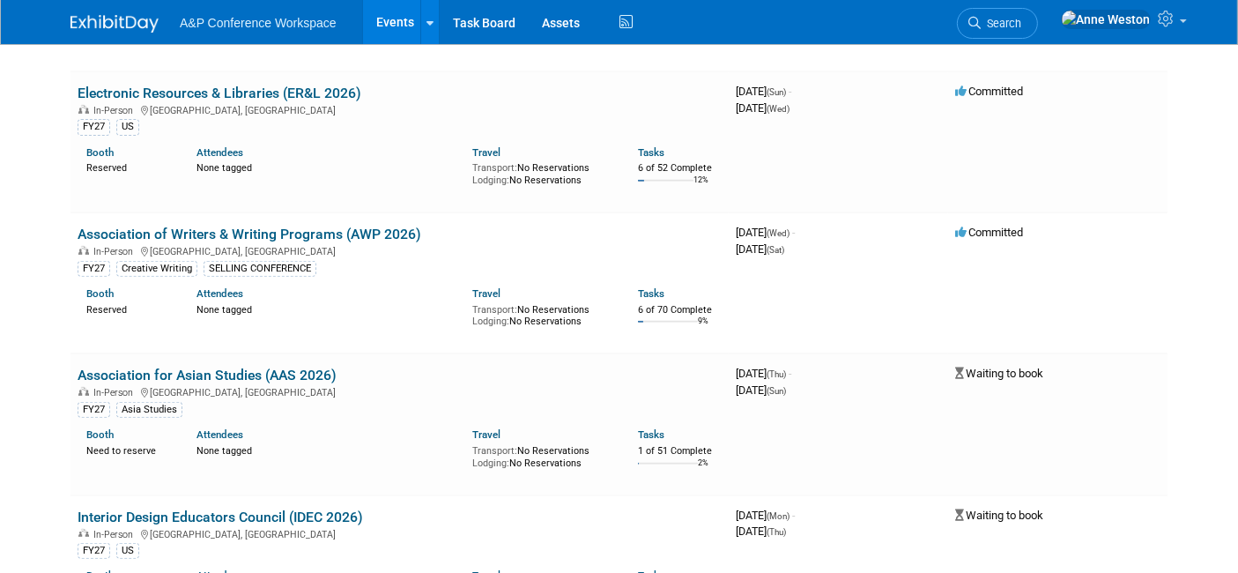
scroll to position [782, 0]
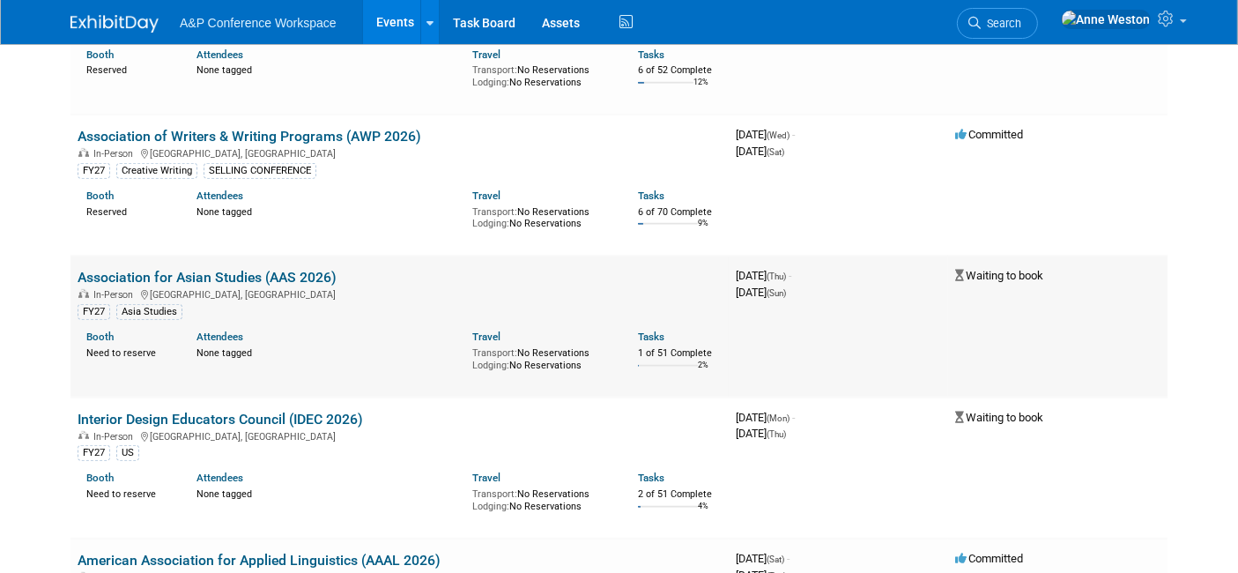
click at [206, 273] on link "Association for Asian Studies (AAS 2026)" at bounding box center [207, 277] width 259 height 17
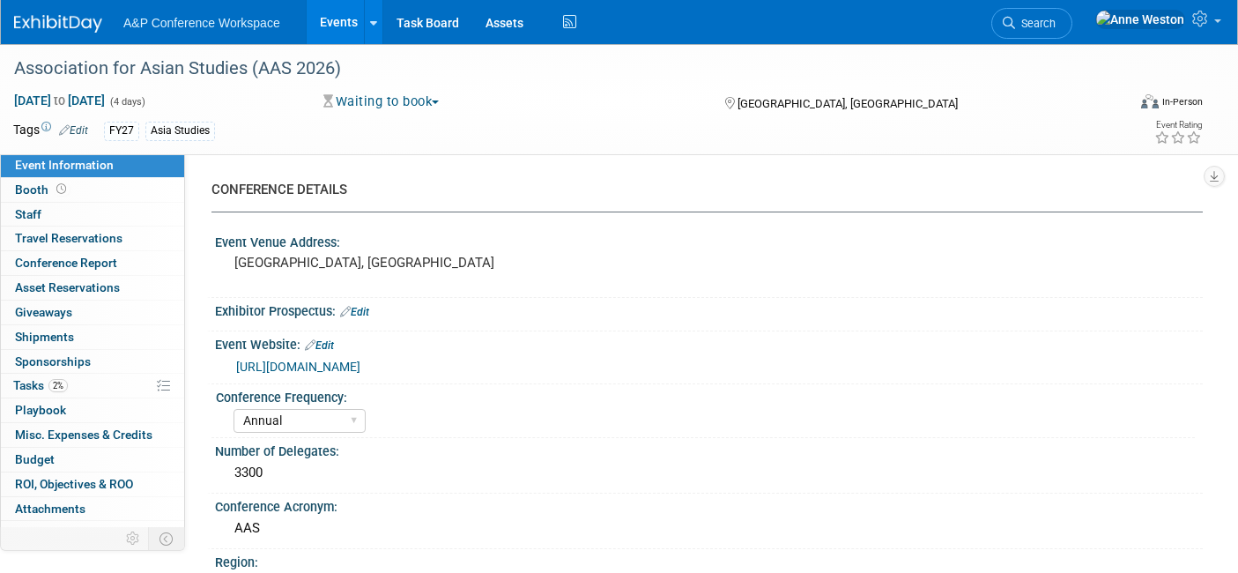
select select "Annual"
select select "Level 2"
select select "In-Person Booth"
select select "Asia Studies"
select select "Bloomsbury Academic"
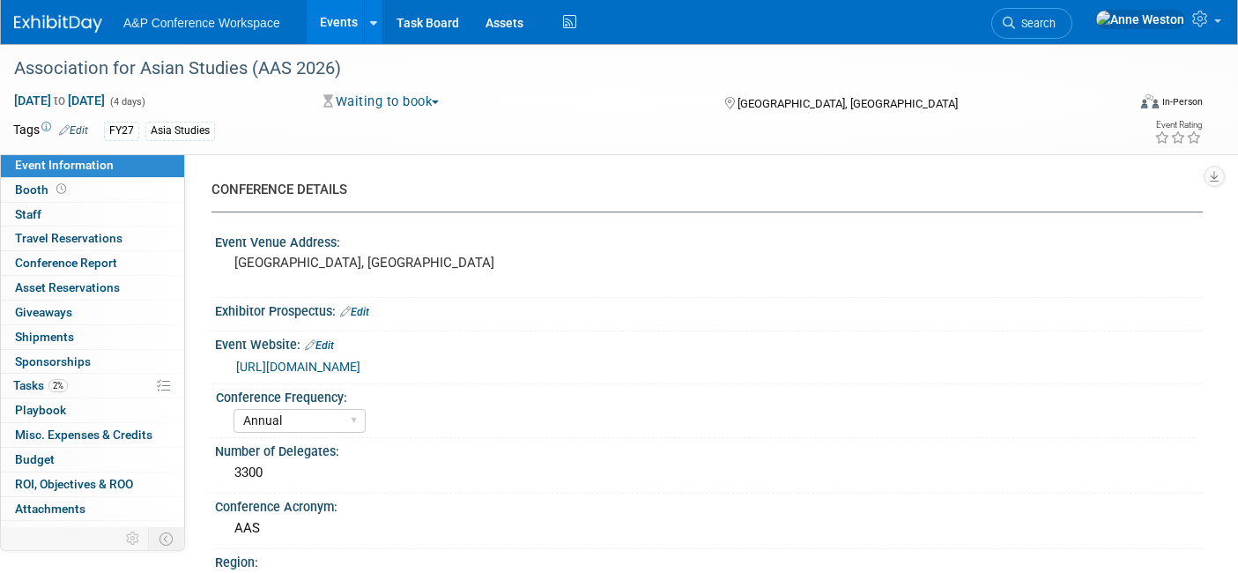
select select "[PERSON_NAME]"
click at [82, 122] on span "Edit" at bounding box center [71, 129] width 34 height 14
click at [78, 124] on link "Edit" at bounding box center [73, 130] width 29 height 12
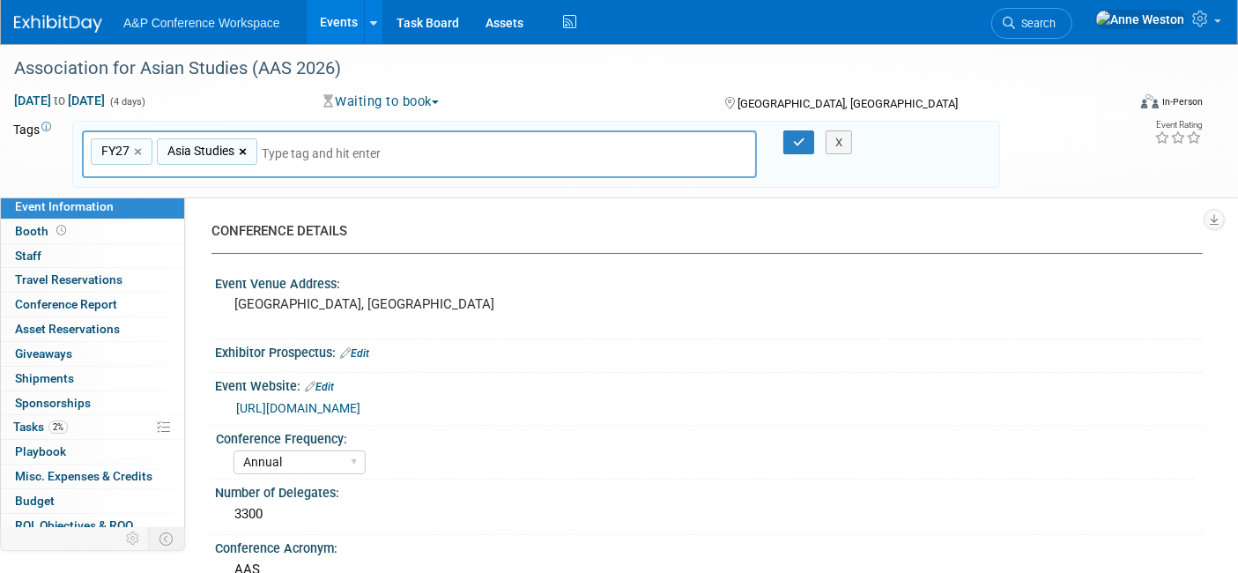
click at [248, 147] on link "×" at bounding box center [244, 152] width 11 height 20
type input "FY27"
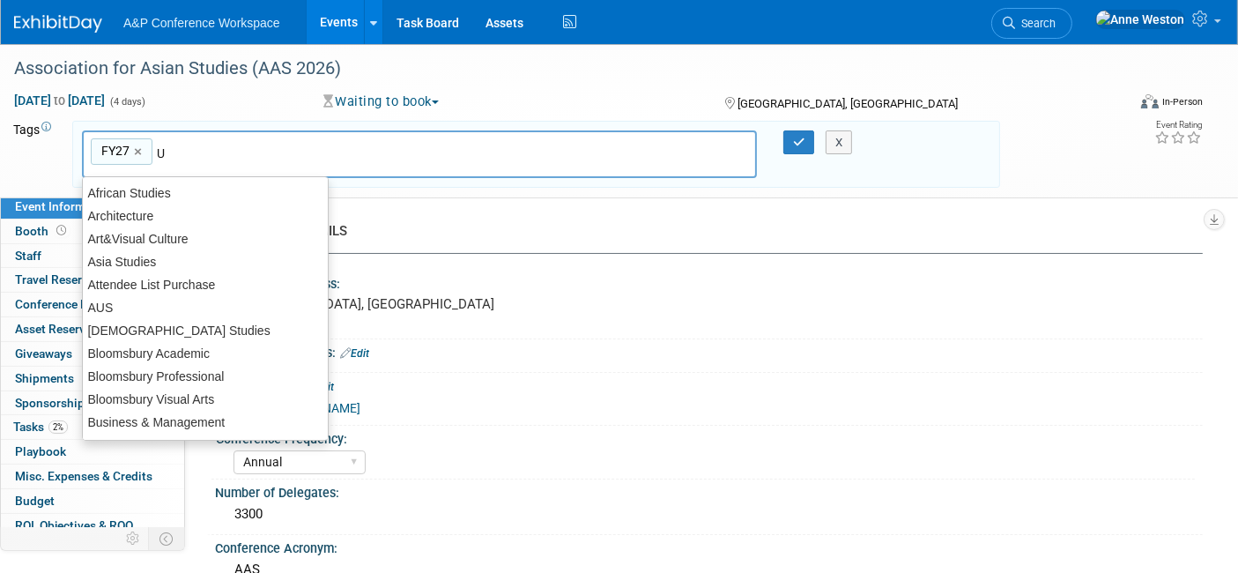
type input "US"
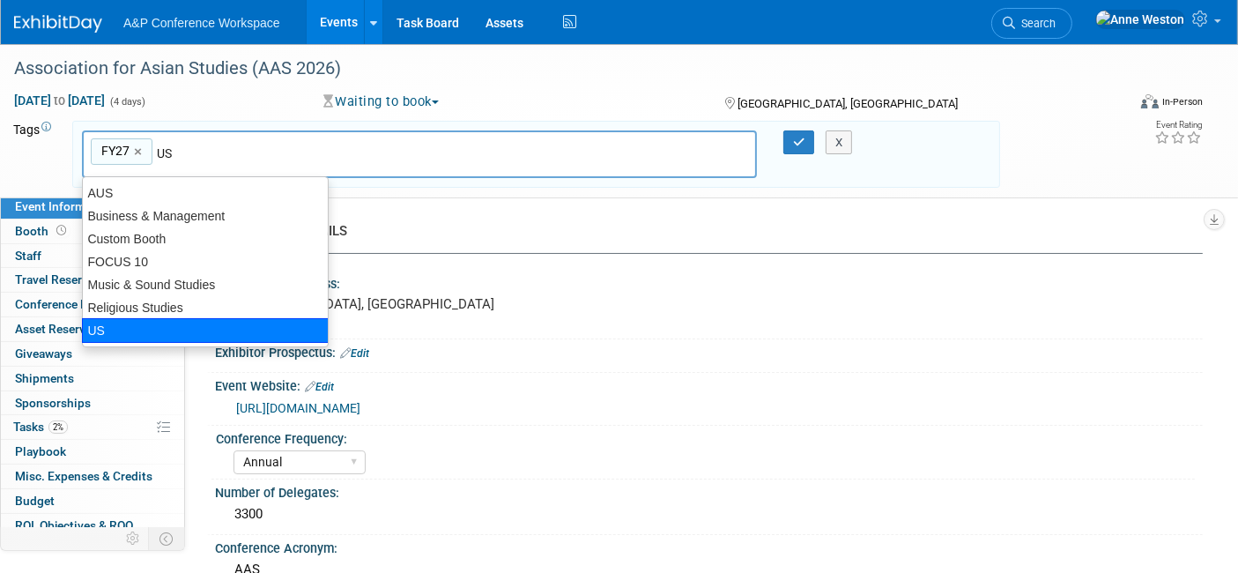
click at [90, 322] on div "US" at bounding box center [205, 330] width 247 height 25
type input "FY27, US"
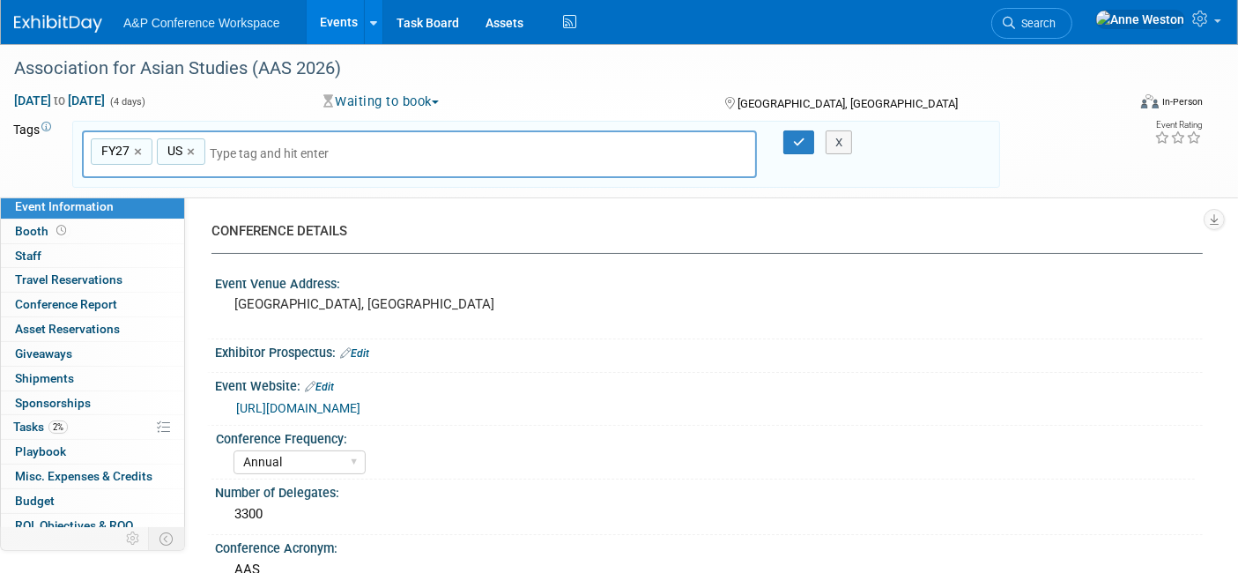
click at [820, 137] on div "X" at bounding box center [846, 142] width 78 height 25
click at [805, 141] on button "button" at bounding box center [799, 142] width 32 height 25
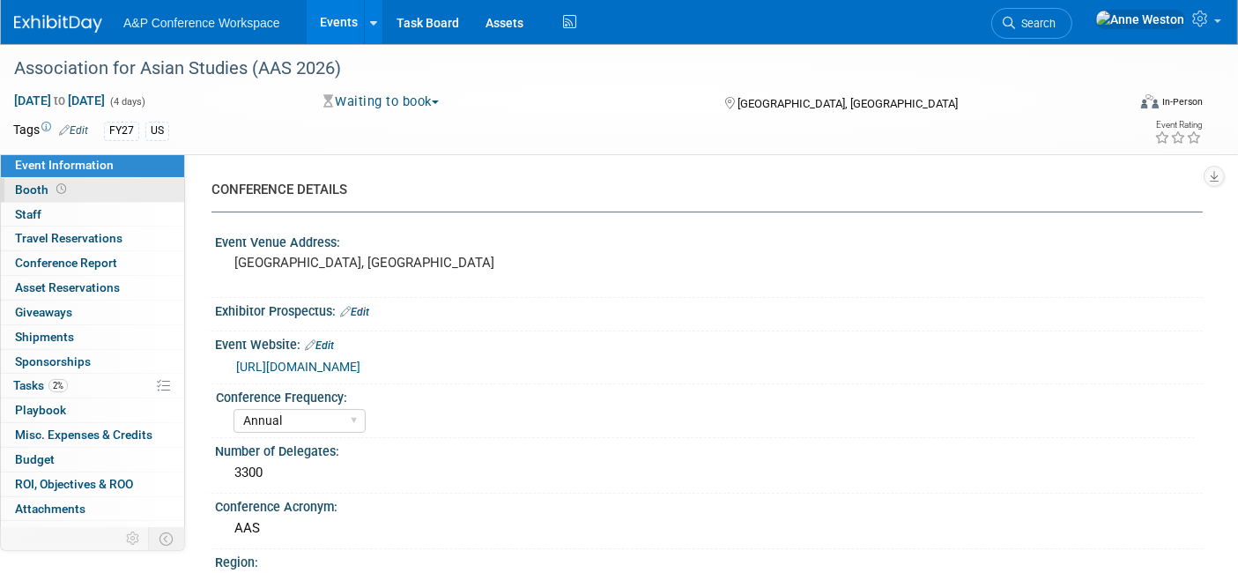
click at [63, 186] on icon at bounding box center [61, 189] width 10 height 10
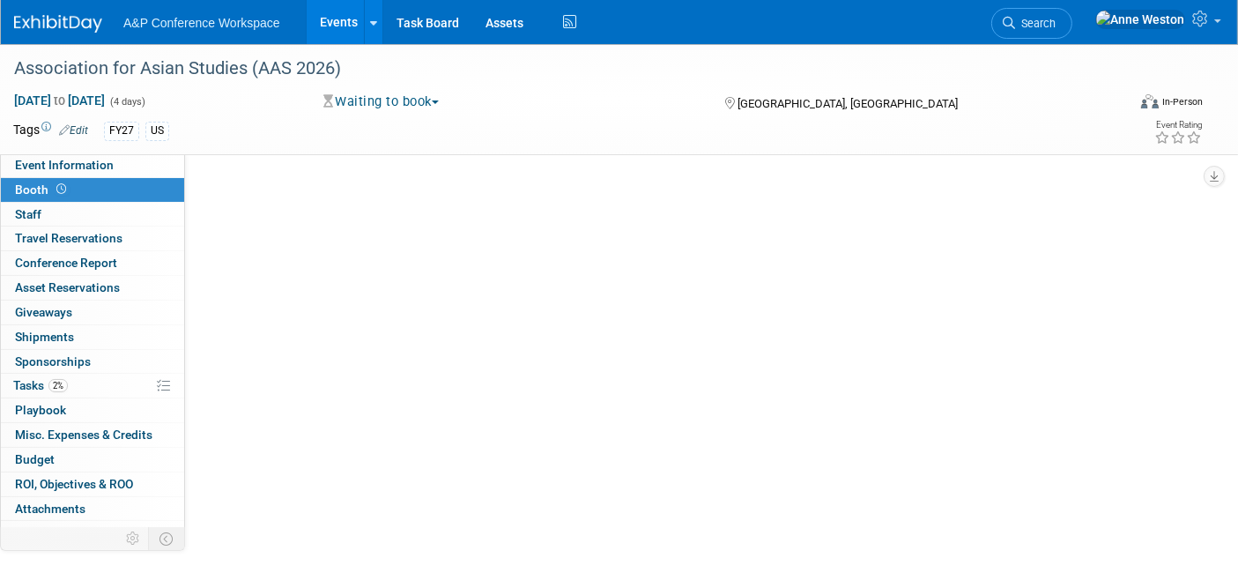
select select "CUAP"
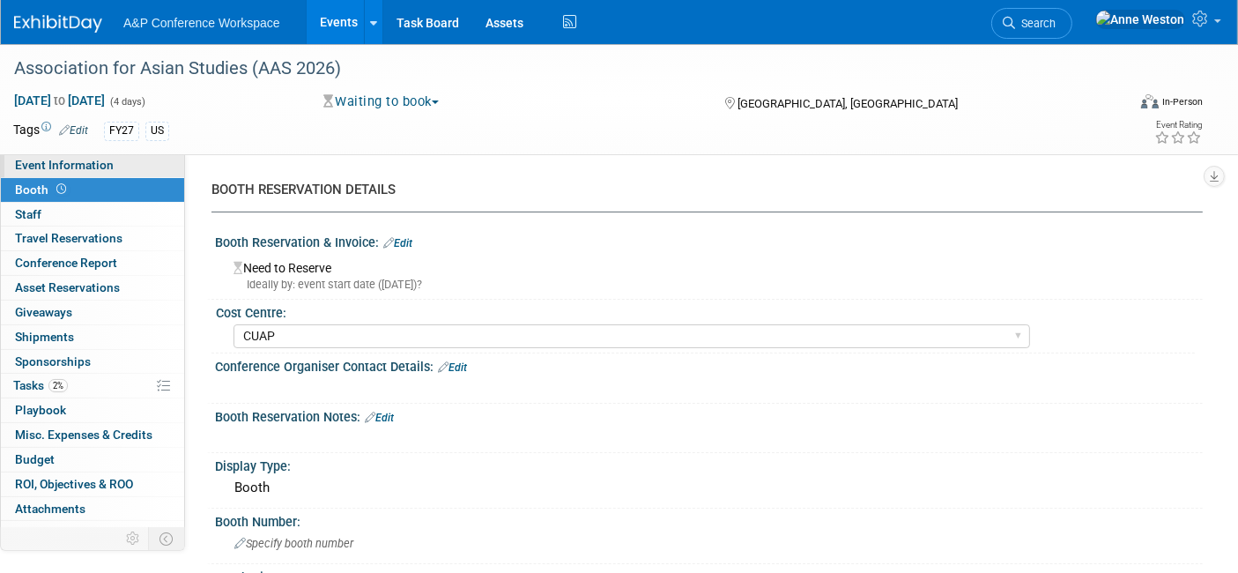
click at [44, 158] on span "Event Information" at bounding box center [64, 165] width 99 height 14
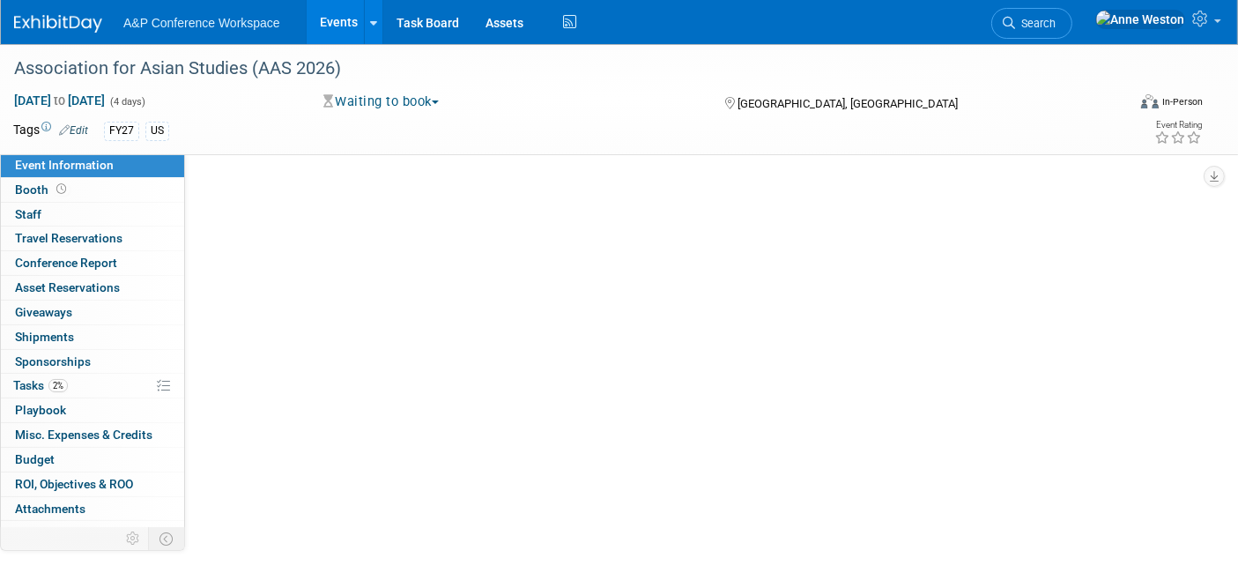
select select "Annual"
select select "Level 2"
select select "In-Person Booth"
select select "Asia Studies"
select select "Bloomsbury Academic"
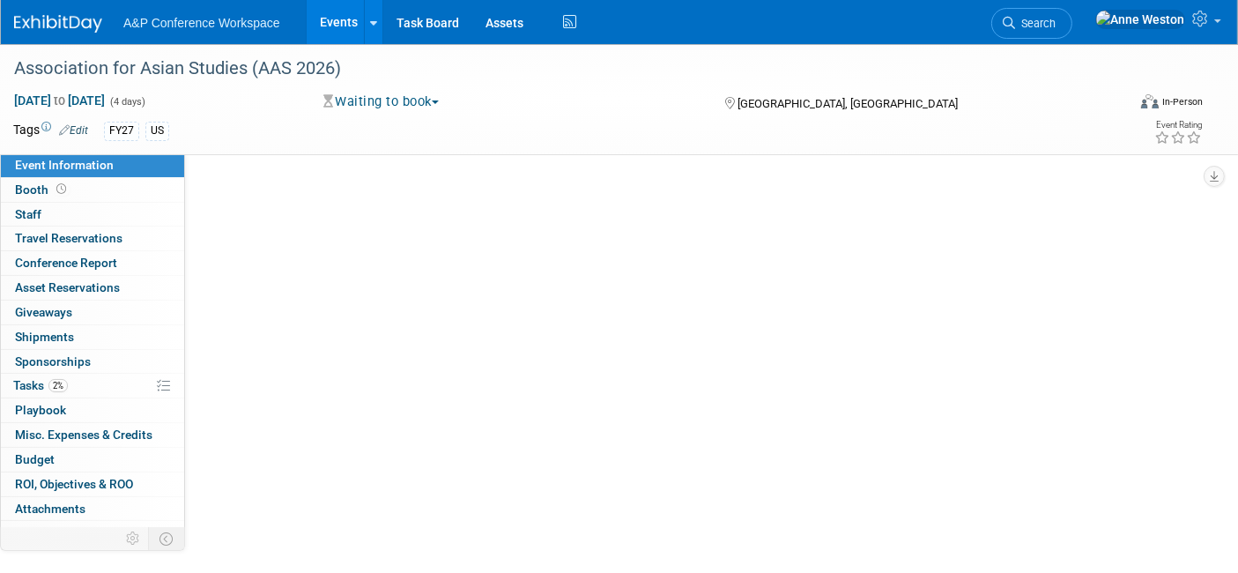
select select "Anne Weston"
select select "Tia Ali"
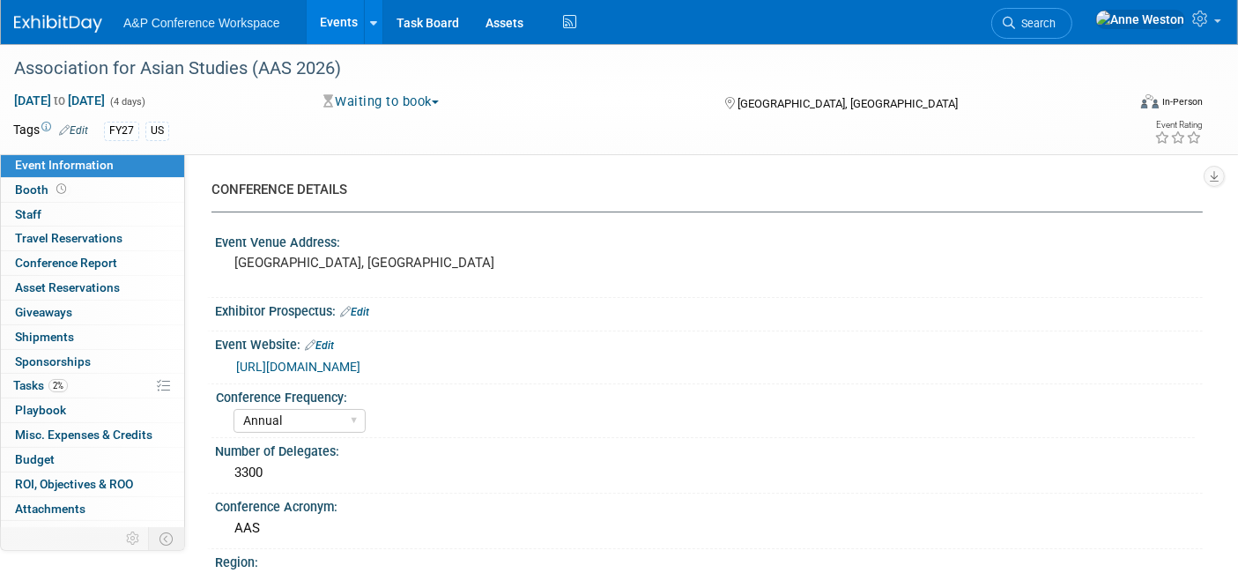
click at [360, 361] on link "https://www.asianstudies.org/conference/exhibit-ad-sponsor-2025/" at bounding box center [298, 366] width 124 height 14
click at [82, 192] on link "Booth" at bounding box center [92, 190] width 183 height 24
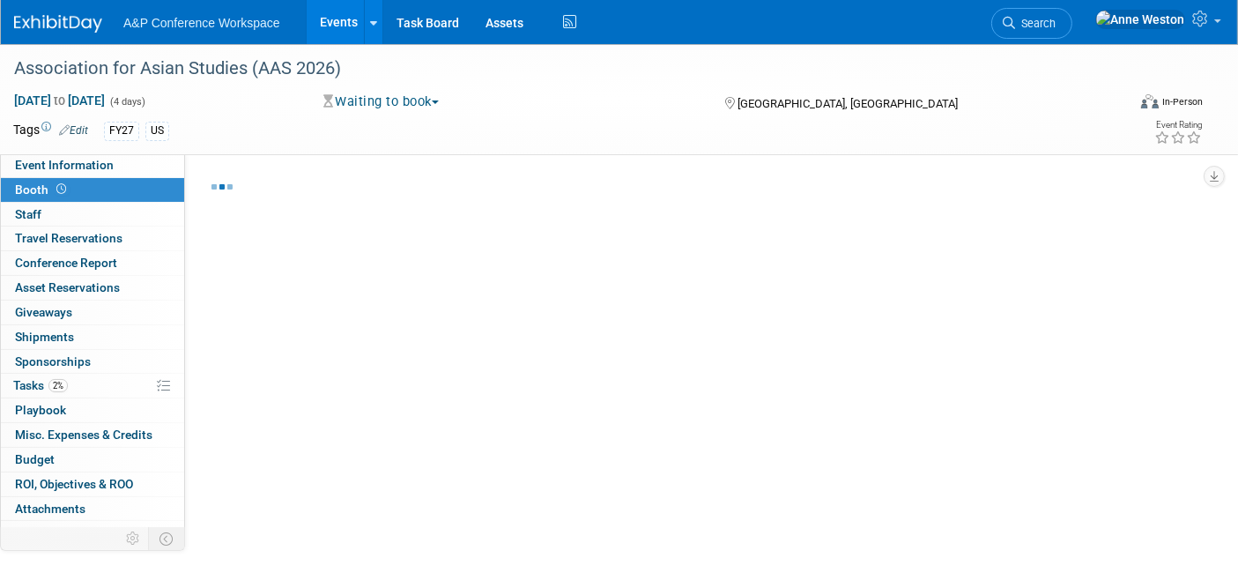
select select "CUAP"
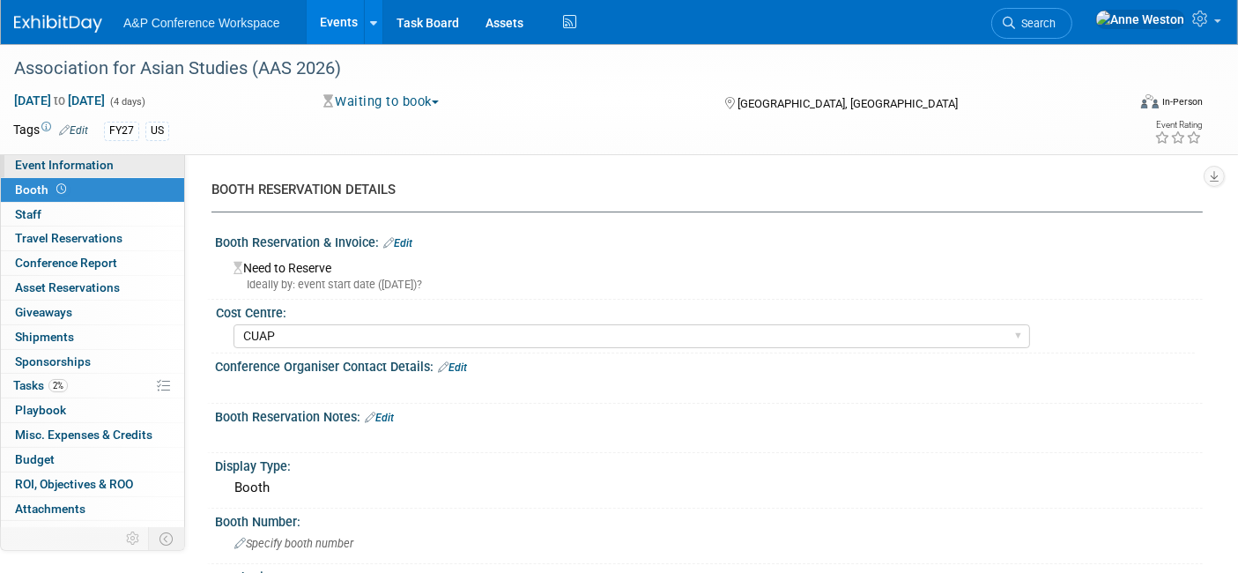
click at [83, 166] on span "Event Information" at bounding box center [64, 165] width 99 height 14
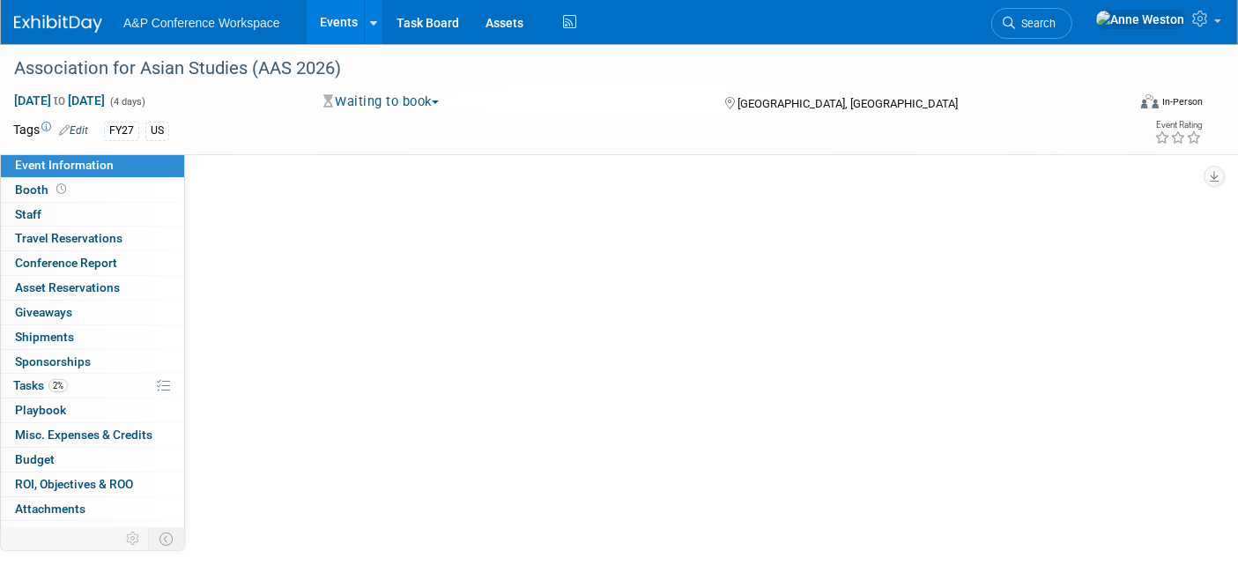
select select "Annual"
select select "Level 2"
select select "In-Person Booth"
select select "Asia Studies"
select select "Bloomsbury Academic"
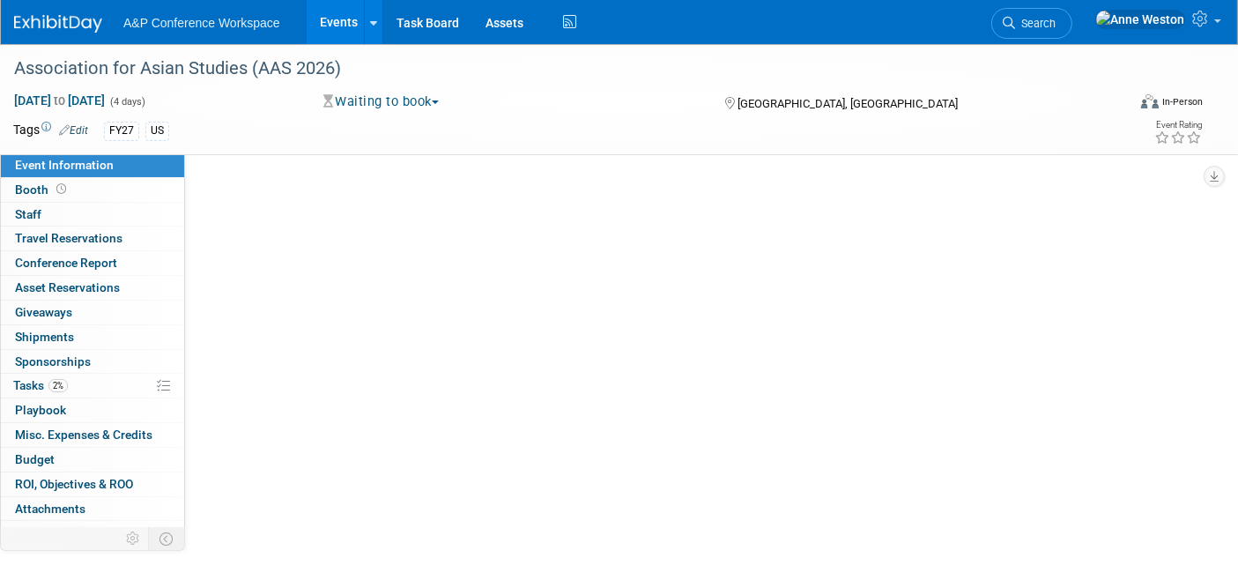
select select "Anne Weston"
select select "Tia Ali"
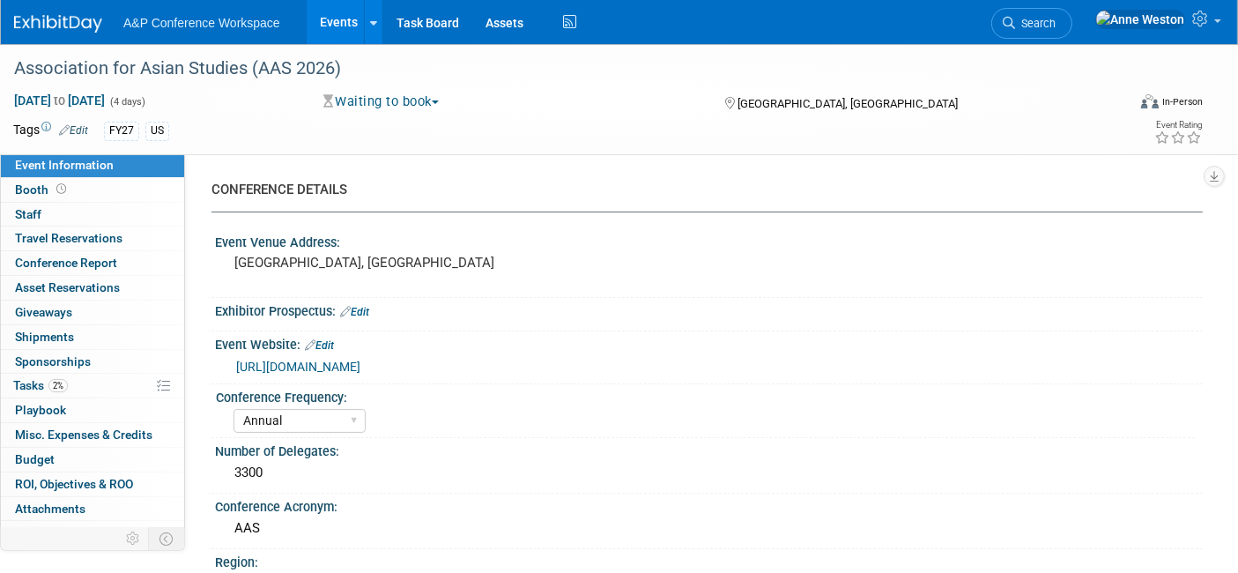
click at [369, 314] on link "Edit" at bounding box center [354, 312] width 29 height 12
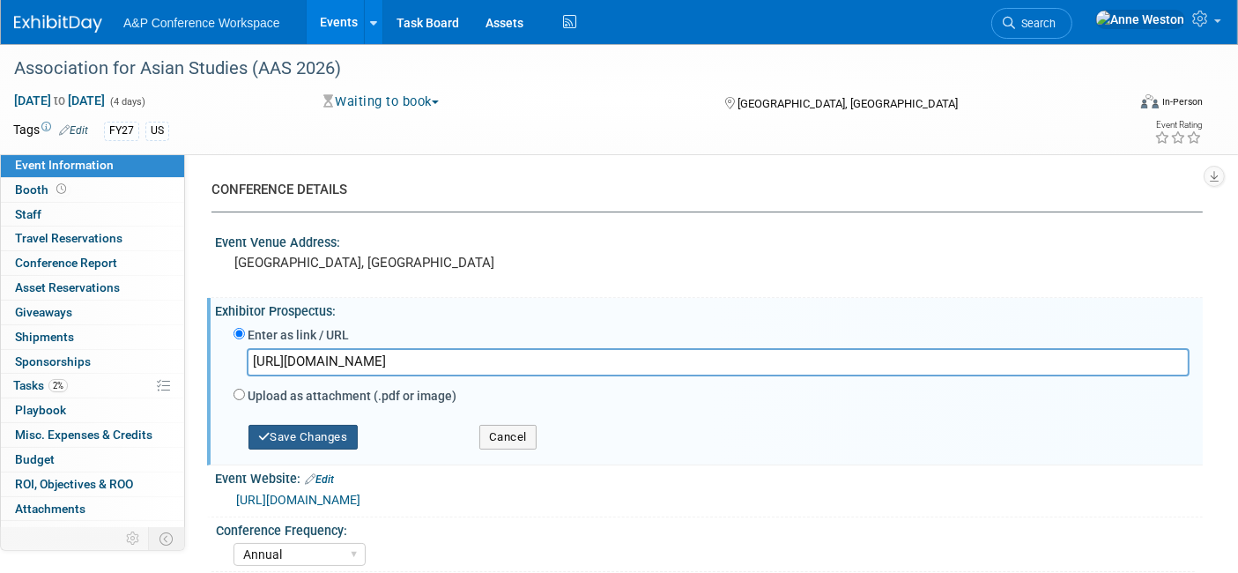
type input "https://www.asianstudies.org/conference/exhibit-ad-sponsor-2025/"
click at [307, 426] on button "Save Changes" at bounding box center [302, 437] width 109 height 25
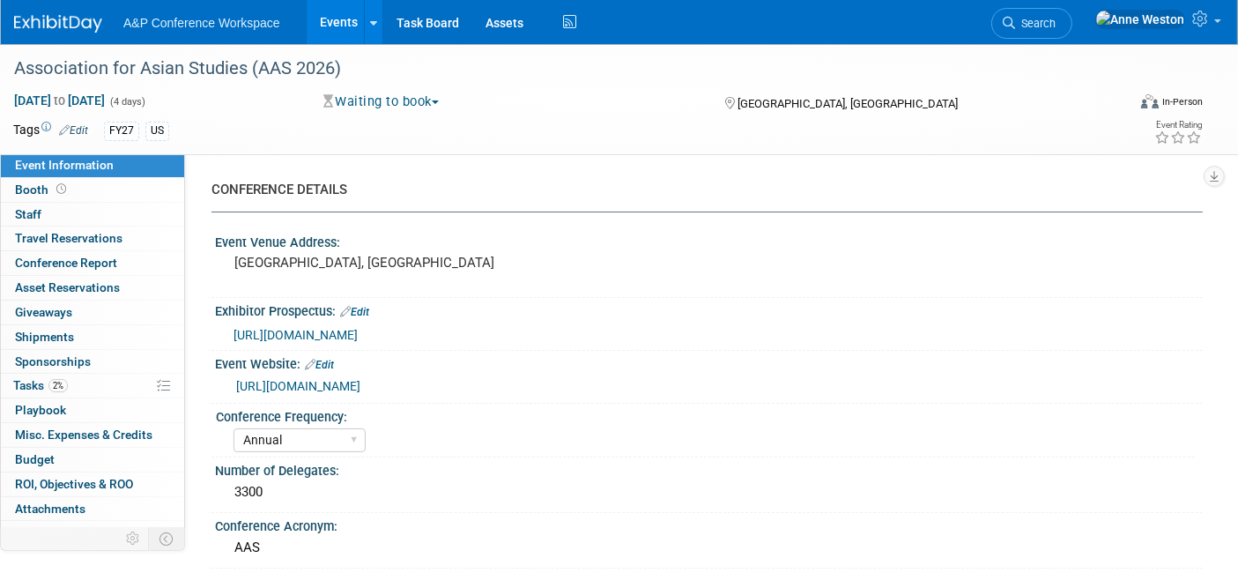
click at [328, 363] on link "Edit" at bounding box center [319, 365] width 29 height 12
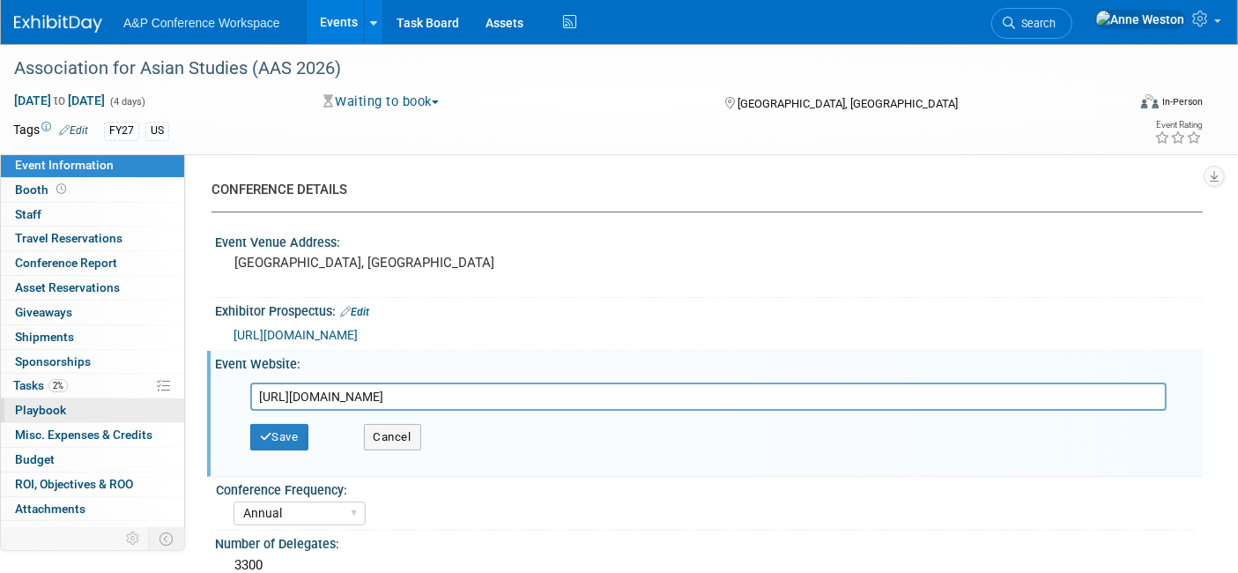
drag, startPoint x: 655, startPoint y: 396, endPoint x: 145, endPoint y: 404, distance: 510.1
click at [277, 426] on button "Save" at bounding box center [279, 437] width 58 height 26
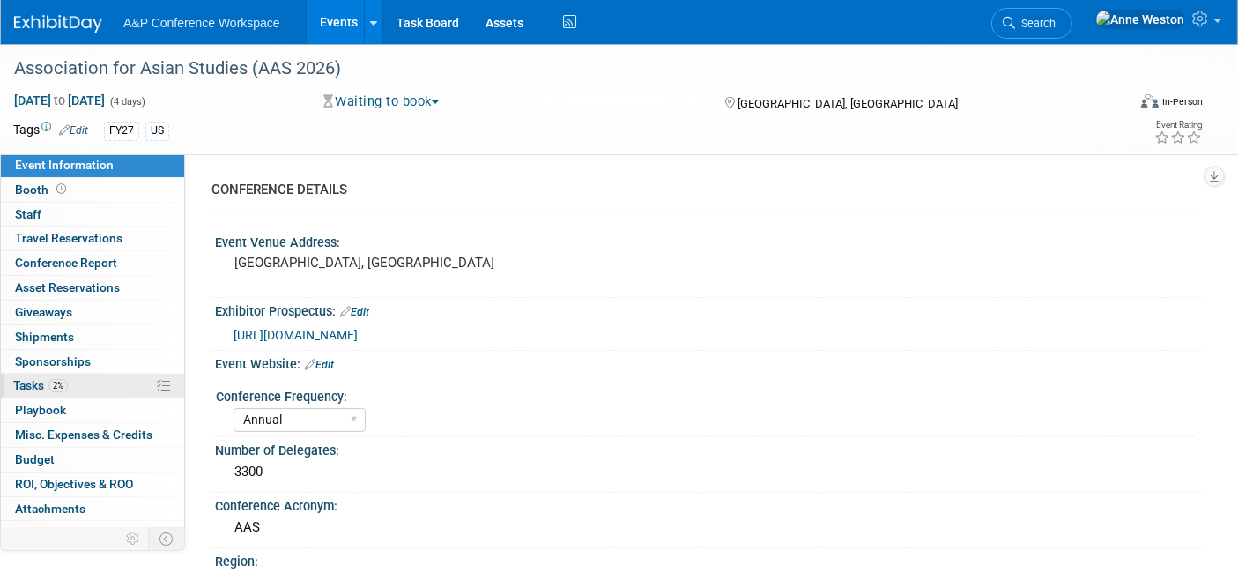
click at [63, 384] on span "2%" at bounding box center [57, 385] width 19 height 13
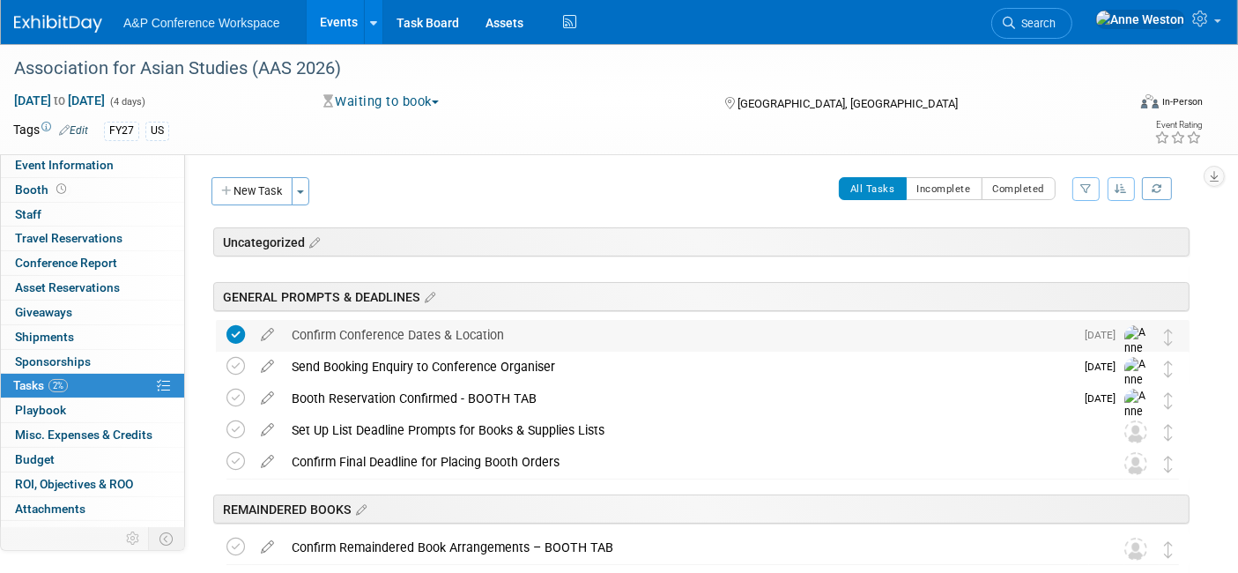
scroll to position [98, 0]
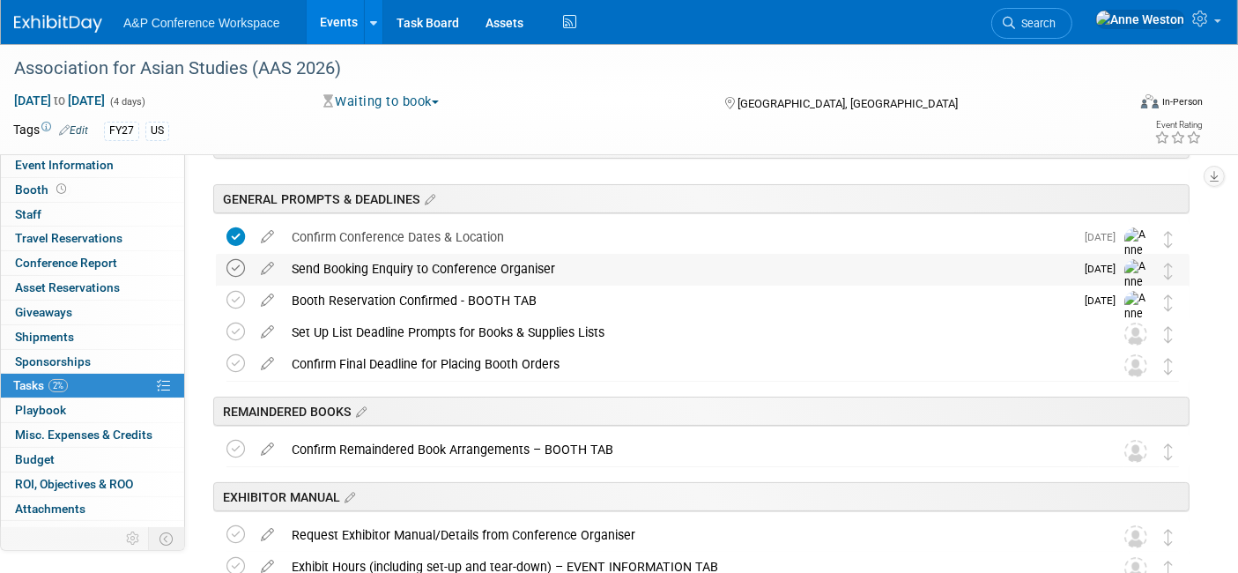
click at [233, 270] on icon at bounding box center [235, 268] width 18 height 18
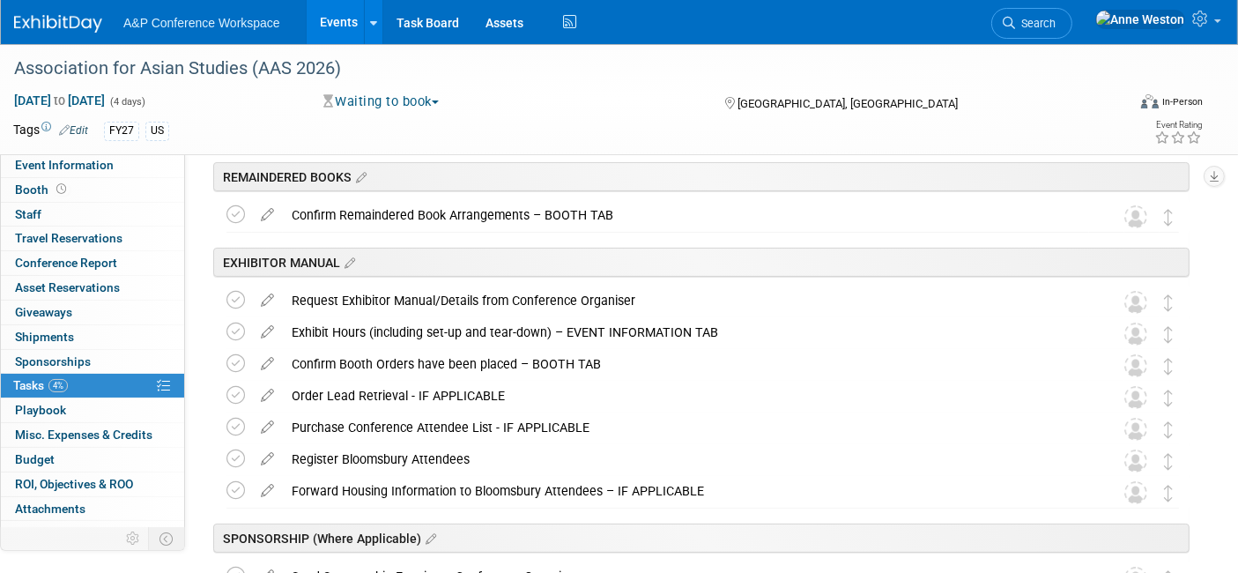
scroll to position [391, 0]
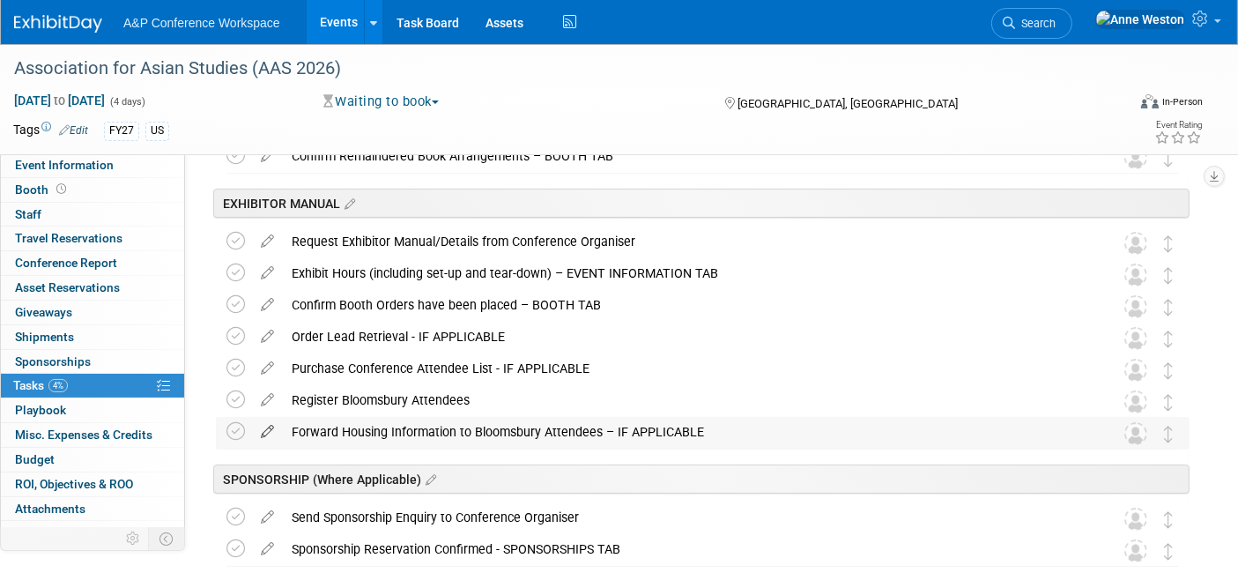
click at [269, 425] on icon at bounding box center [267, 428] width 31 height 22
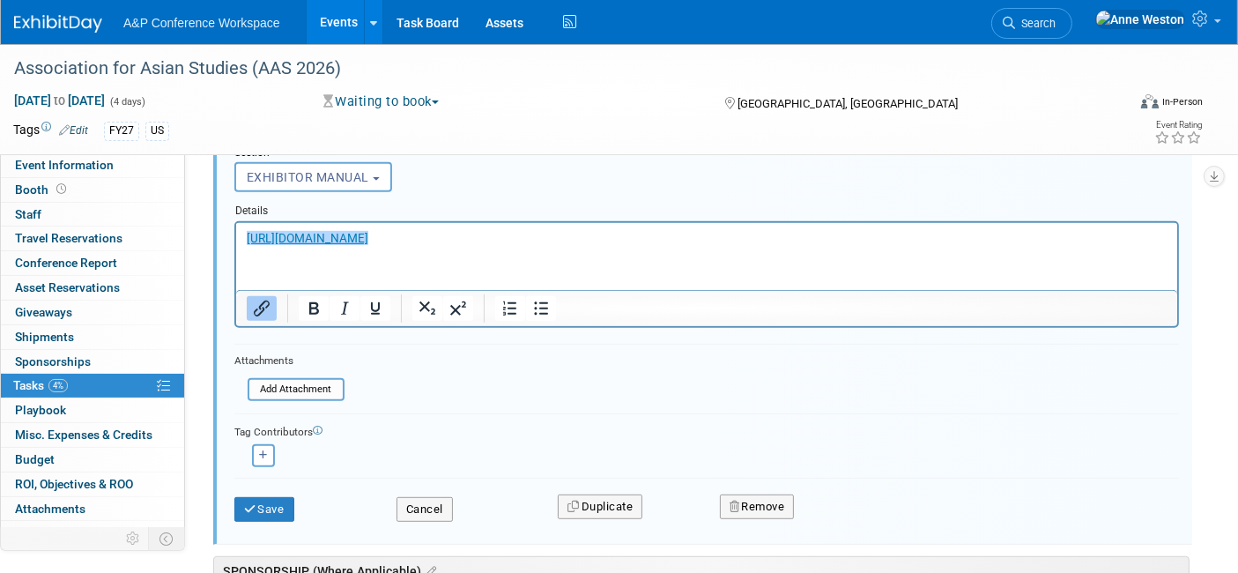
scroll to position [843, 0]
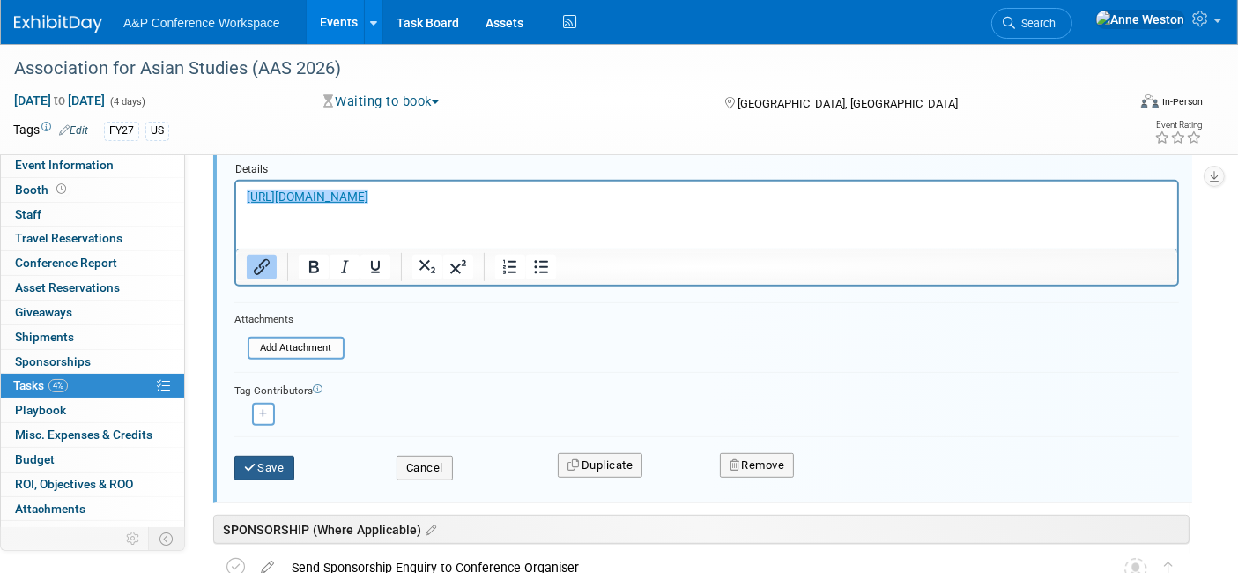
click at [260, 462] on button "Save" at bounding box center [264, 467] width 60 height 25
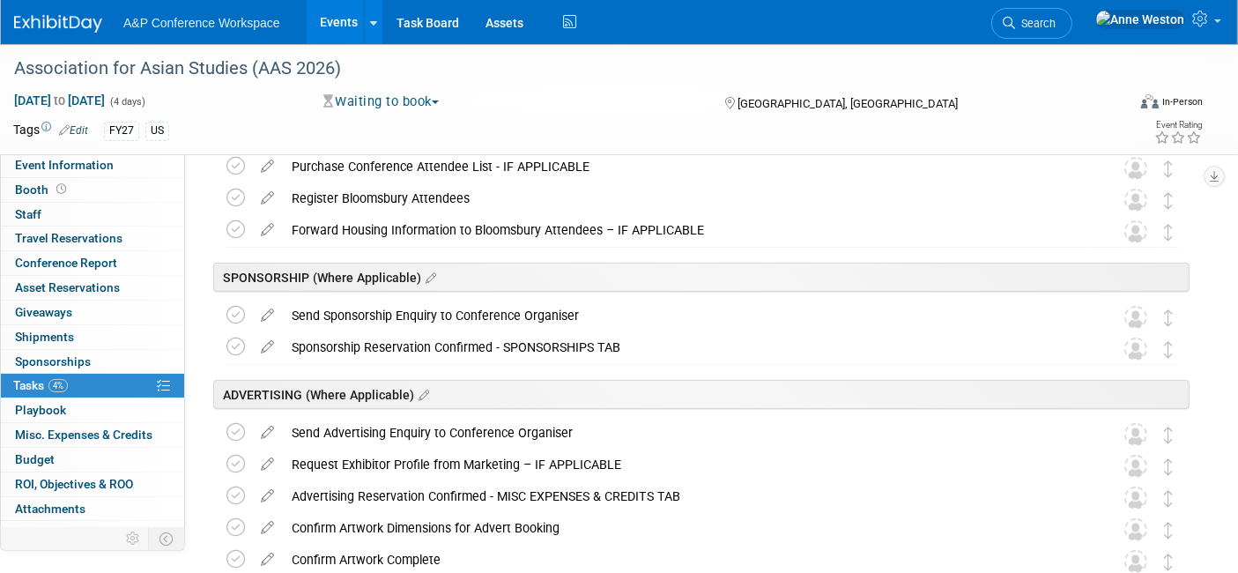
scroll to position [391, 0]
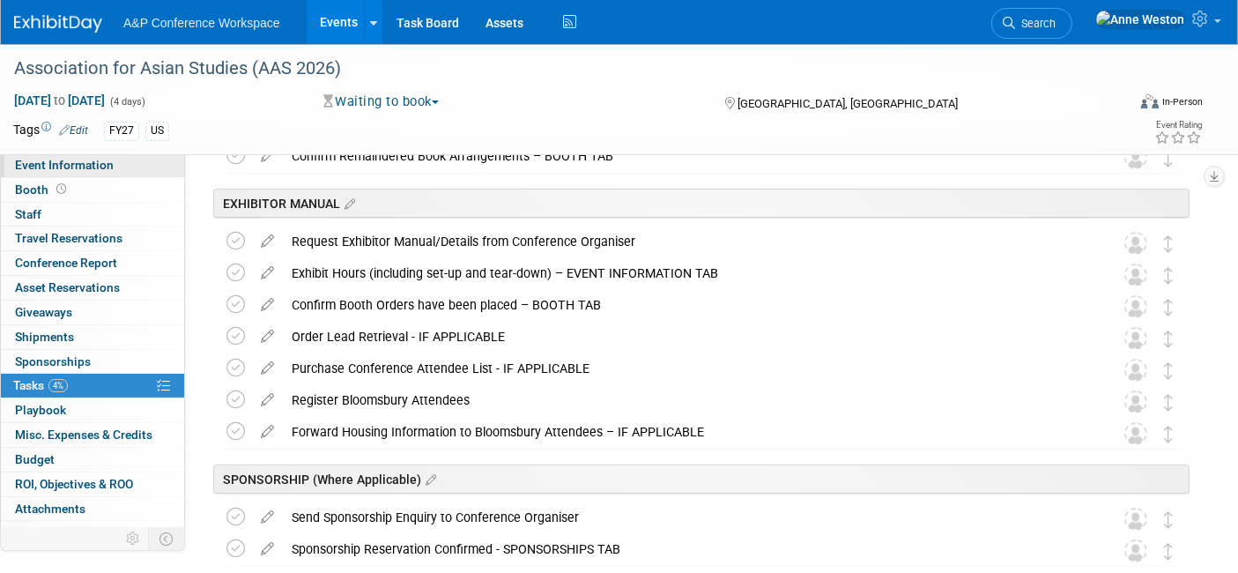
click at [66, 154] on link "Event Information" at bounding box center [92, 165] width 183 height 24
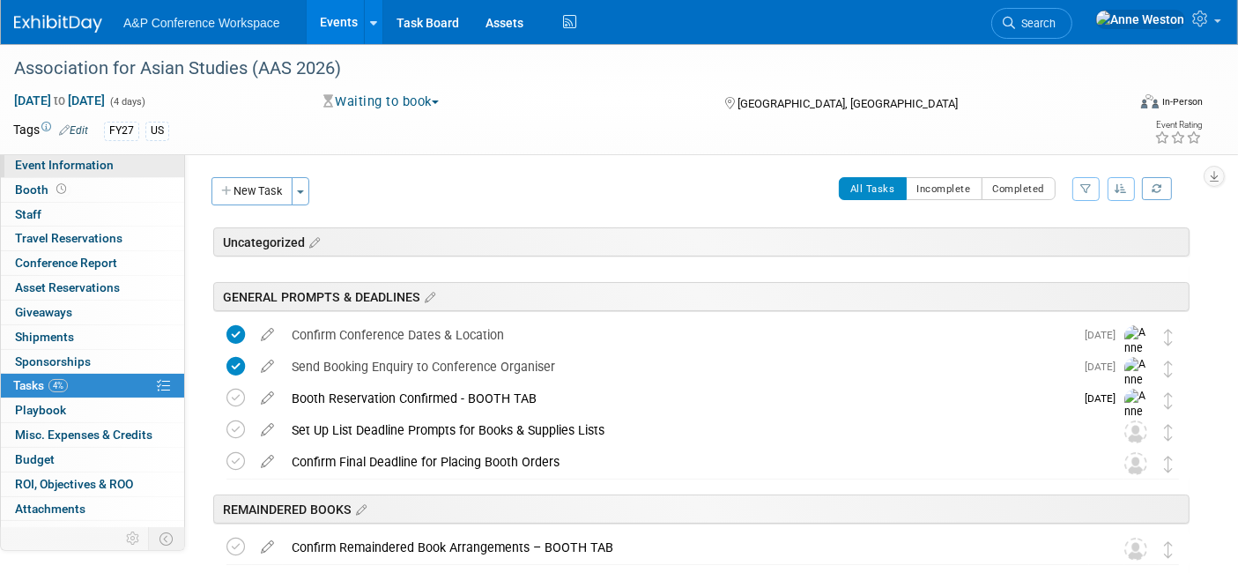
select select "Annual"
select select "Level 2"
select select "In-Person Booth"
select select "Asia Studies"
select select "Bloomsbury Academic"
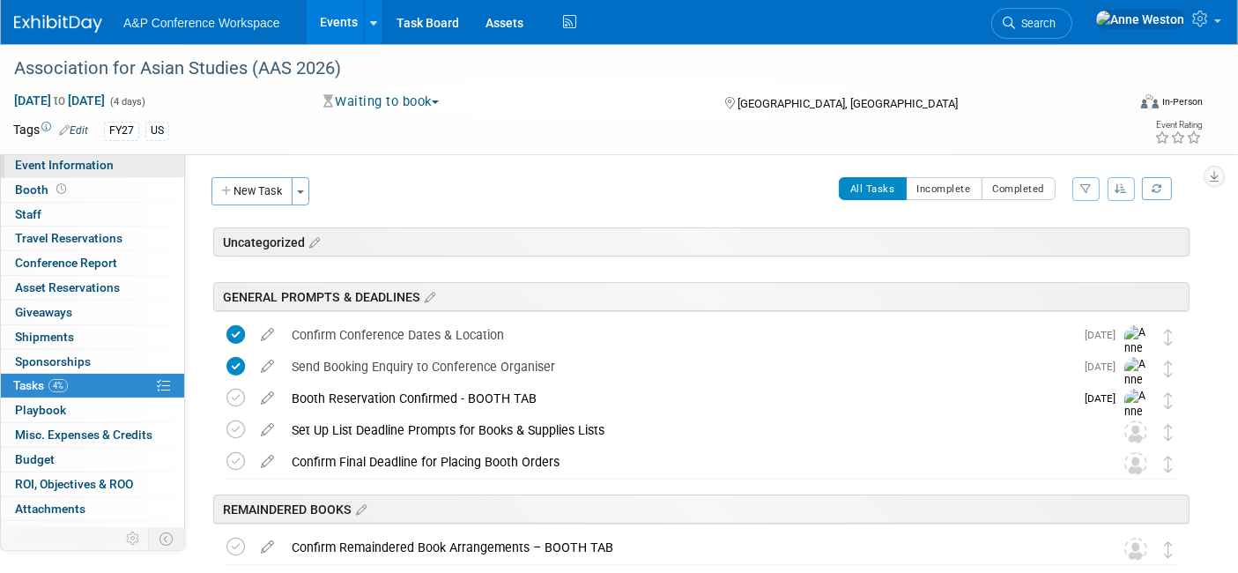
select select "Anne Weston"
select select "Tia Ali"
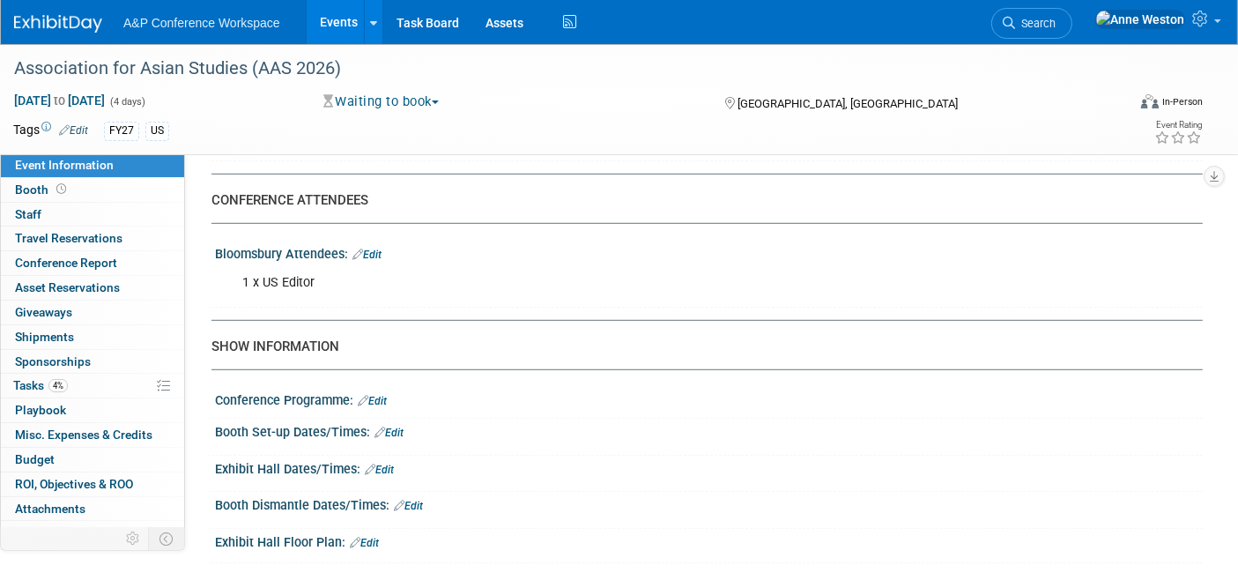
scroll to position [1174, 0]
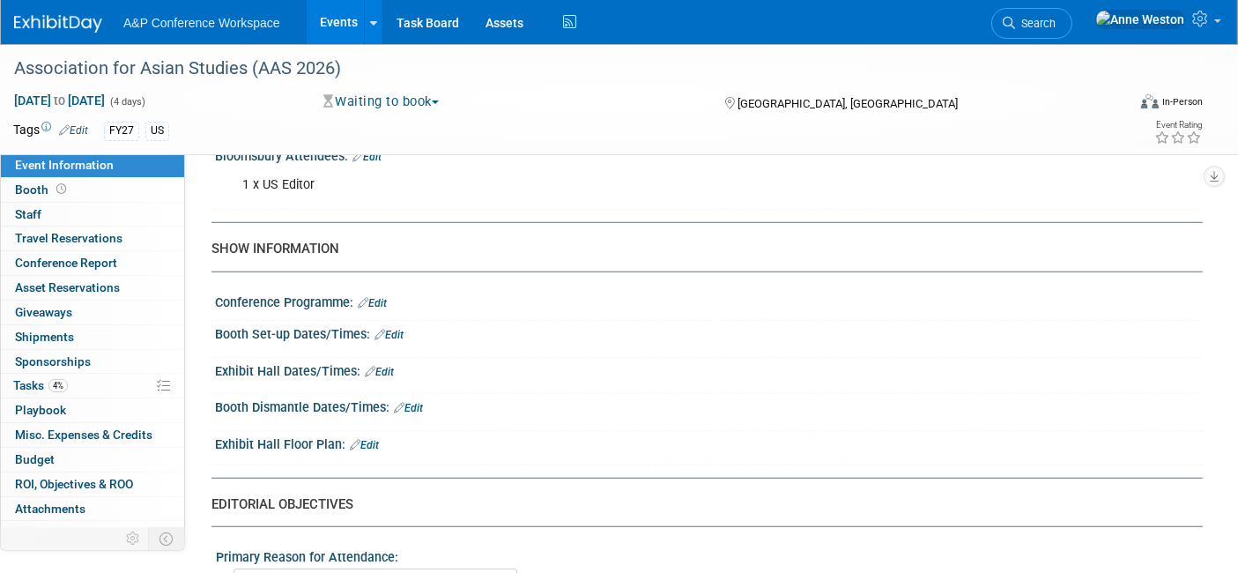
click at [374, 439] on link "Edit" at bounding box center [364, 445] width 29 height 12
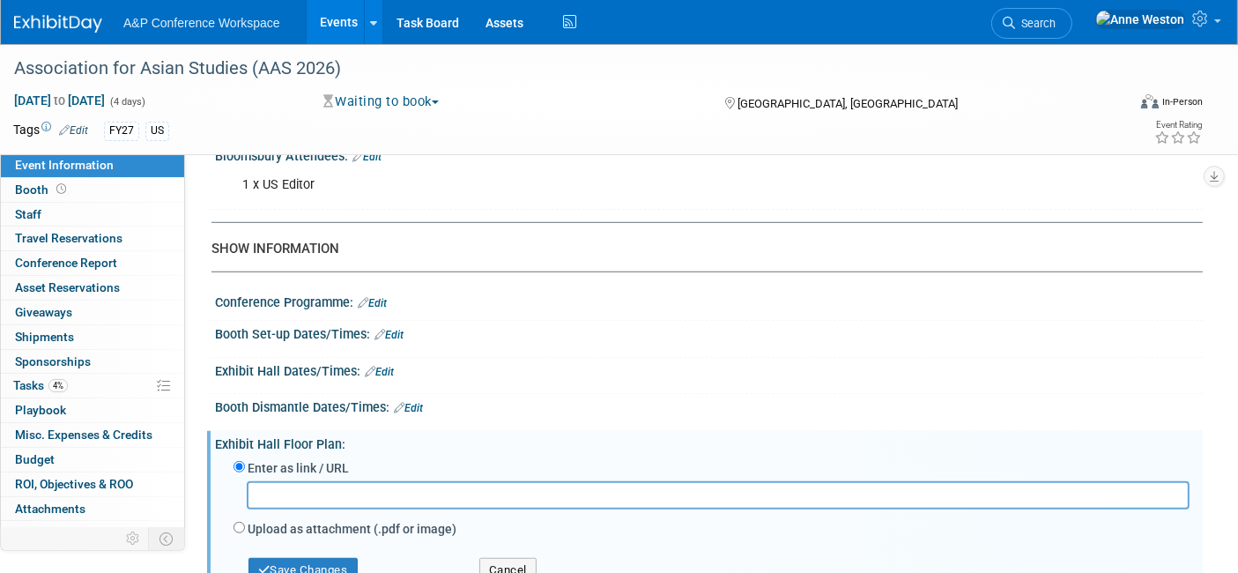
type input "https://www.asianstudies.org/conference/exhibit-ad-sponsor-2025/"
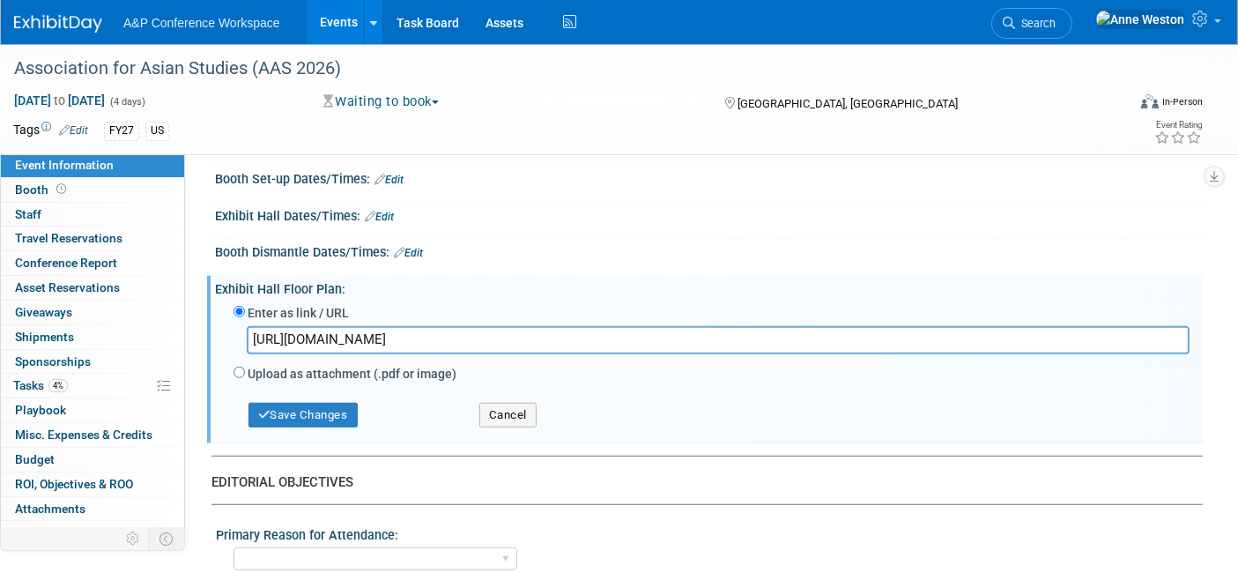
scroll to position [1370, 0]
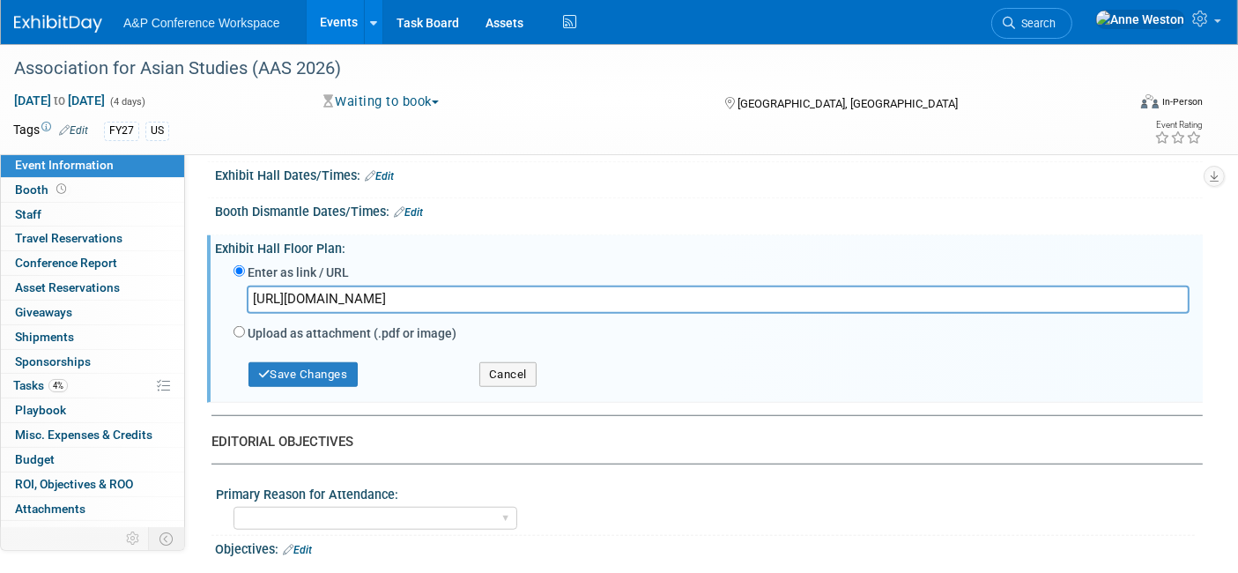
drag, startPoint x: 675, startPoint y: 295, endPoint x: 181, endPoint y: 292, distance: 494.2
paste input "https://www.asianstudies.org/conference/exhibit-ad-sponsor-2025/"
type input "https://www.asianstudies.org/conference/exhibit-ad-sponsor-2025/"
click at [329, 365] on button "Save Changes" at bounding box center [302, 374] width 109 height 25
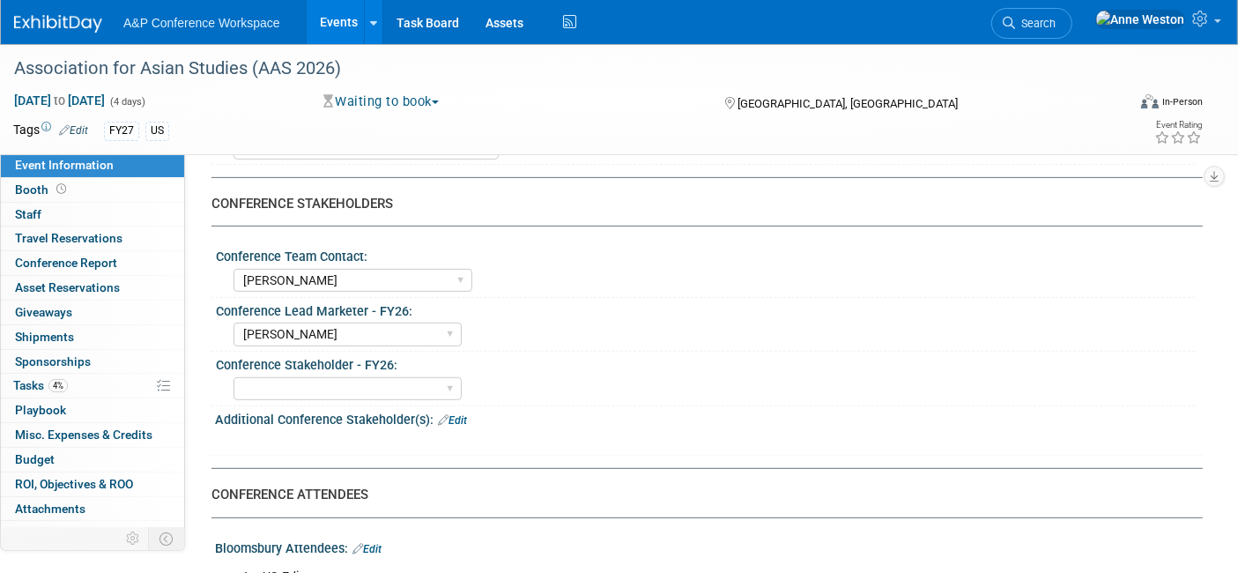
scroll to position [881, 0]
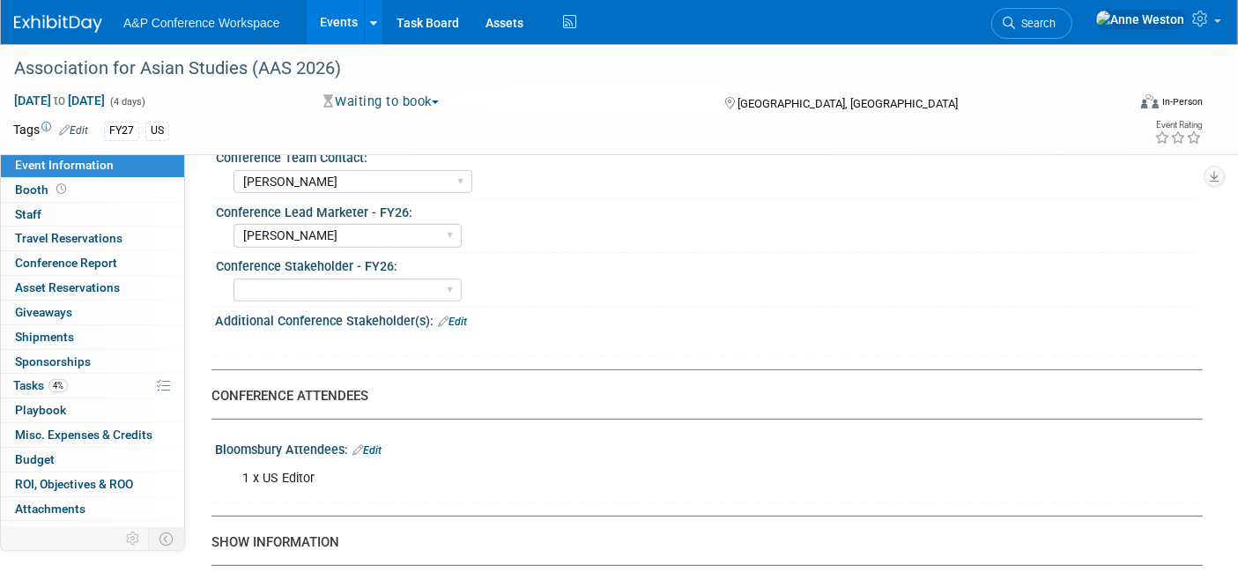
click at [380, 444] on link "Edit" at bounding box center [366, 450] width 29 height 12
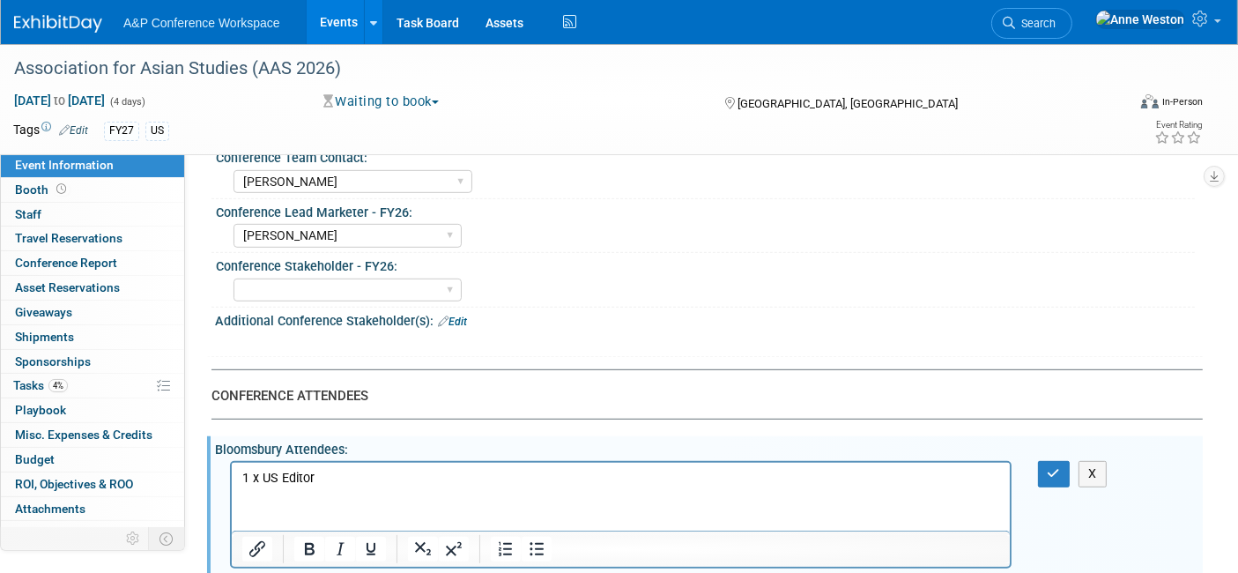
scroll to position [0, 0]
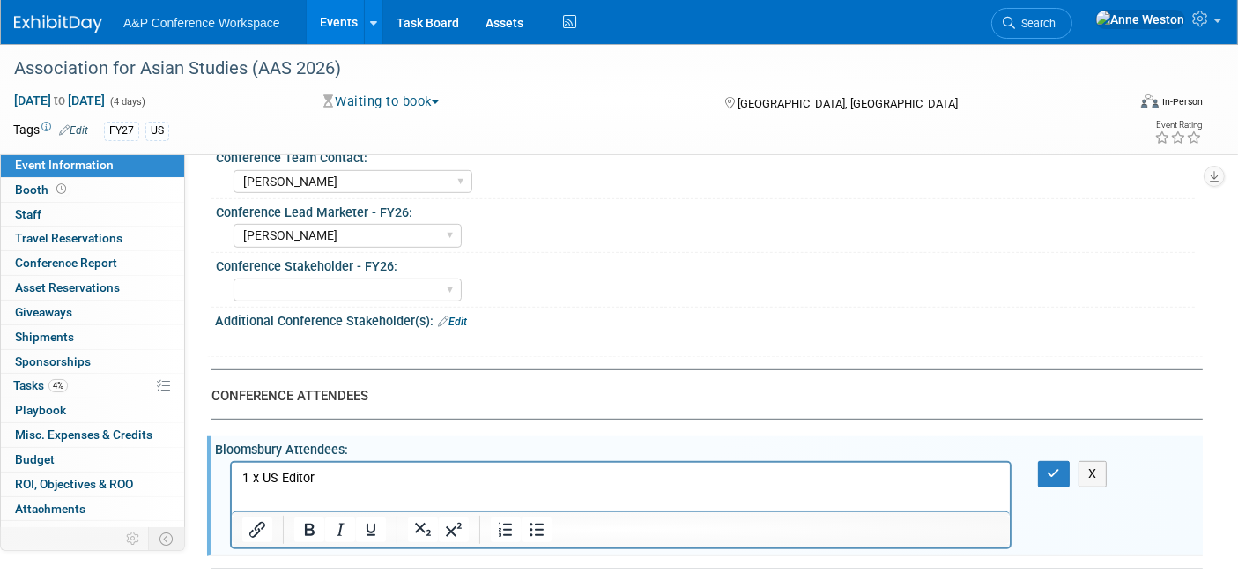
click at [359, 477] on p "1 x US Editor" at bounding box center [620, 479] width 758 height 18
drag, startPoint x: 359, startPoint y: 477, endPoint x: 141, endPoint y: 492, distance: 218.0
click at [231, 487] on html "1 x US Editor" at bounding box center [620, 474] width 778 height 25
click at [1041, 463] on button "button" at bounding box center [1054, 474] width 33 height 26
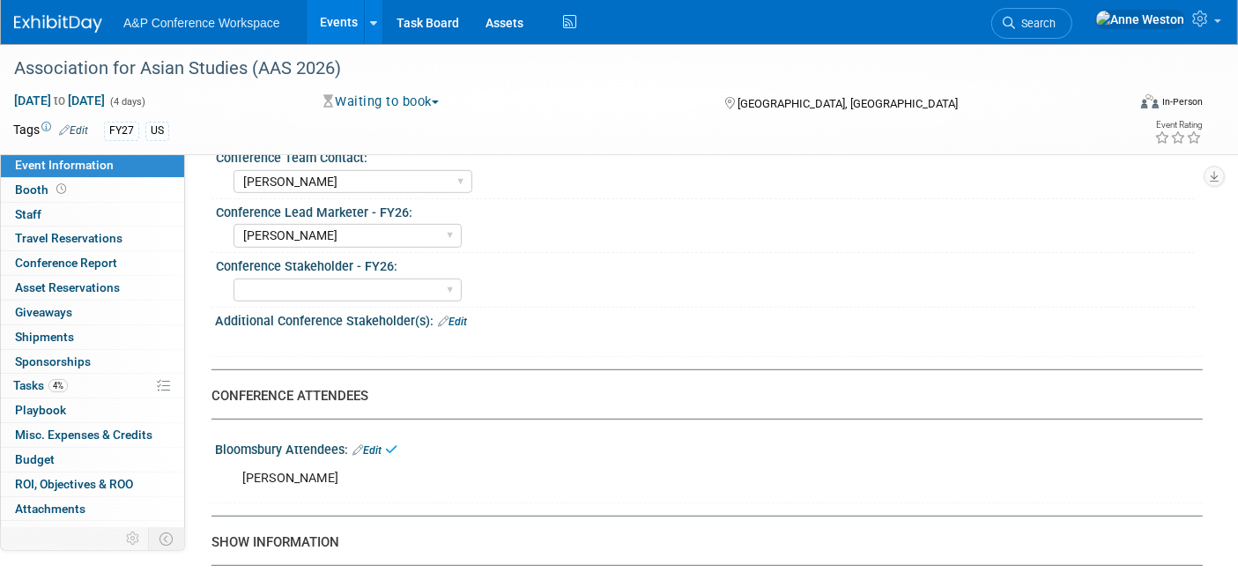
click at [458, 315] on link "Edit" at bounding box center [452, 321] width 29 height 12
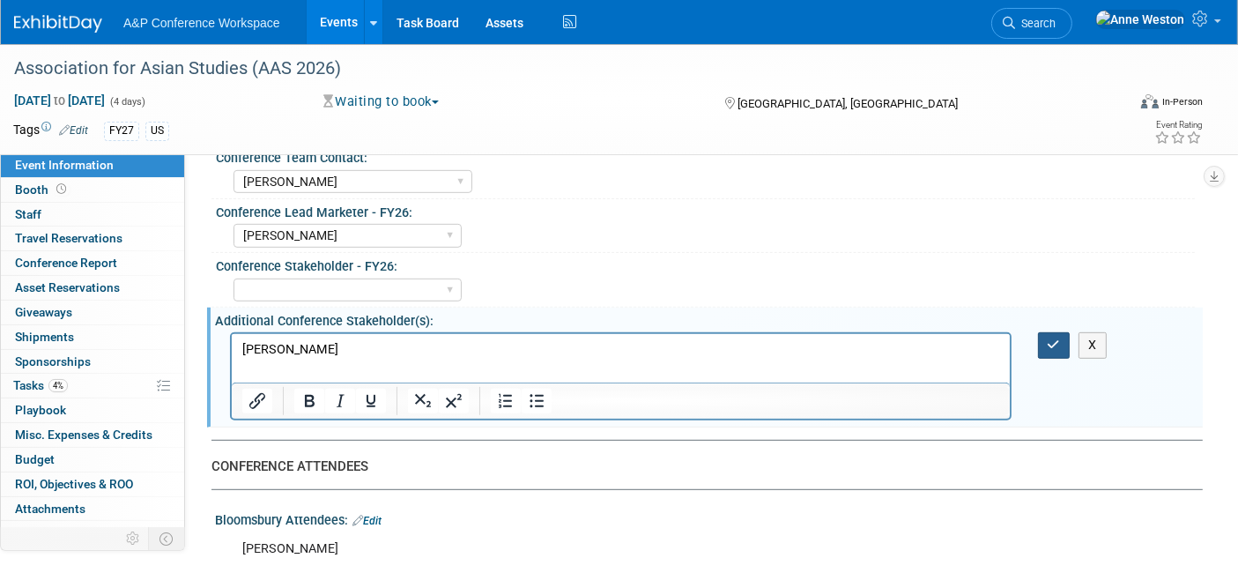
click at [1047, 342] on icon "button" at bounding box center [1053, 344] width 13 height 12
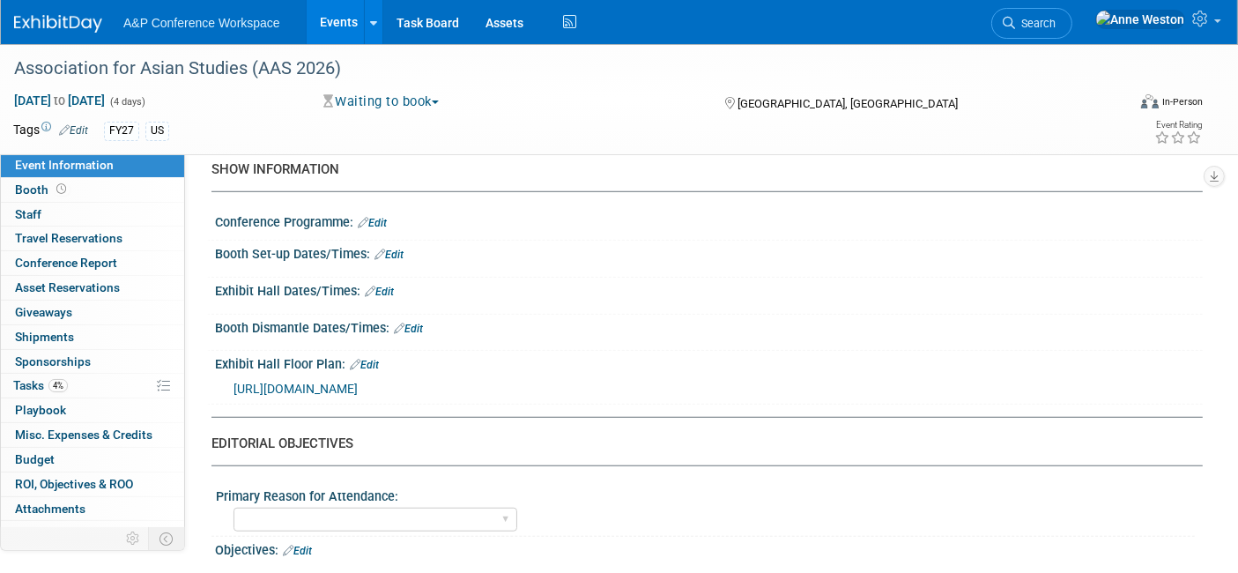
scroll to position [1370, 0]
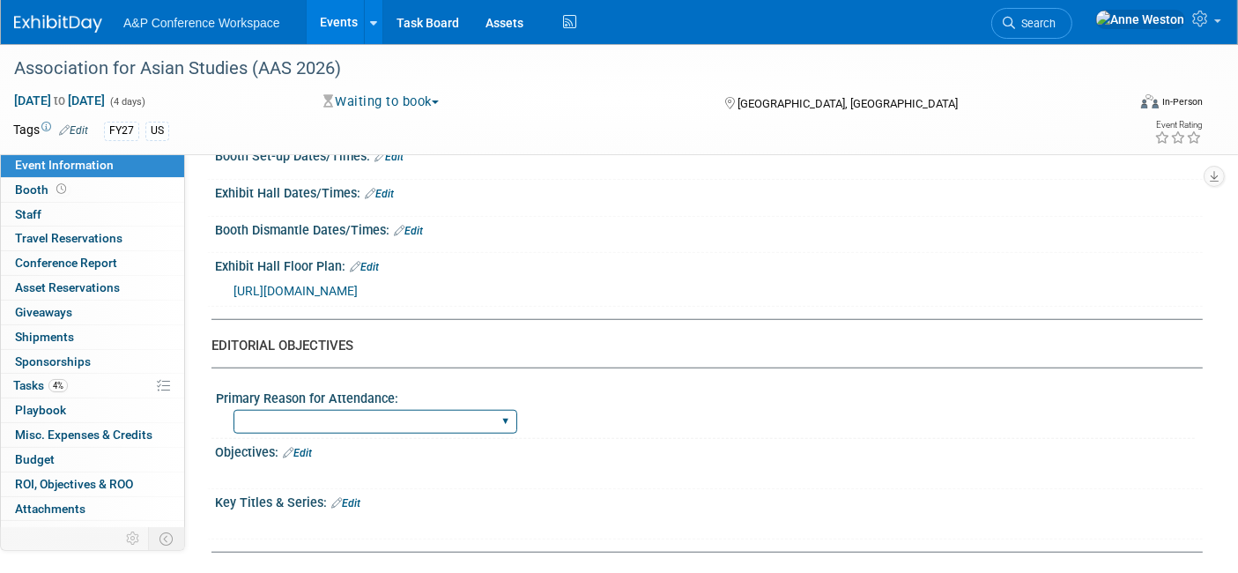
click at [440, 411] on select "BDR Product Awareness and Trial Generation​ Brand/Subject Presence​ Competitor …" at bounding box center [375, 422] width 284 height 24
select select "Brand/Subject Presence​"
click at [233, 410] on select "BDR Product Awareness and Trial Generation​ Brand/Subject Presence​ Competitor …" at bounding box center [375, 422] width 284 height 24
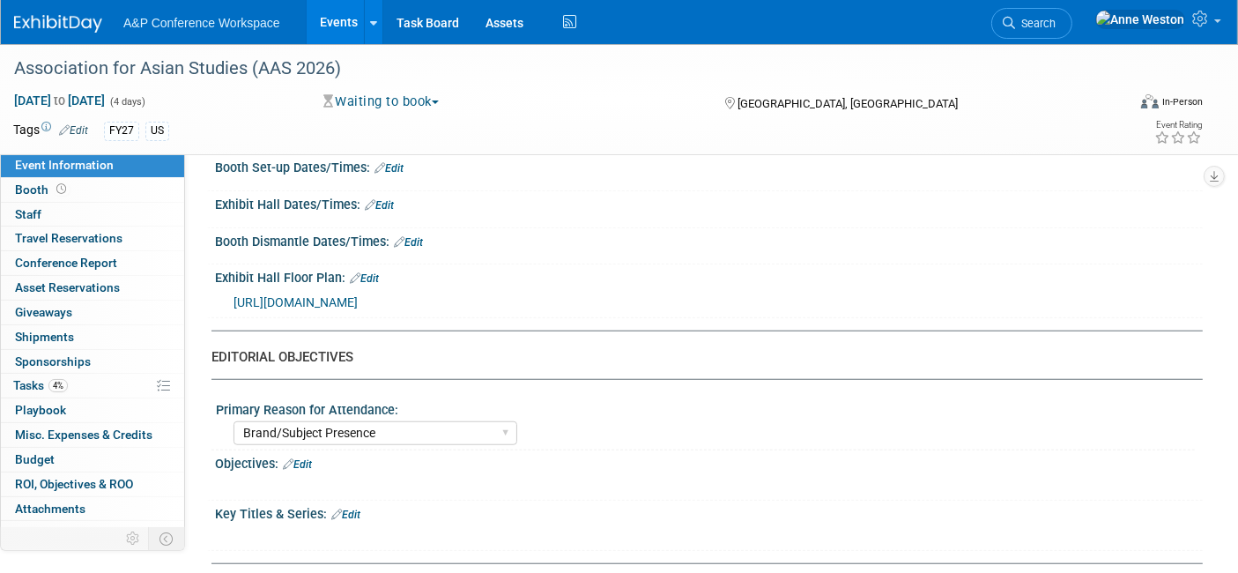
scroll to position [1339, 0]
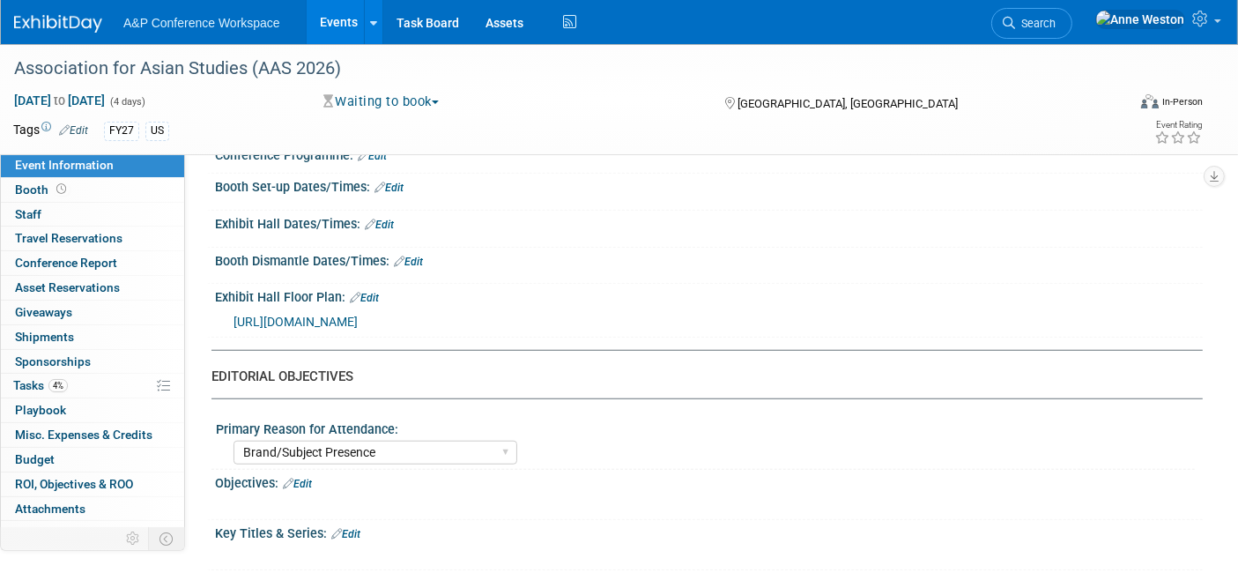
click at [300, 477] on link "Edit" at bounding box center [297, 483] width 29 height 12
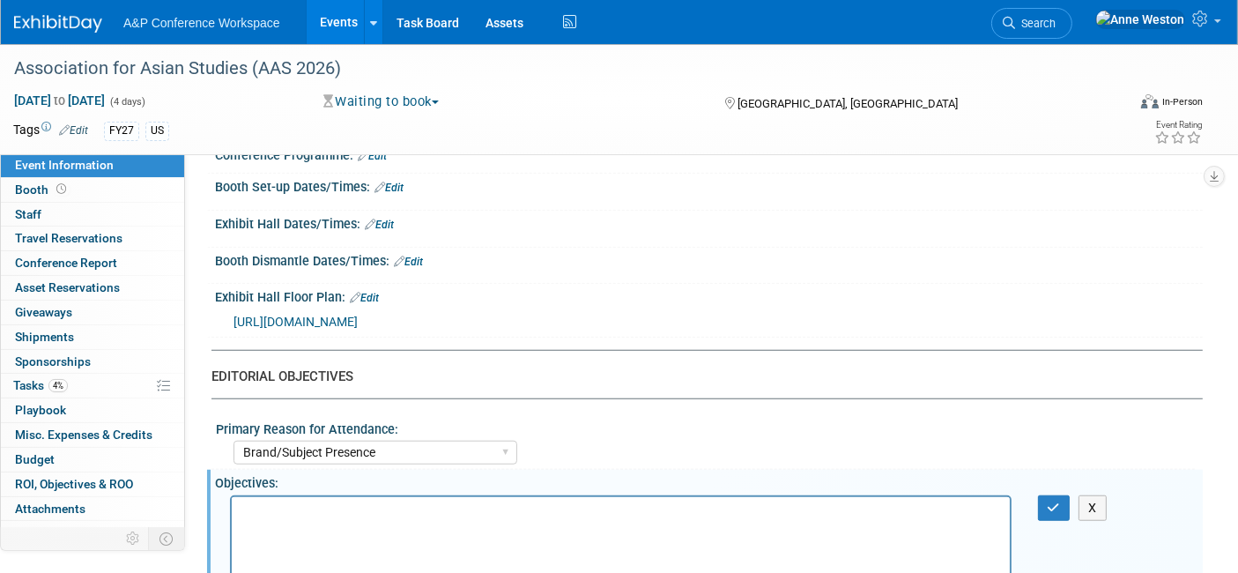
scroll to position [0, 0]
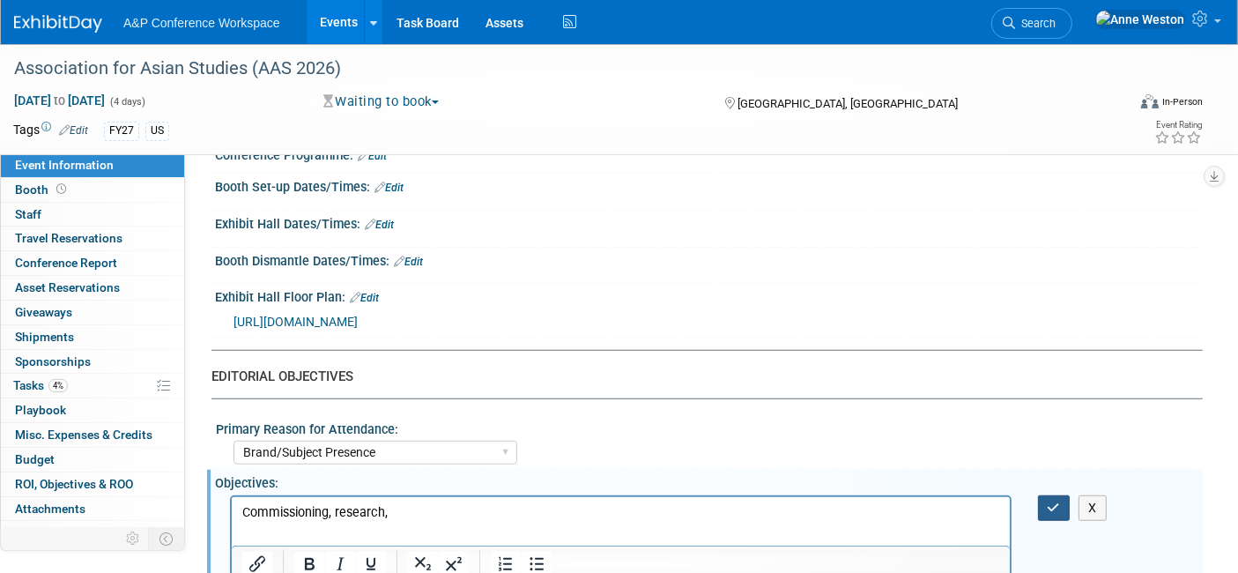
click at [1052, 501] on icon "button" at bounding box center [1053, 507] width 13 height 12
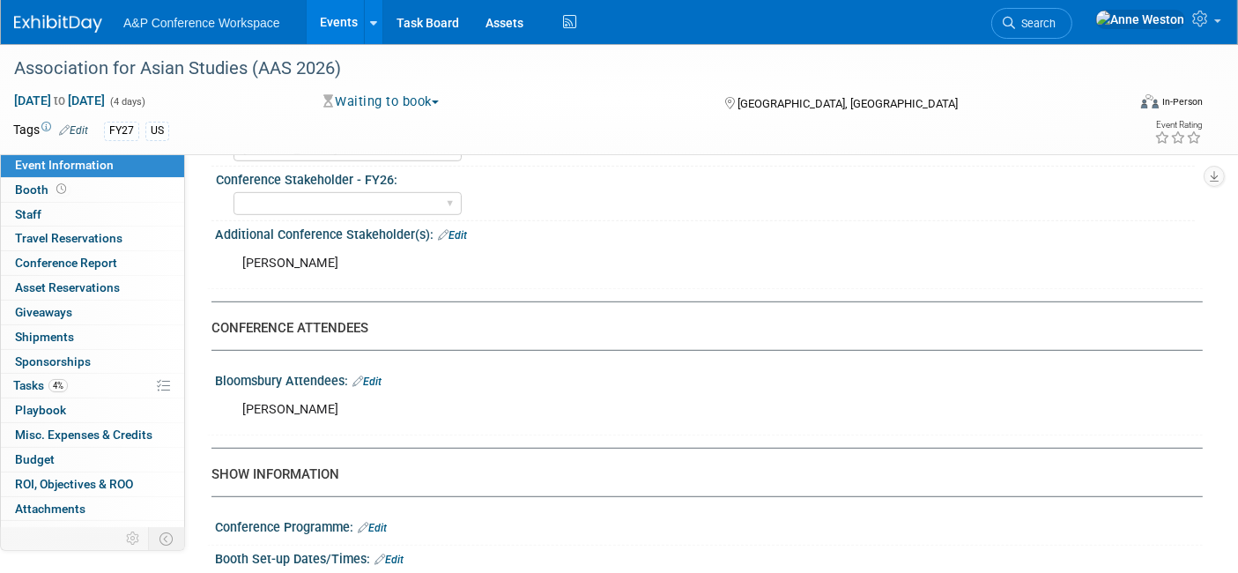
scroll to position [948, 0]
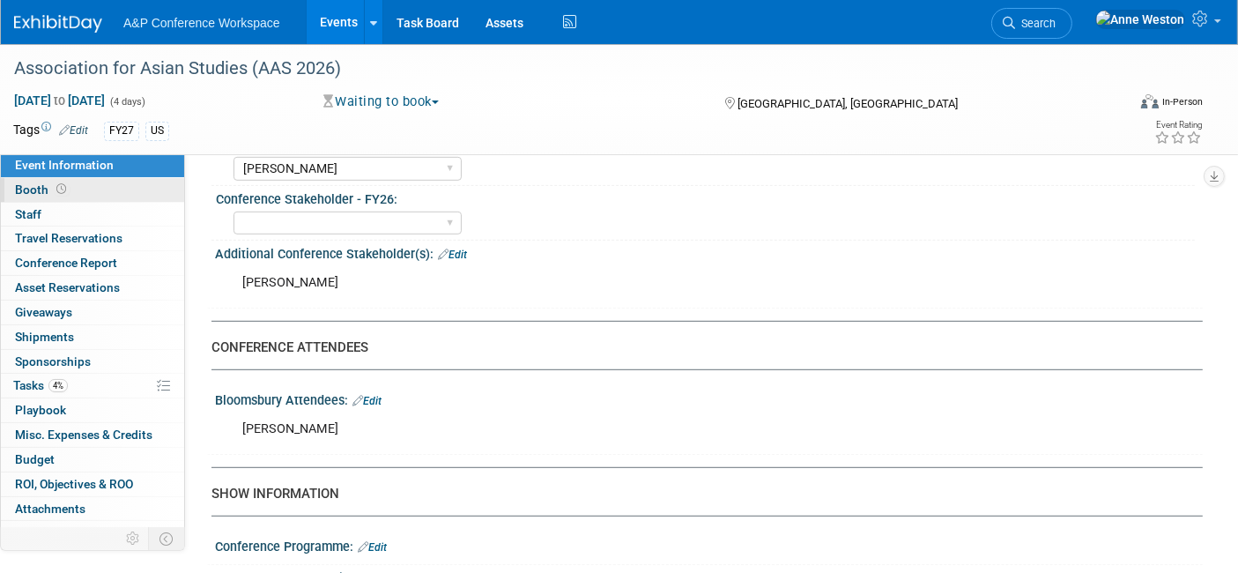
drag, startPoint x: 97, startPoint y: 182, endPoint x: 111, endPoint y: 185, distance: 14.3
click at [97, 182] on link "Booth" at bounding box center [92, 190] width 183 height 24
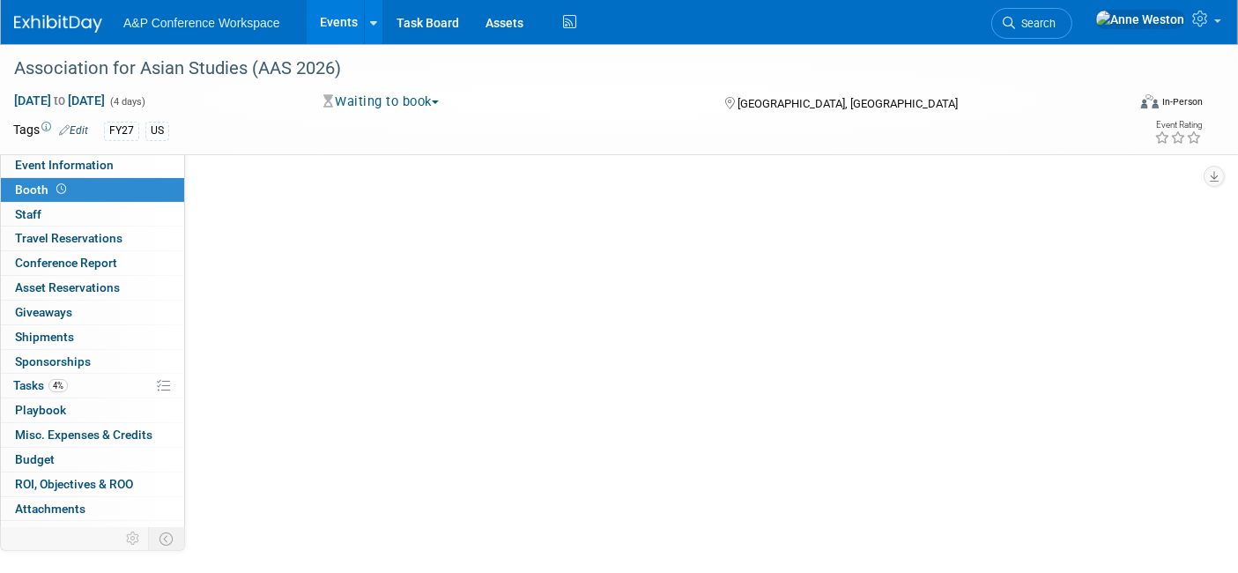
scroll to position [0, 0]
select select "CUAP"
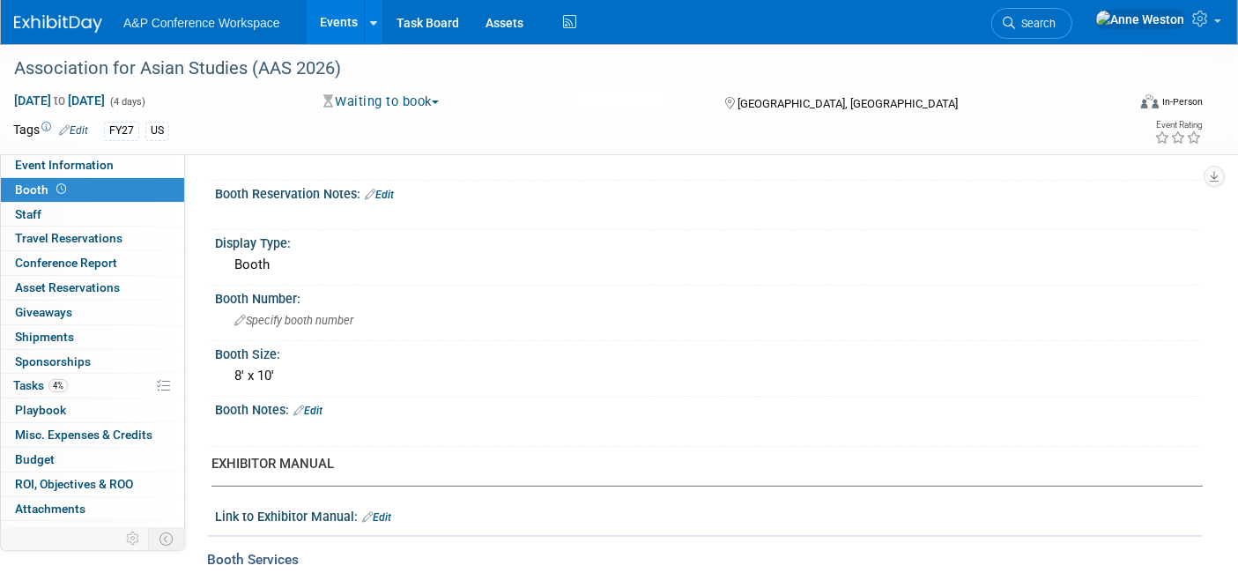
scroll to position [196, 0]
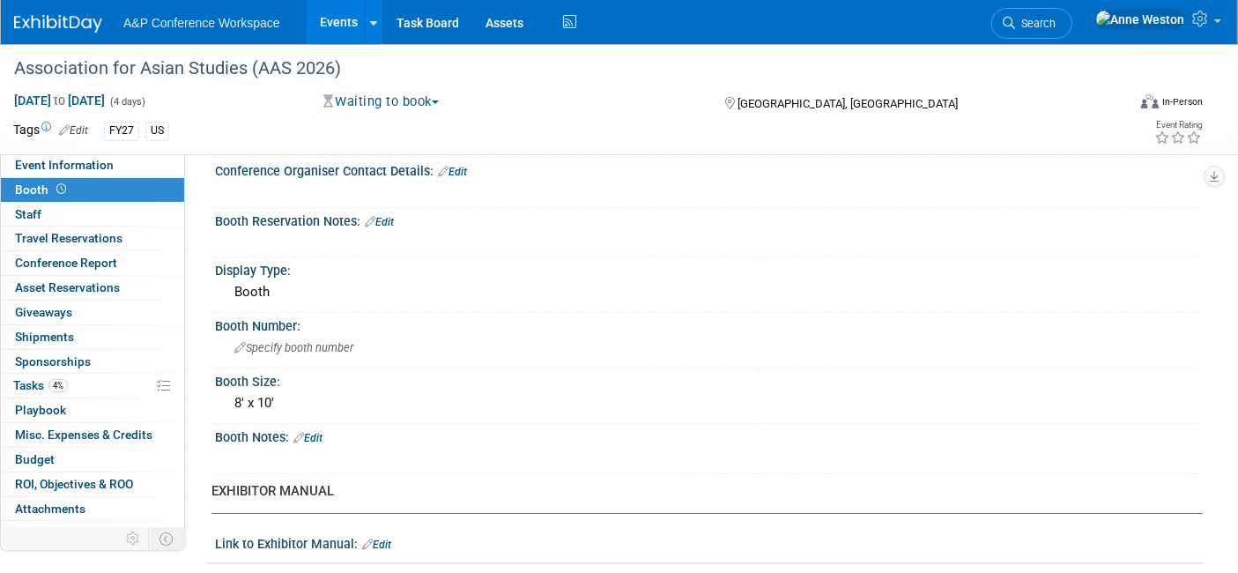
click at [314, 432] on link "Edit" at bounding box center [307, 438] width 29 height 12
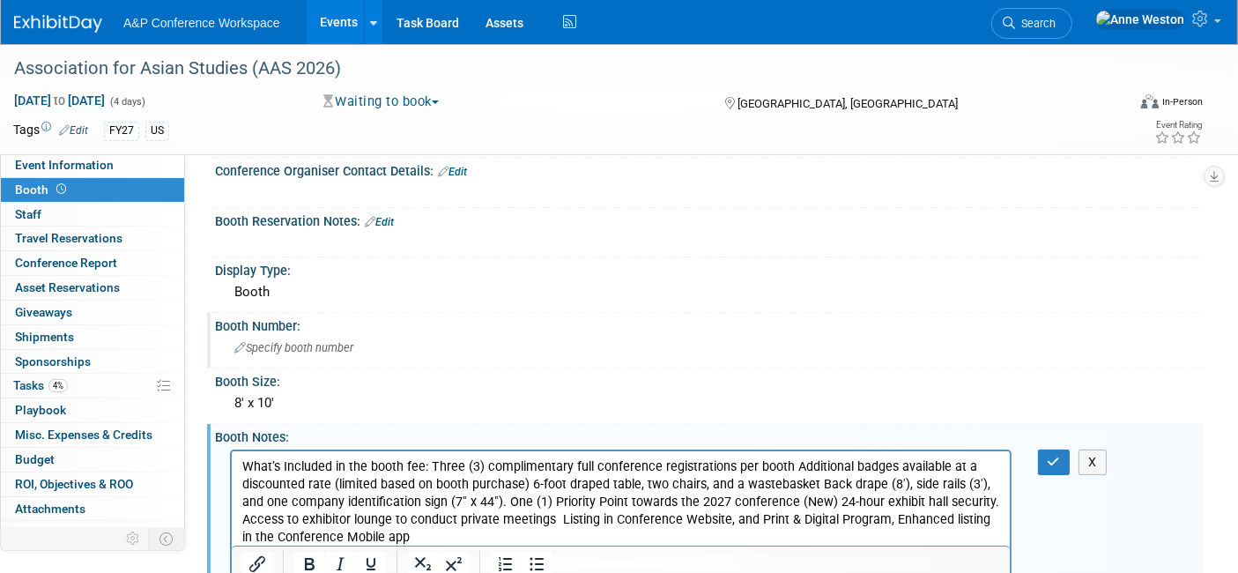
scroll to position [293, 0]
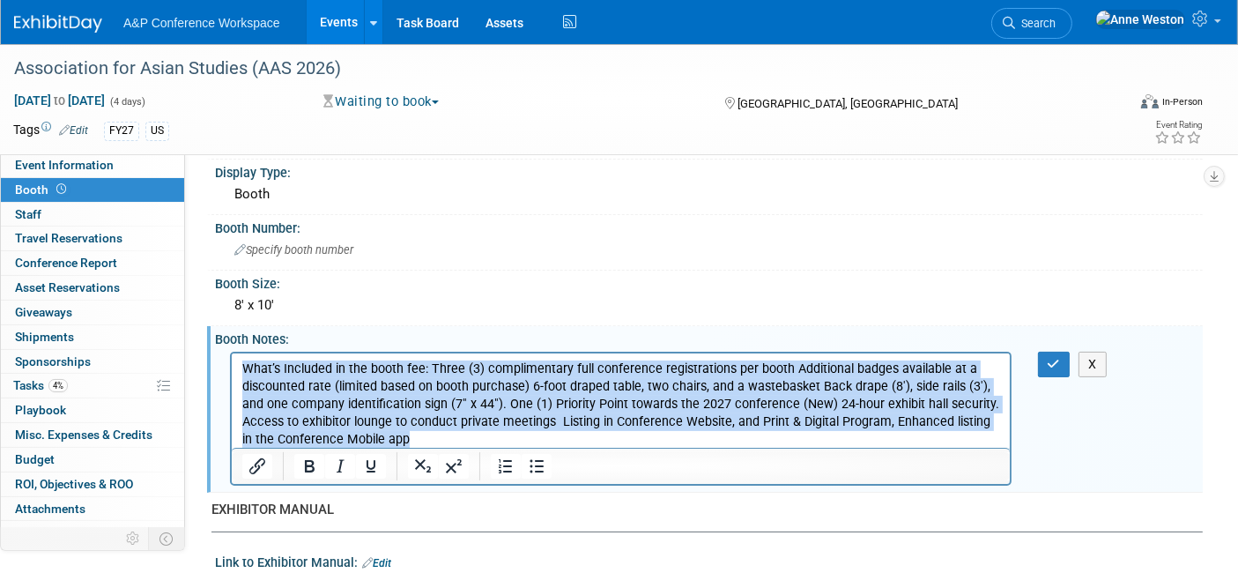
drag, startPoint x: 415, startPoint y: 437, endPoint x: 165, endPoint y: 331, distance: 271.6
click at [231, 352] on html "What’s Included in the booth fee: Three (3) complimentary full conference regis…" at bounding box center [620, 399] width 778 height 95
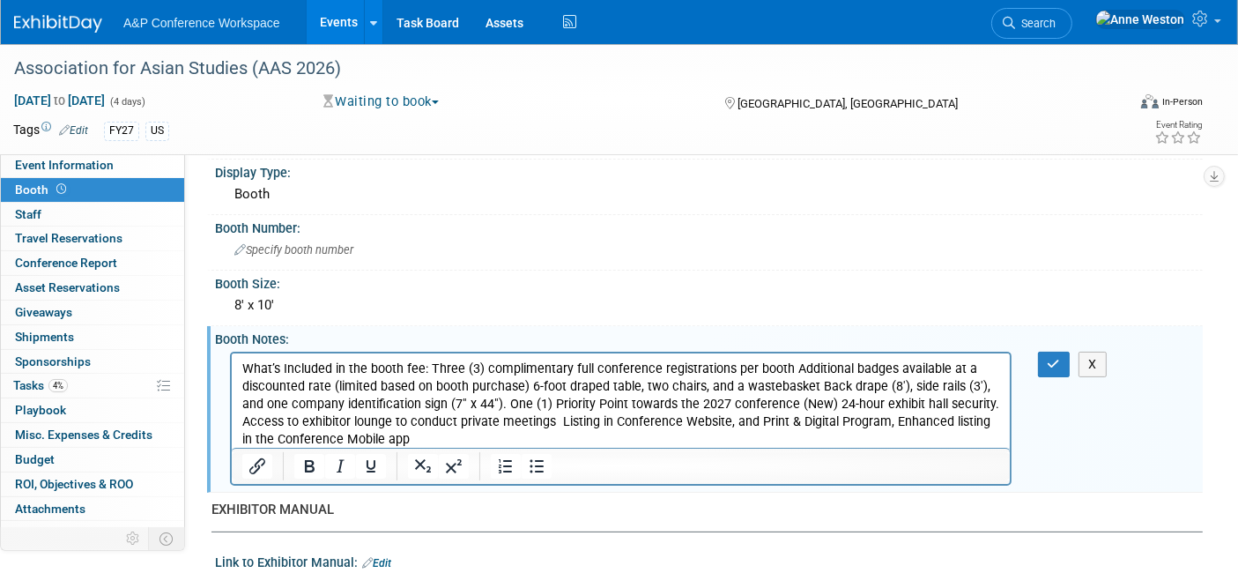
click at [429, 365] on p "What’s Included in the booth fee: Three (3) complimentary full conference regis…" at bounding box center [620, 403] width 758 height 88
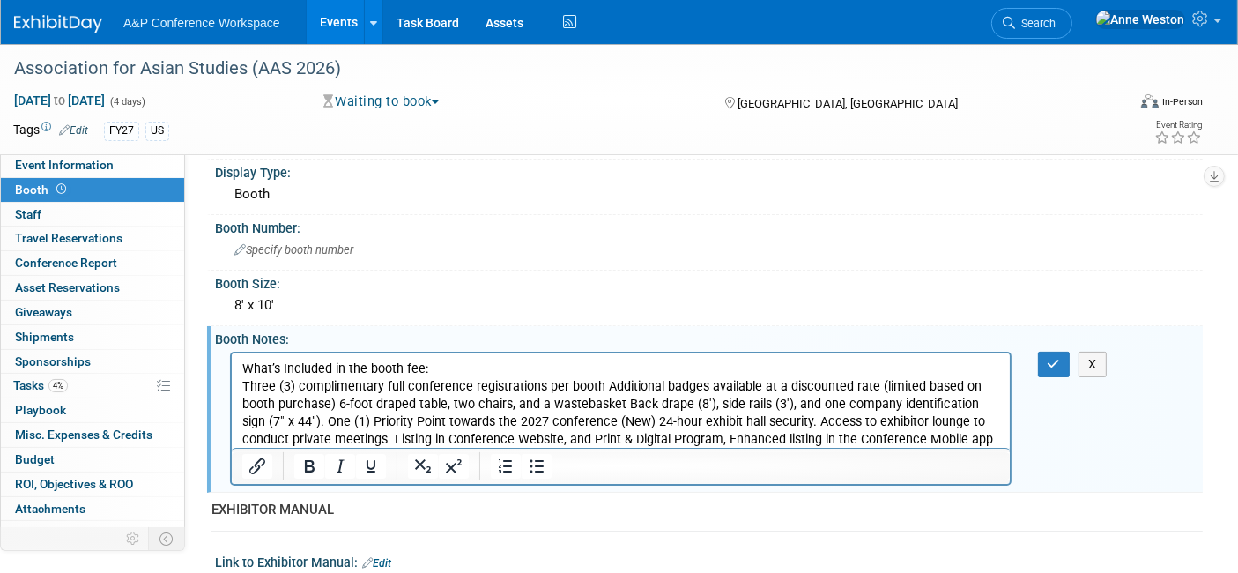
click at [596, 385] on p "Three (3) complimentary full conference registrations per booth Additional badg…" at bounding box center [620, 412] width 758 height 70
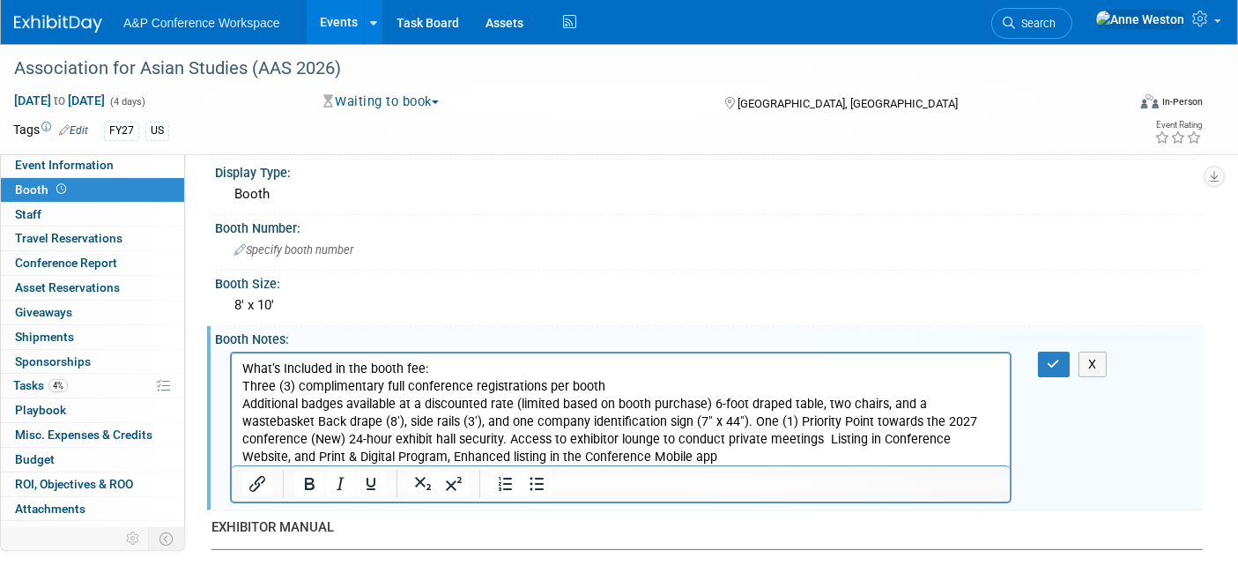
click at [710, 401] on p "Additional badges available at a discounted rate (limited based on booth purcha…" at bounding box center [620, 430] width 758 height 70
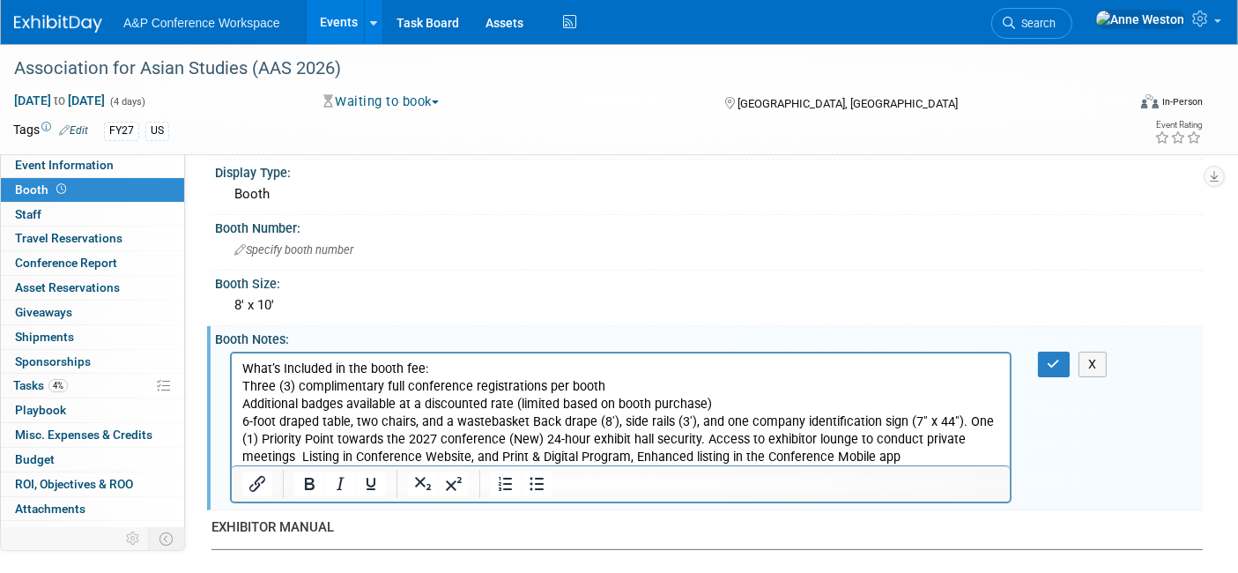
click at [525, 423] on p "6-foot draped table, two chairs, and a wastebasket Back drape (8'), side rails …" at bounding box center [620, 438] width 758 height 53
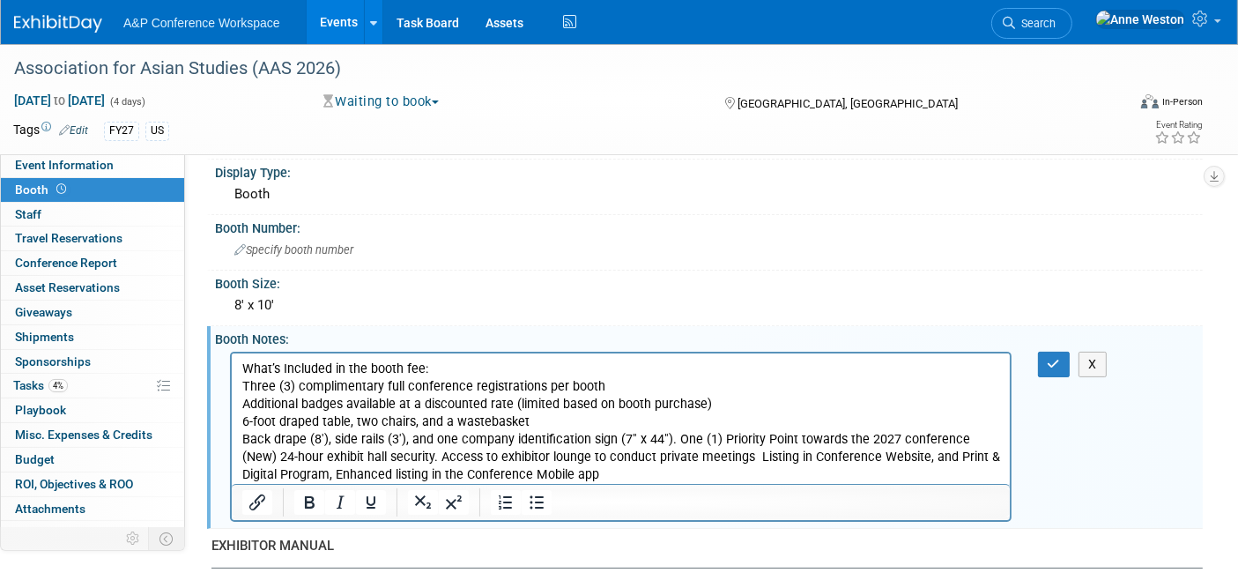
click at [670, 434] on p "Back drape (8'), side rails (3'), and one company identification sign (7" x 44"…" at bounding box center [620, 456] width 758 height 53
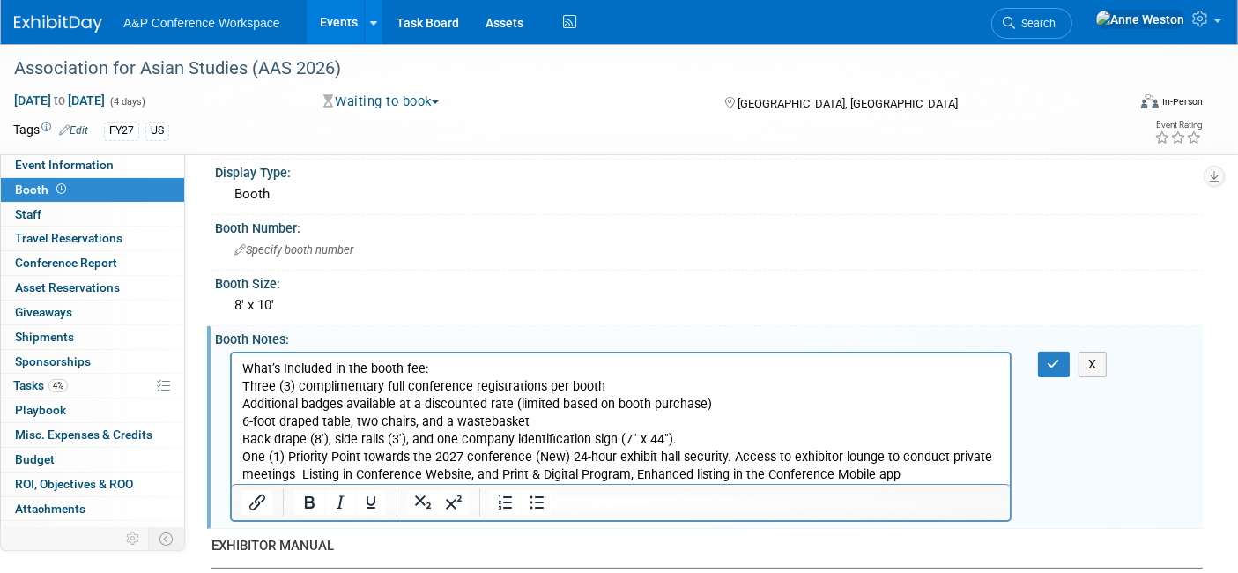
click at [557, 459] on p "One (1) Priority Point towards the 2027 conference (New) 24-hour exhibit hall s…" at bounding box center [620, 465] width 758 height 35
click at [566, 455] on p "One (1) Priority Point towards the 2027 conference (New) 24-hour exhibit hall s…" at bounding box center [620, 465] width 758 height 35
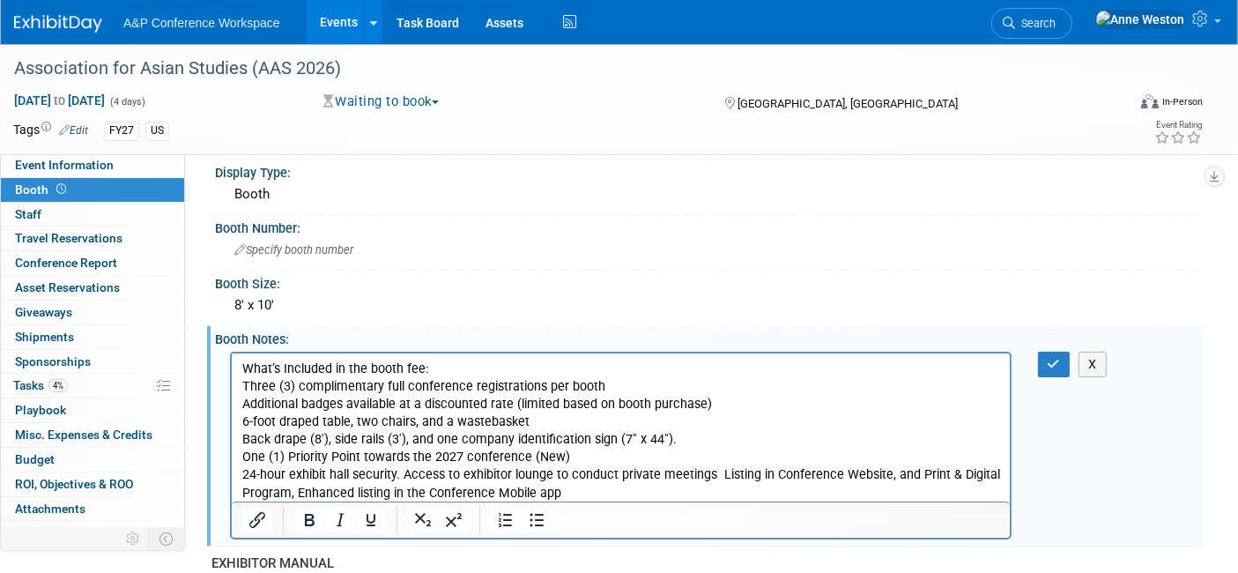
click at [717, 472] on p "24-hour exhibit hall security. Access to exhibitor lounge to conduct private me…" at bounding box center [620, 482] width 758 height 35
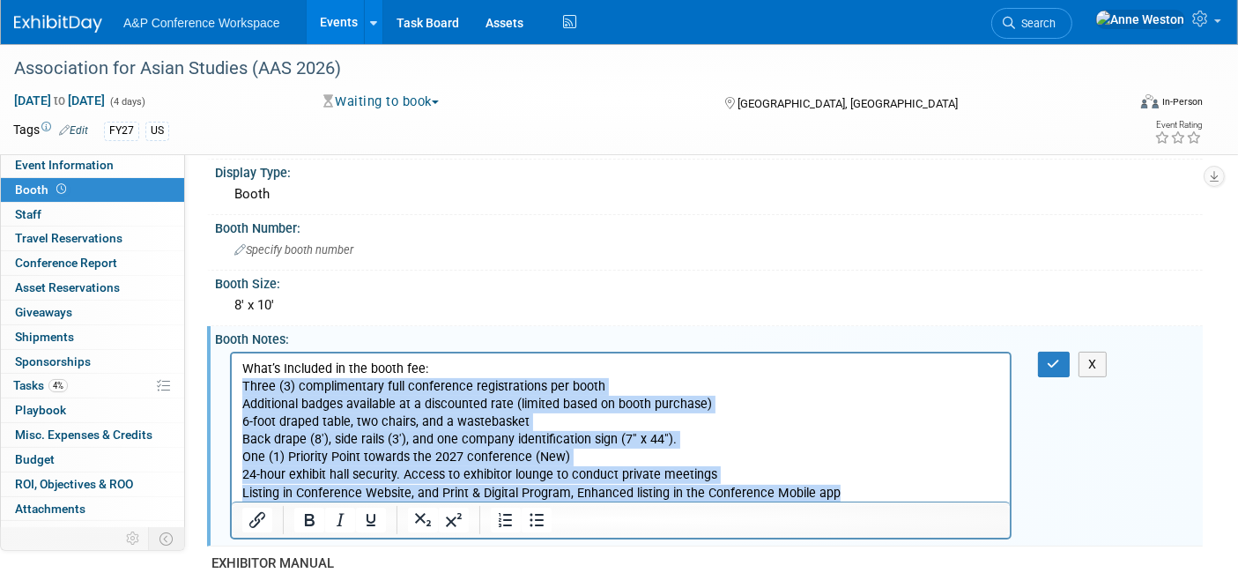
drag, startPoint x: 852, startPoint y: 491, endPoint x: 354, endPoint y: 736, distance: 554.7
click at [231, 390] on html "What’s Included in the booth fee: Three (3) complimentary full conference regis…" at bounding box center [620, 426] width 778 height 149
click at [534, 520] on icon "Bullet list" at bounding box center [536, 519] width 21 height 21
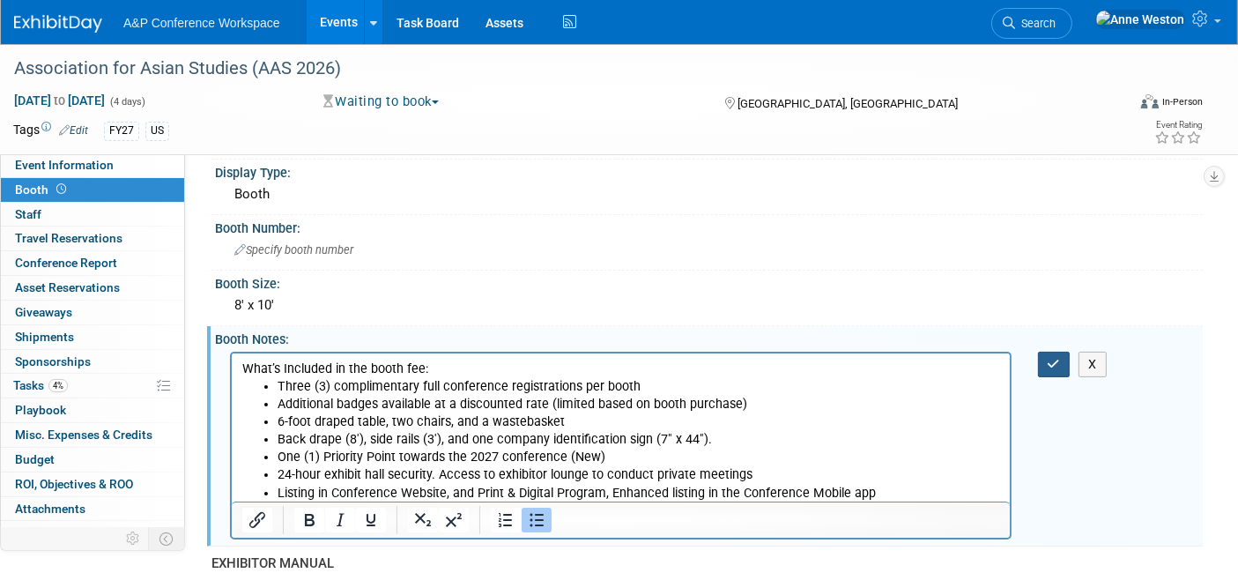
click at [1049, 358] on icon "button" at bounding box center [1053, 364] width 13 height 12
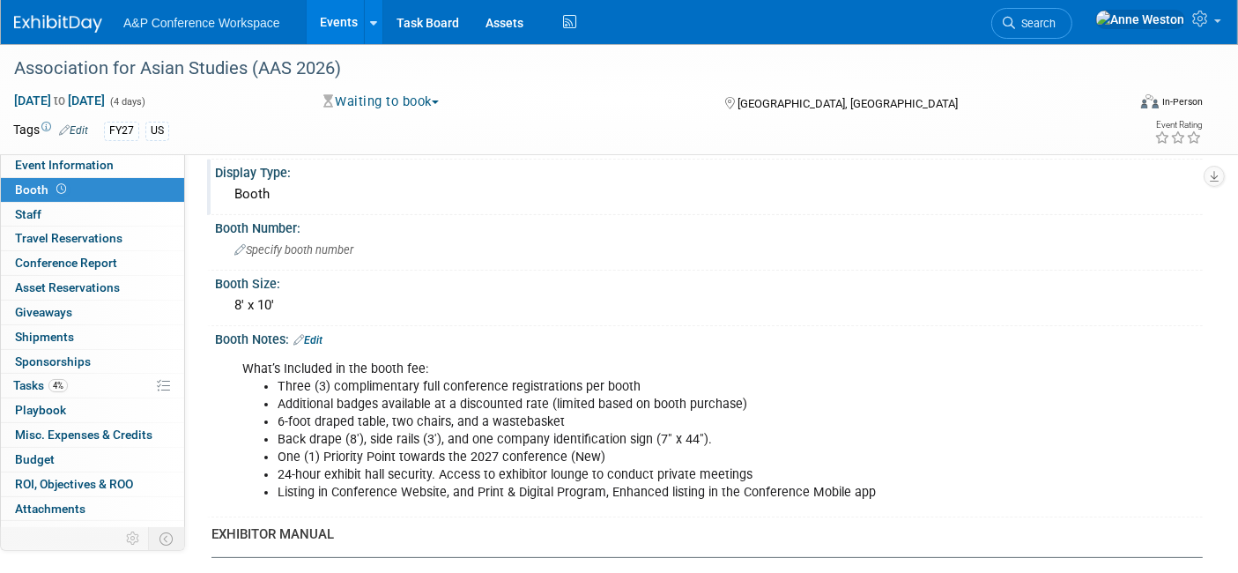
scroll to position [0, 0]
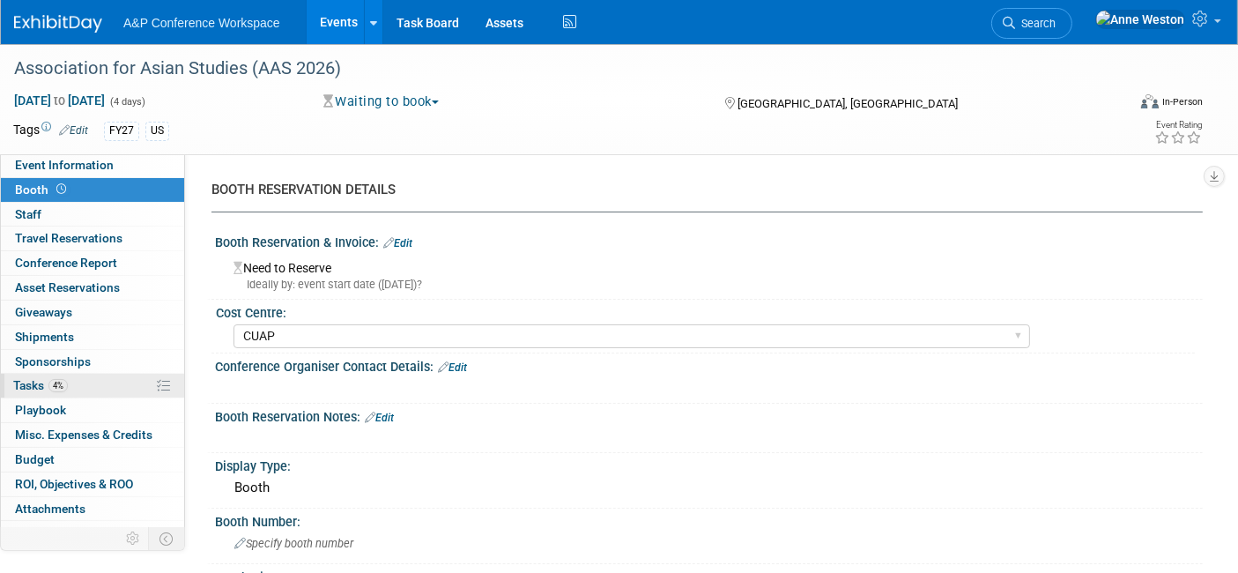
click at [25, 390] on span "Tasks 4%" at bounding box center [40, 385] width 55 height 14
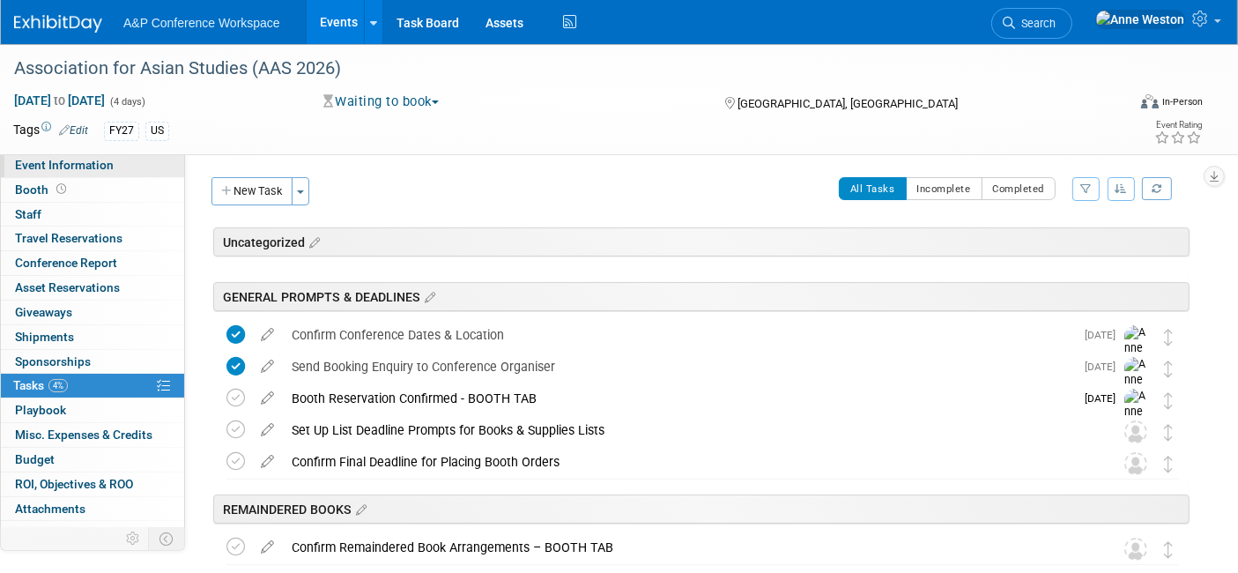
click at [67, 166] on span "Event Information" at bounding box center [64, 165] width 99 height 14
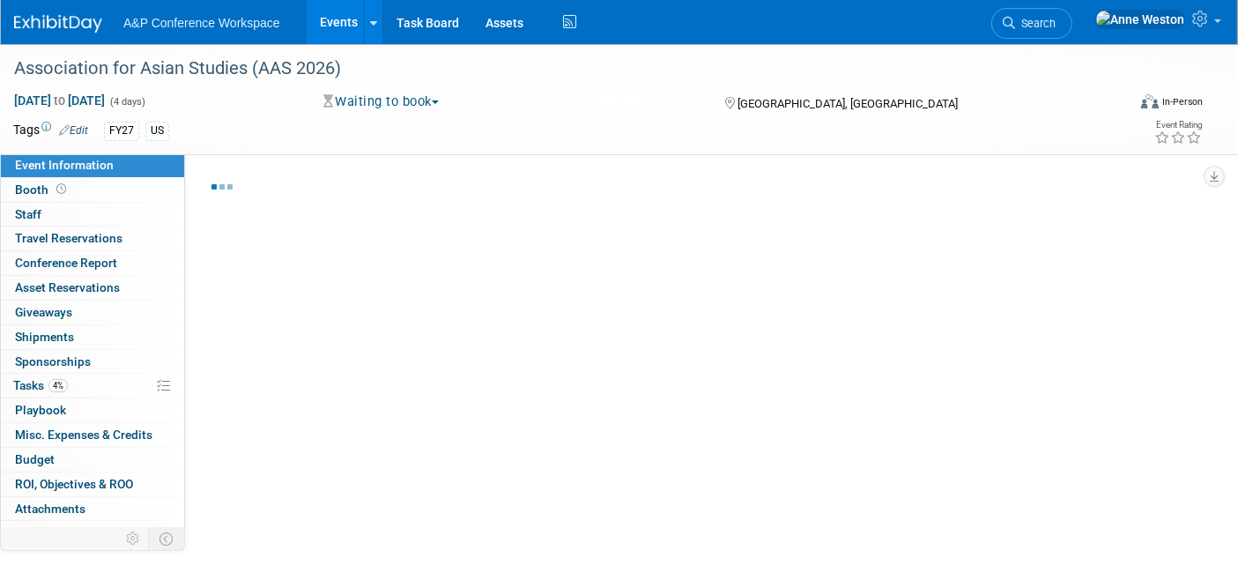
select select "Annual"
select select "Level 2"
select select "In-Person Booth"
select select "Asia Studies"
select select "Bloomsbury Academic"
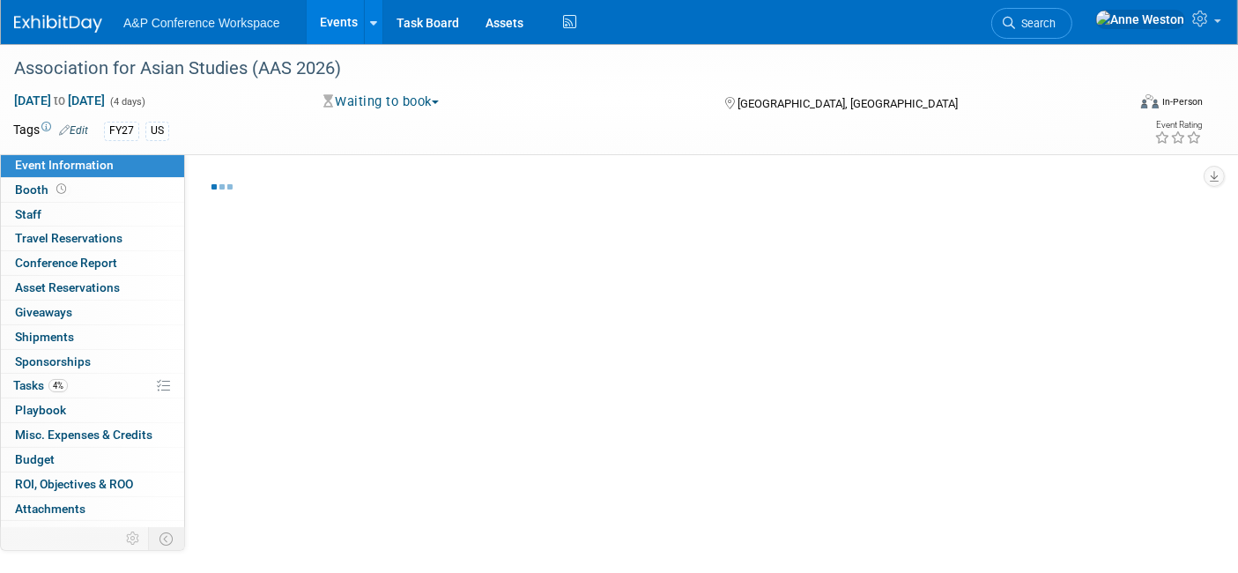
select select "Anne Weston"
select select "Tia Ali"
select select "Brand/Subject Presence​"
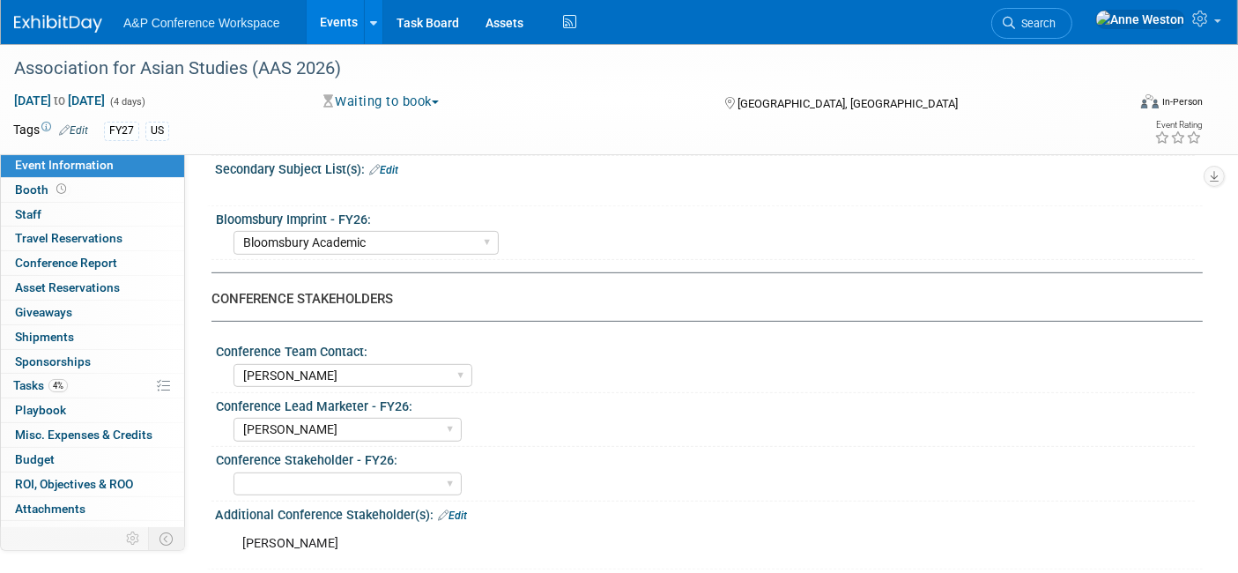
scroll to position [782, 0]
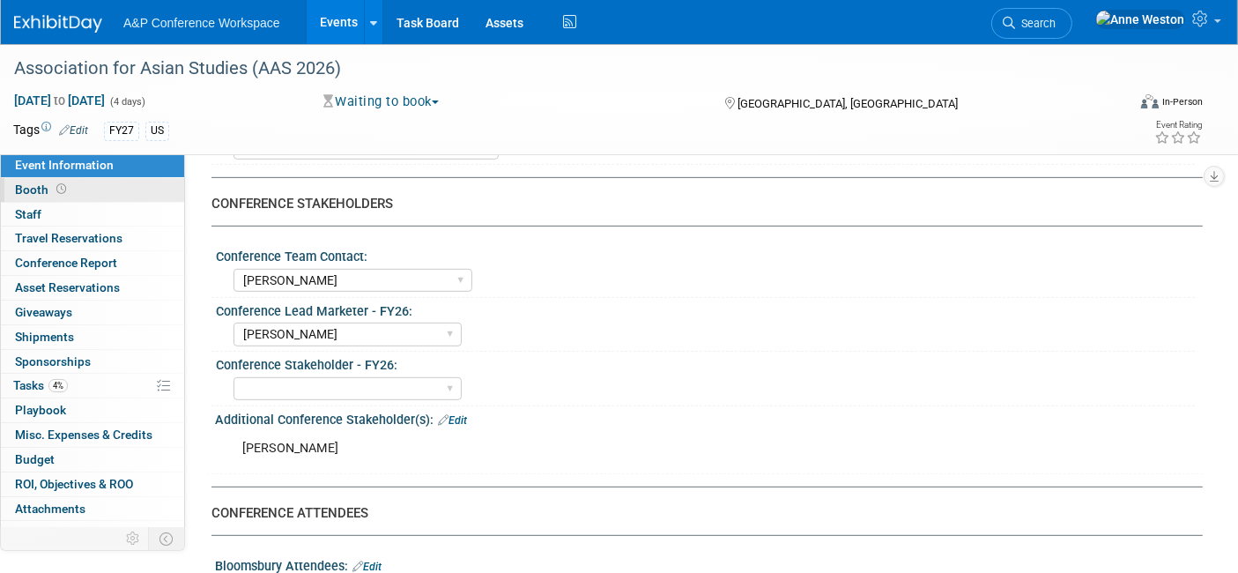
click at [65, 200] on link "Booth" at bounding box center [92, 190] width 183 height 24
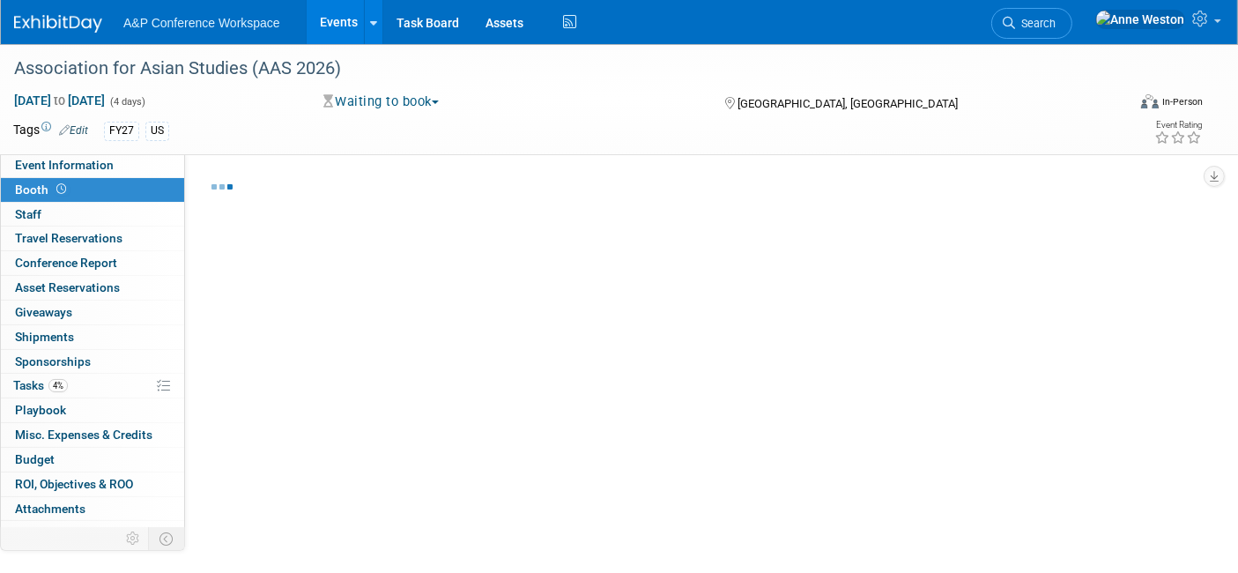
select select "CUAP"
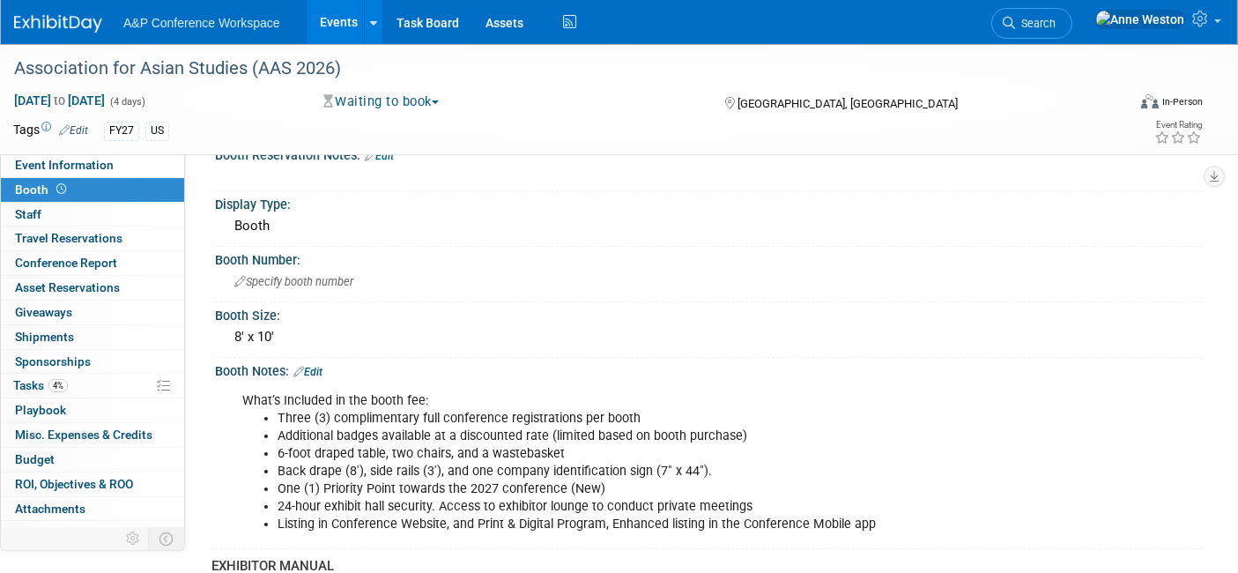
scroll to position [293, 0]
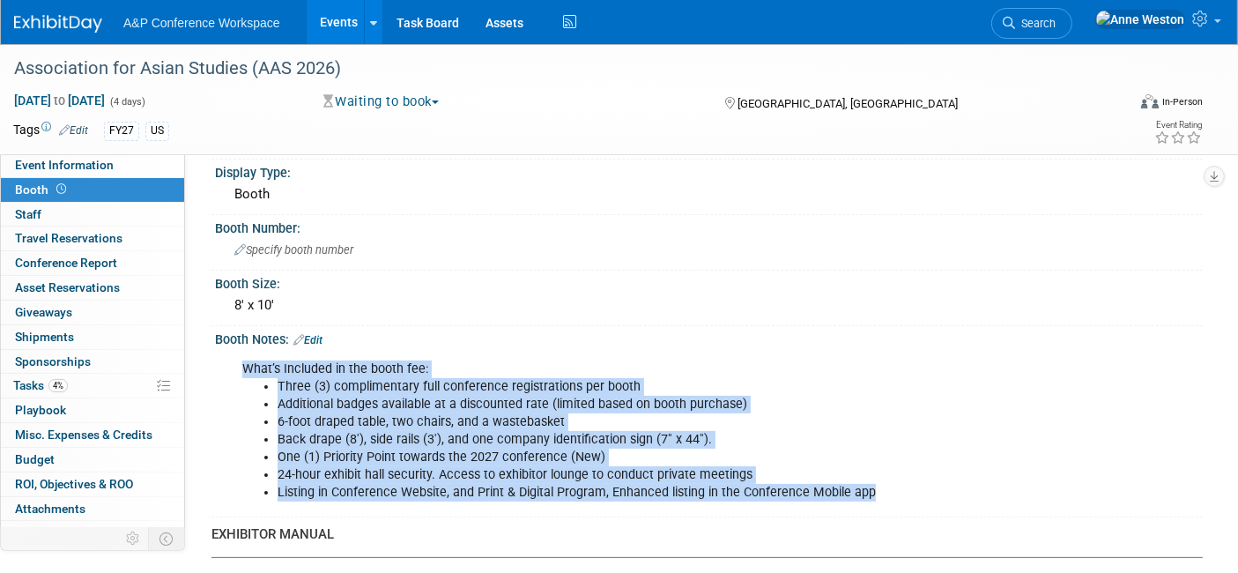
drag, startPoint x: 846, startPoint y: 484, endPoint x: 228, endPoint y: 379, distance: 626.4
click at [228, 379] on div "What’s Included in the booth fee: Three (3) complimentary full conference regis…" at bounding box center [709, 430] width 988 height 166
copy div "What’s Included in the booth fee: Three (3) complimentary full conference regis…"
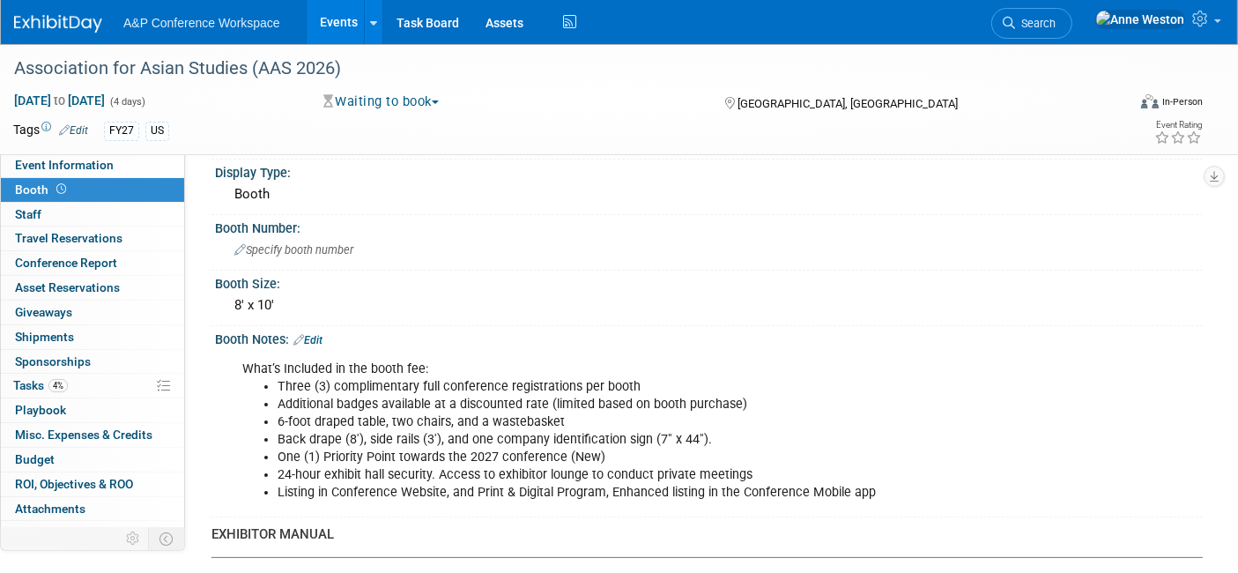
click at [412, 533] on div "EXHIBITOR MANUAL" at bounding box center [700, 534] width 978 height 18
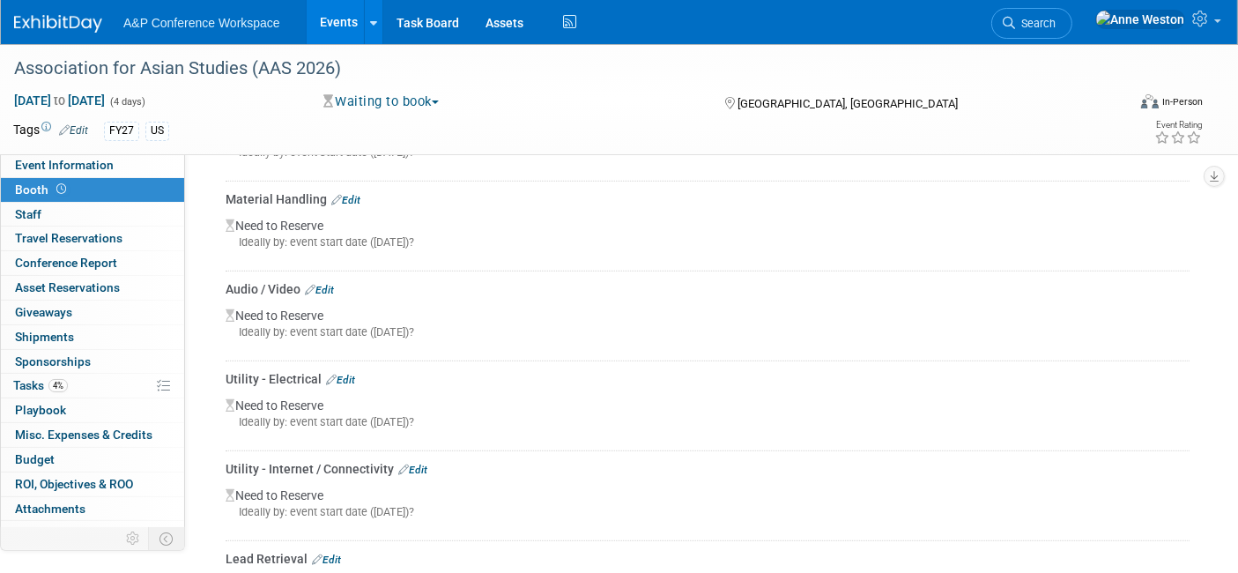
scroll to position [979, 0]
